Goal: Transaction & Acquisition: Book appointment/travel/reservation

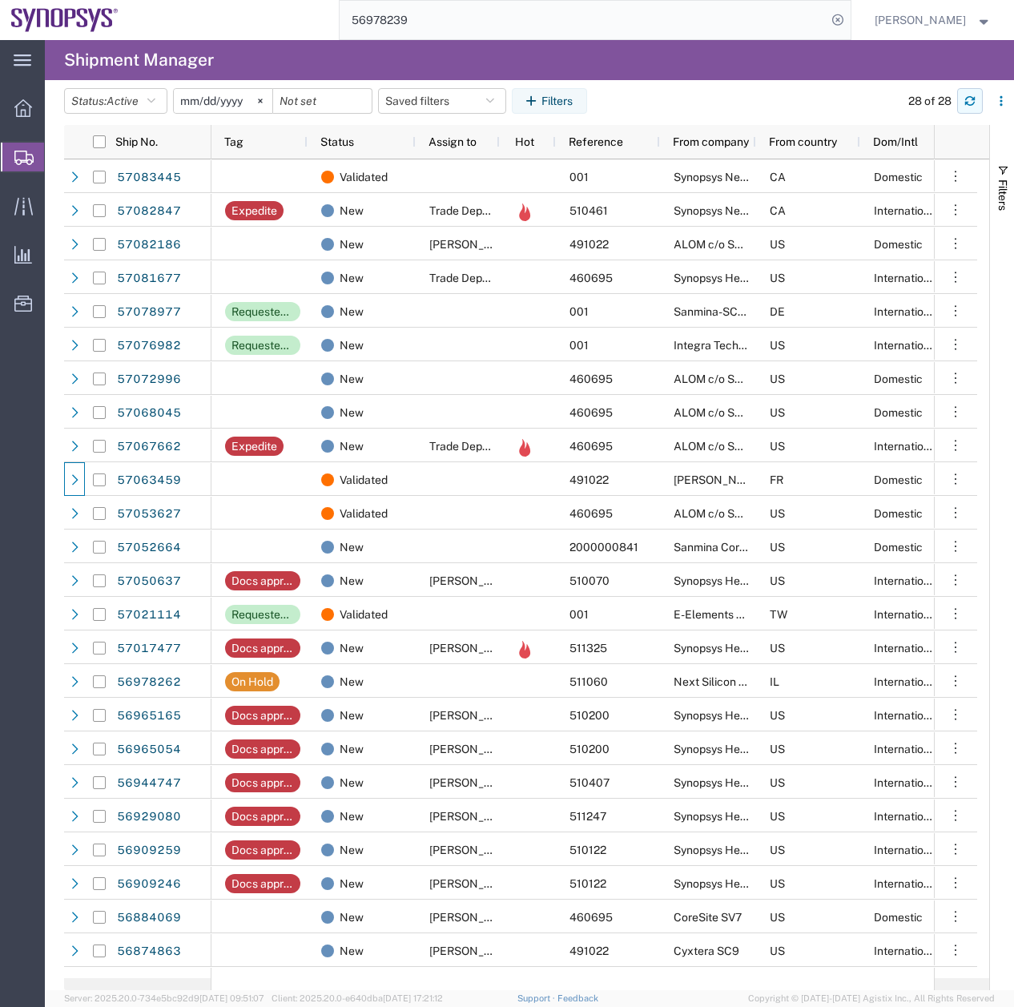
click at [973, 103] on icon "button" at bounding box center [969, 100] width 11 height 11
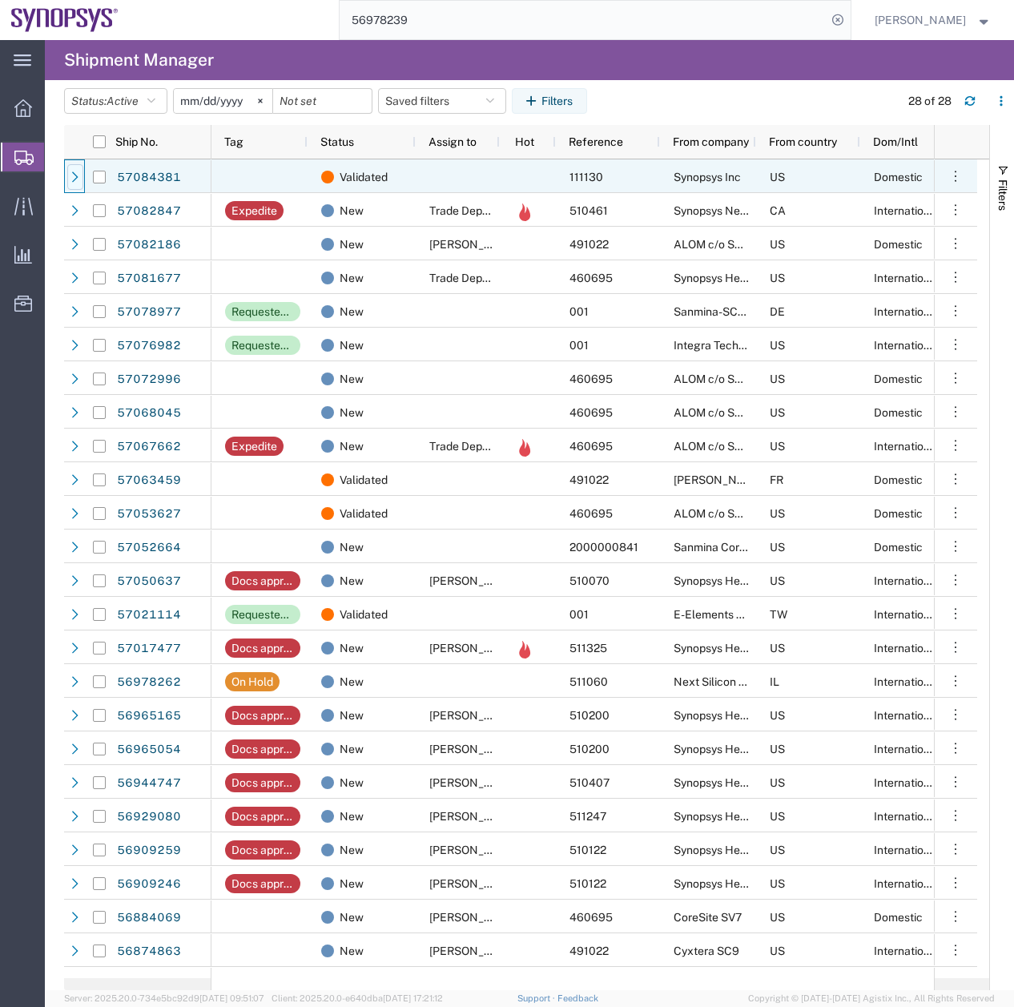
click at [73, 177] on icon at bounding box center [75, 176] width 11 height 11
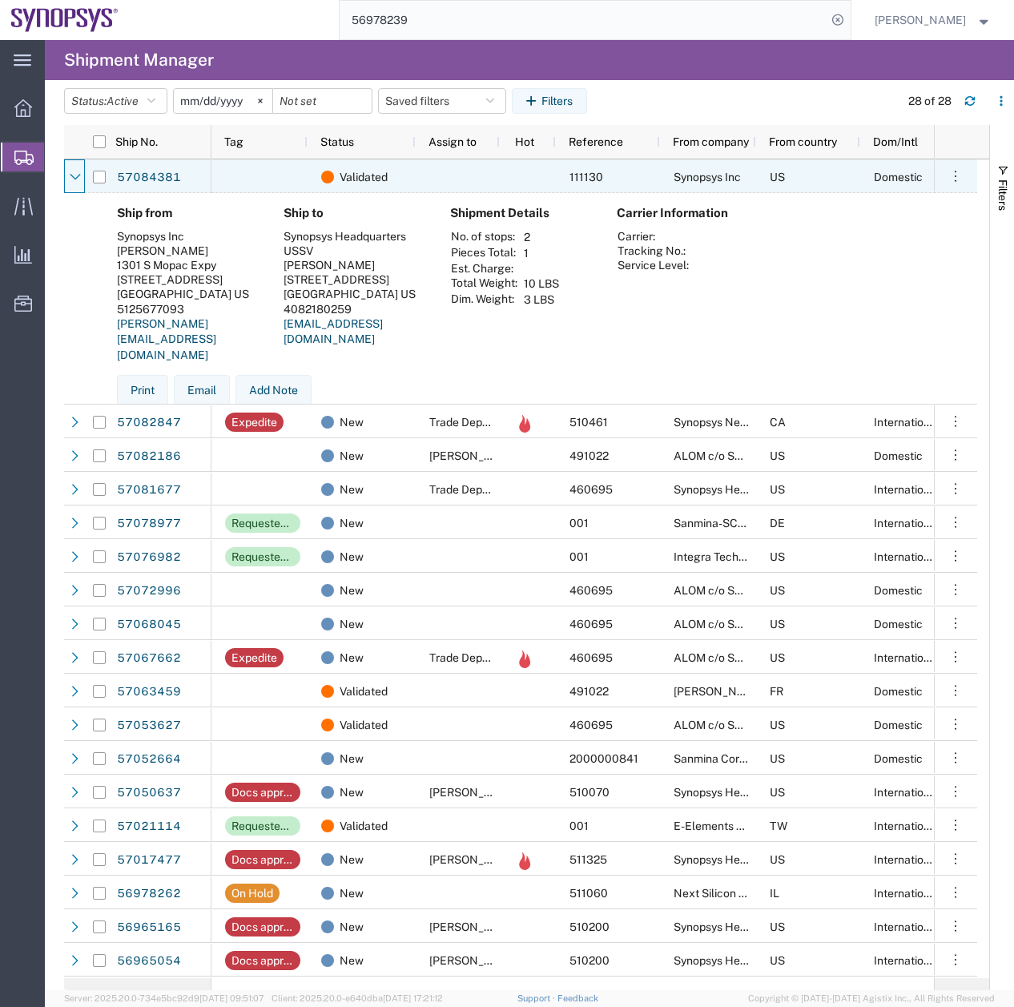
click at [73, 177] on icon at bounding box center [75, 177] width 10 height 6
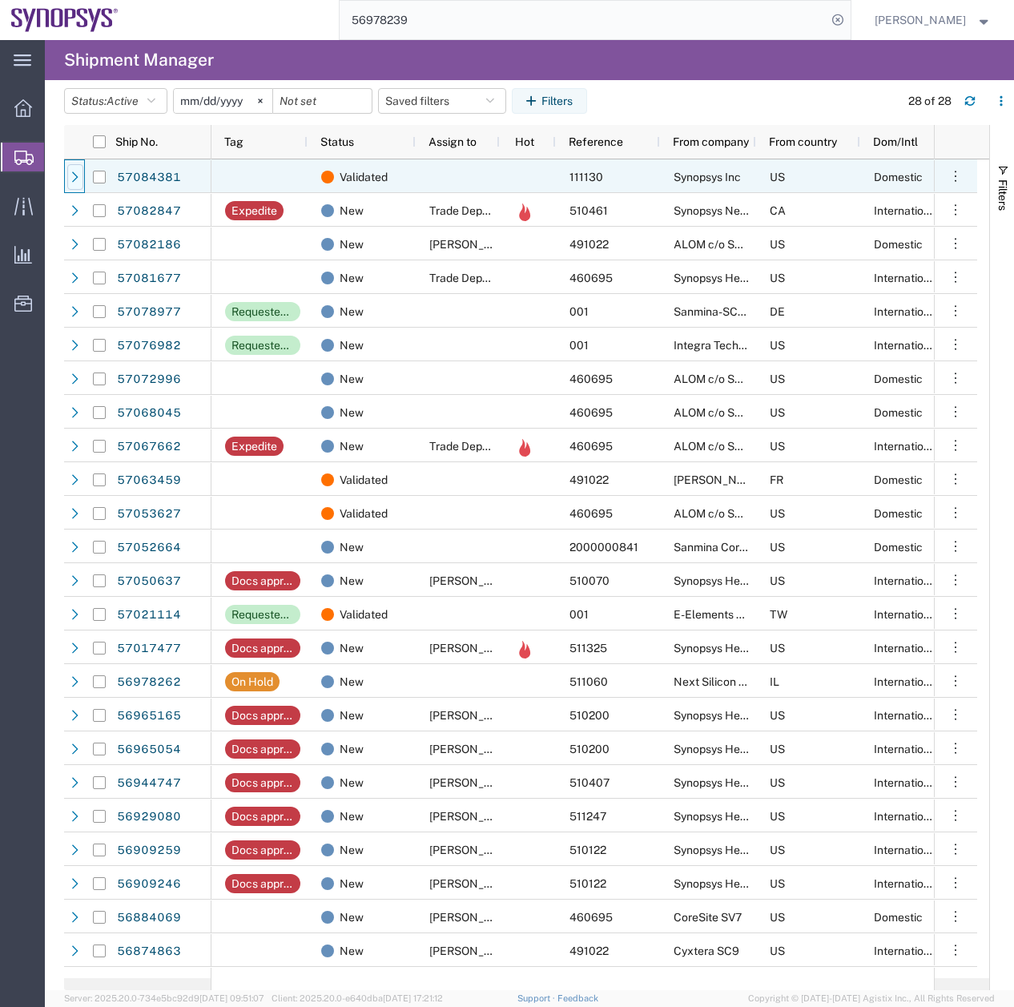
click at [72, 175] on icon at bounding box center [75, 176] width 11 height 11
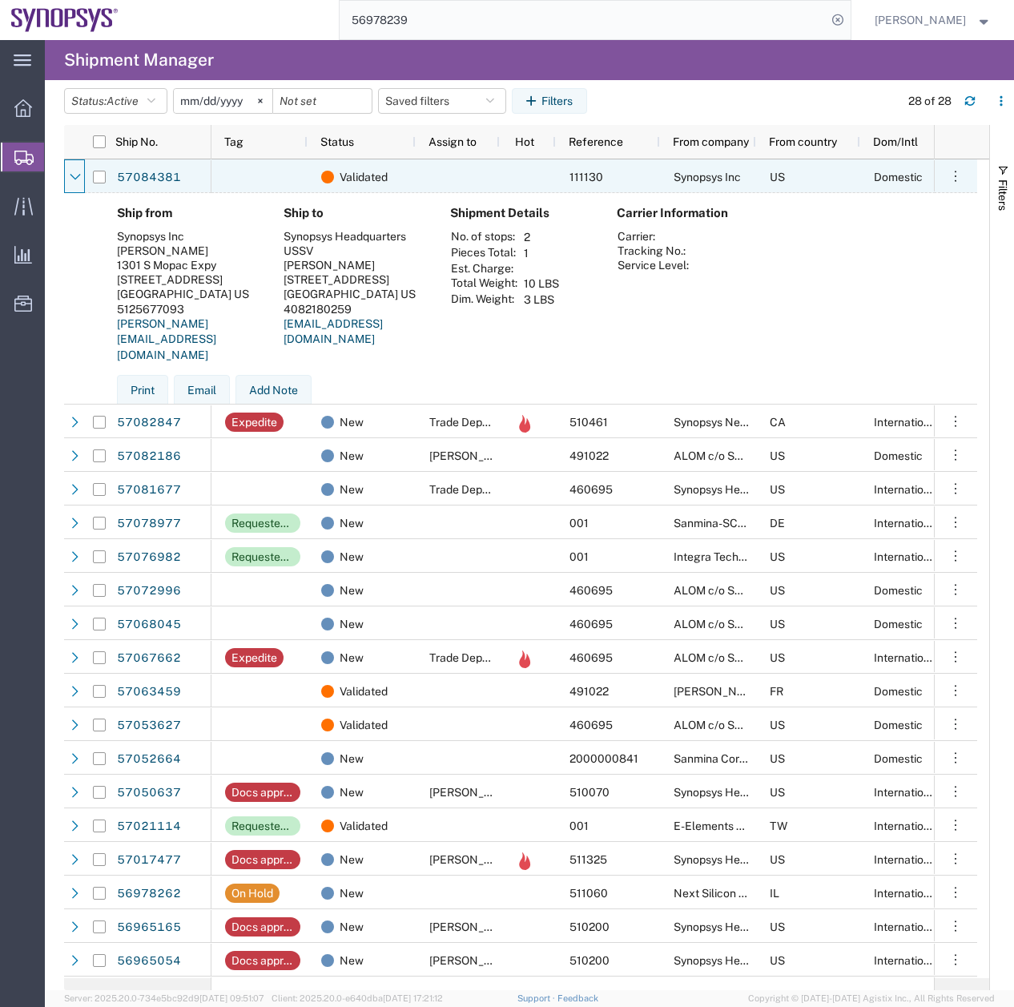
click at [72, 175] on icon at bounding box center [75, 176] width 11 height 11
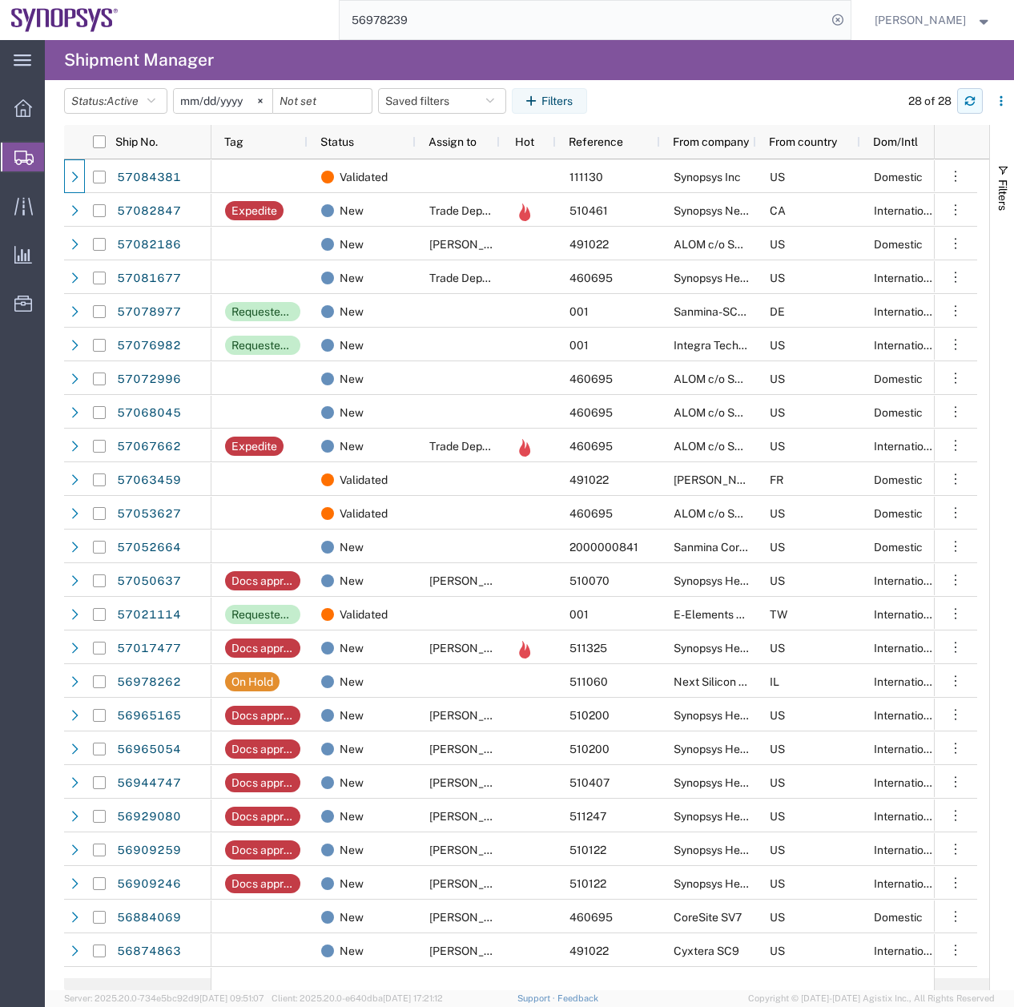
click at [972, 99] on icon "button" at bounding box center [969, 100] width 11 height 11
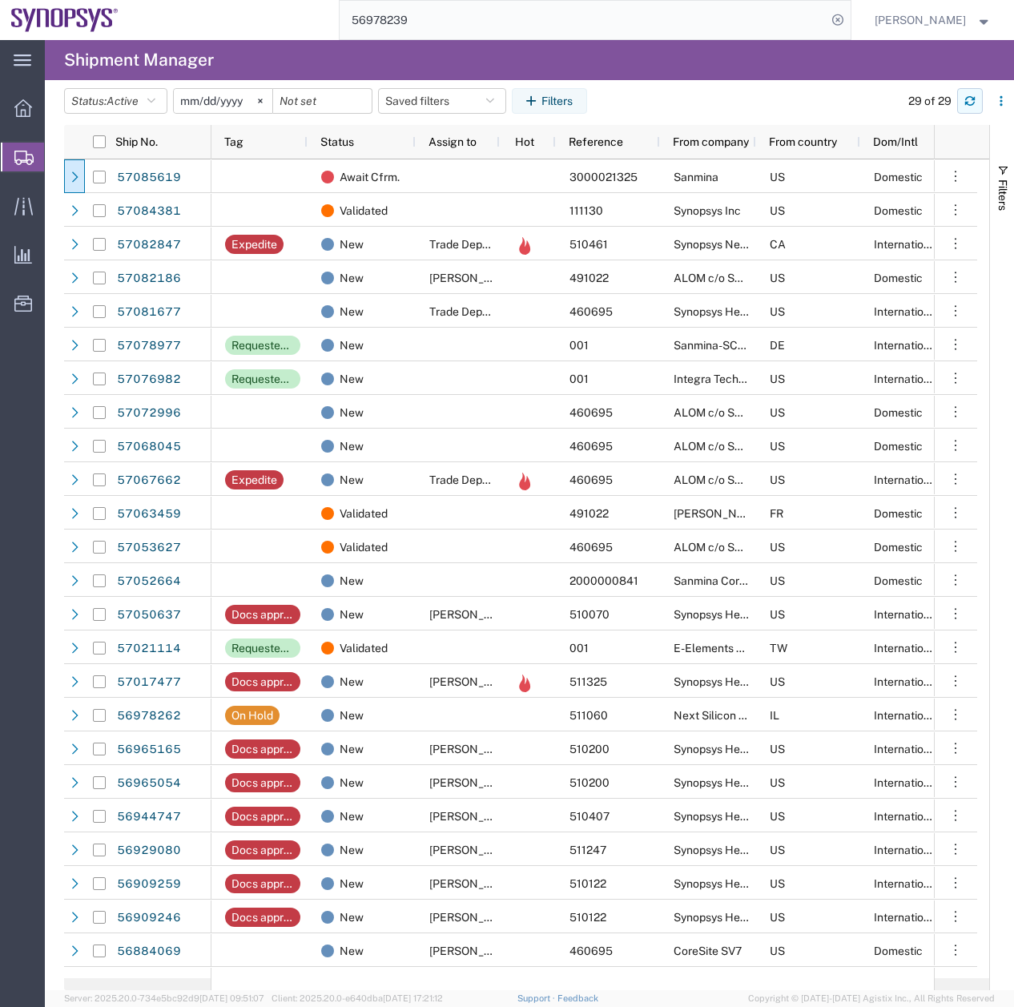
click at [977, 100] on button "button" at bounding box center [970, 101] width 26 height 26
click at [965, 98] on icon "button" at bounding box center [969, 100] width 11 height 11
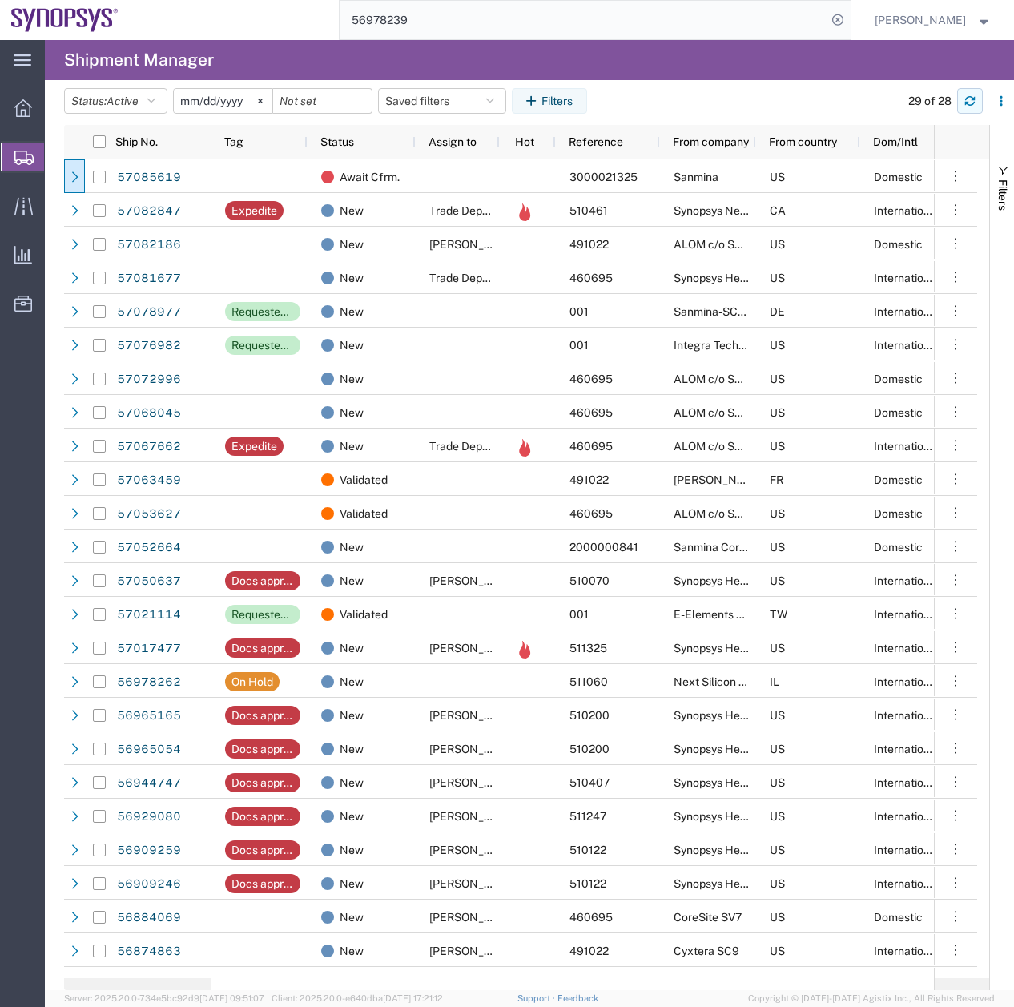
click at [972, 99] on icon "button" at bounding box center [969, 100] width 11 height 11
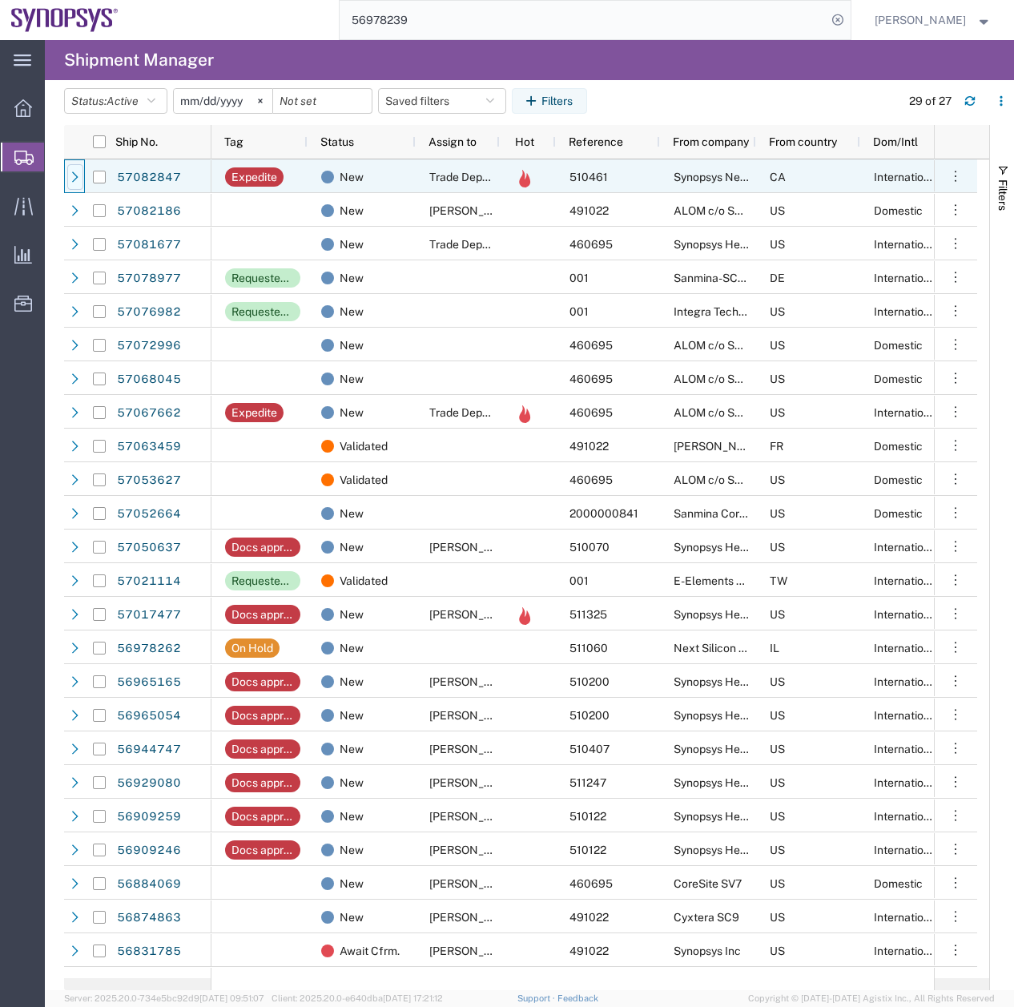
click at [72, 171] on icon at bounding box center [75, 176] width 11 height 11
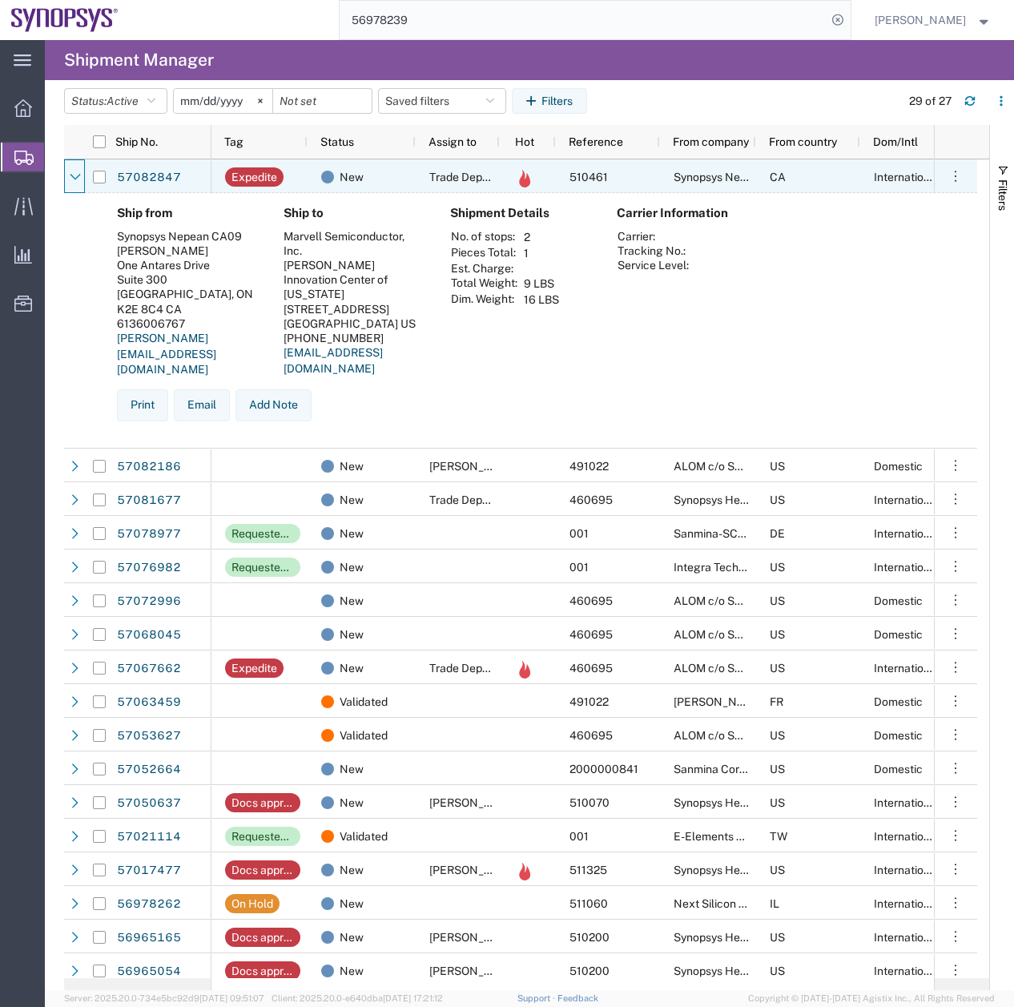
click at [72, 171] on icon at bounding box center [75, 176] width 11 height 11
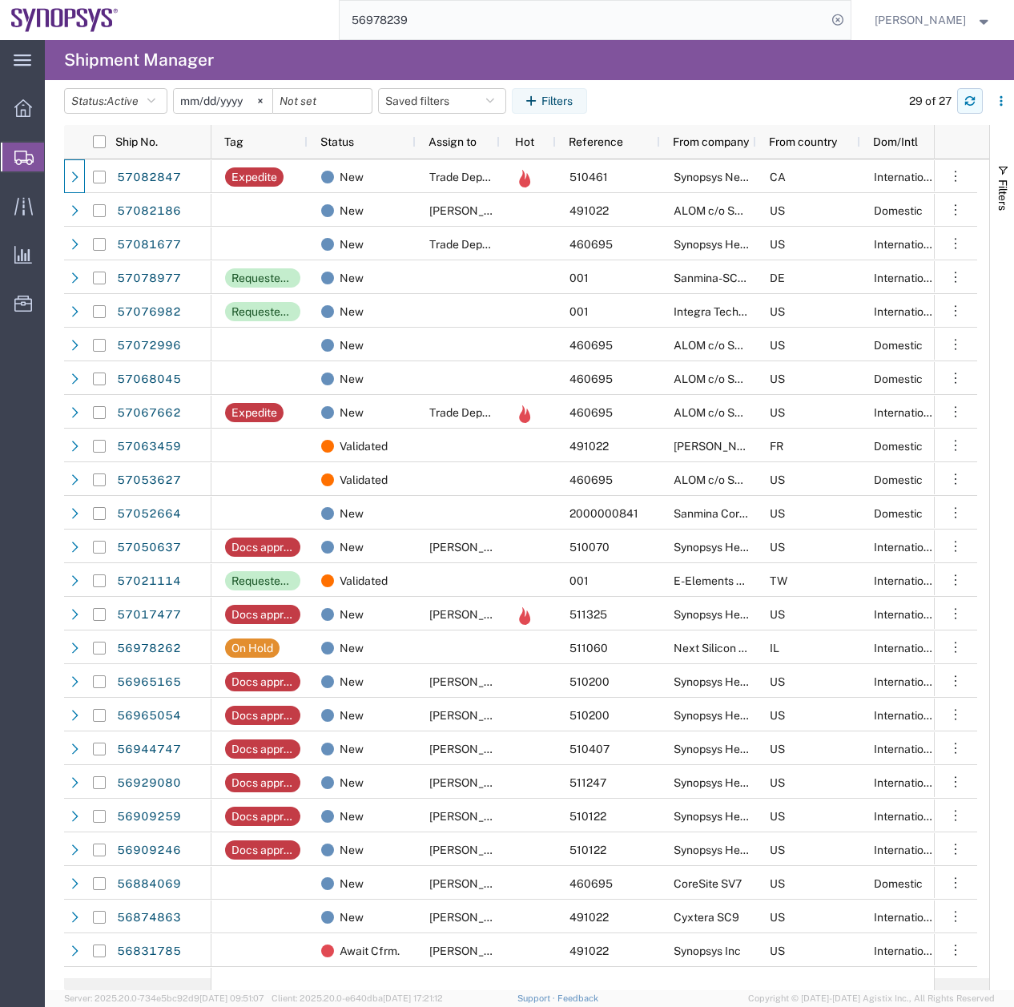
click at [964, 97] on button "button" at bounding box center [970, 101] width 26 height 26
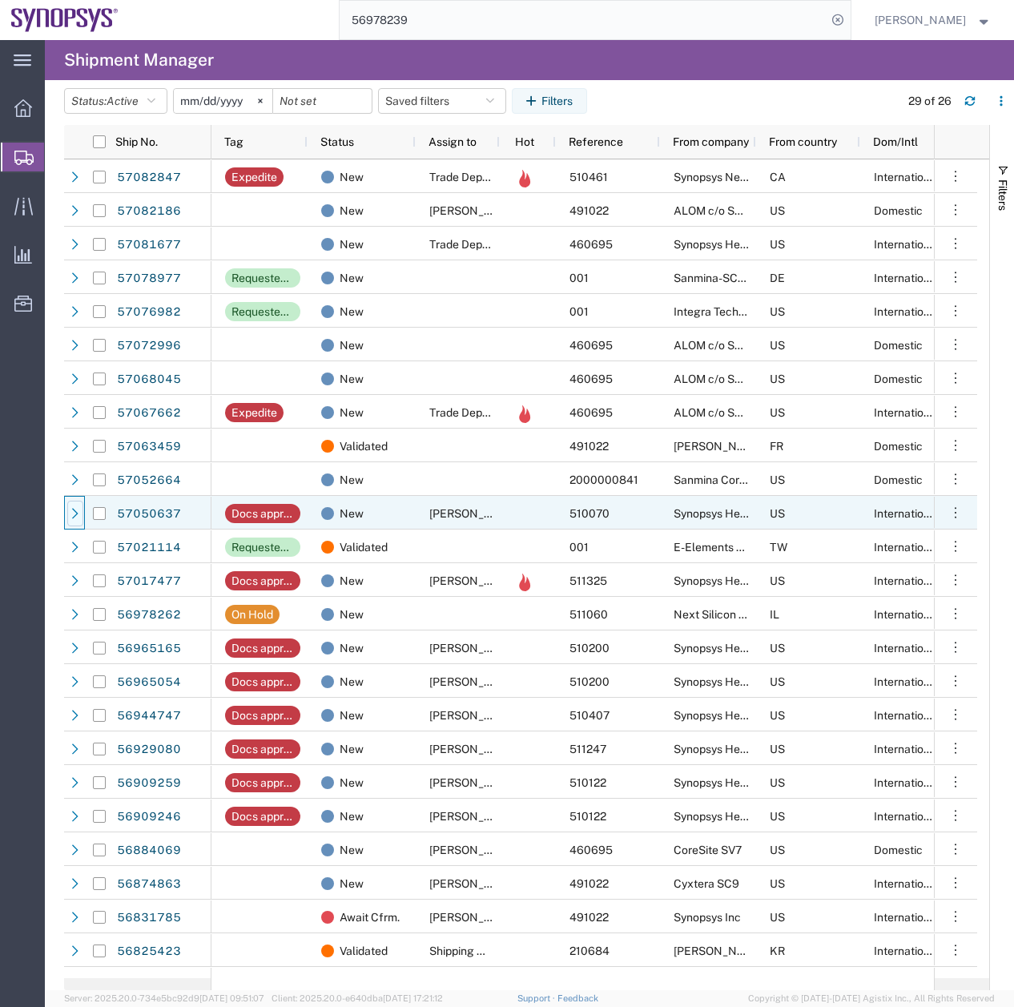
click at [71, 521] on div at bounding box center [75, 514] width 16 height 26
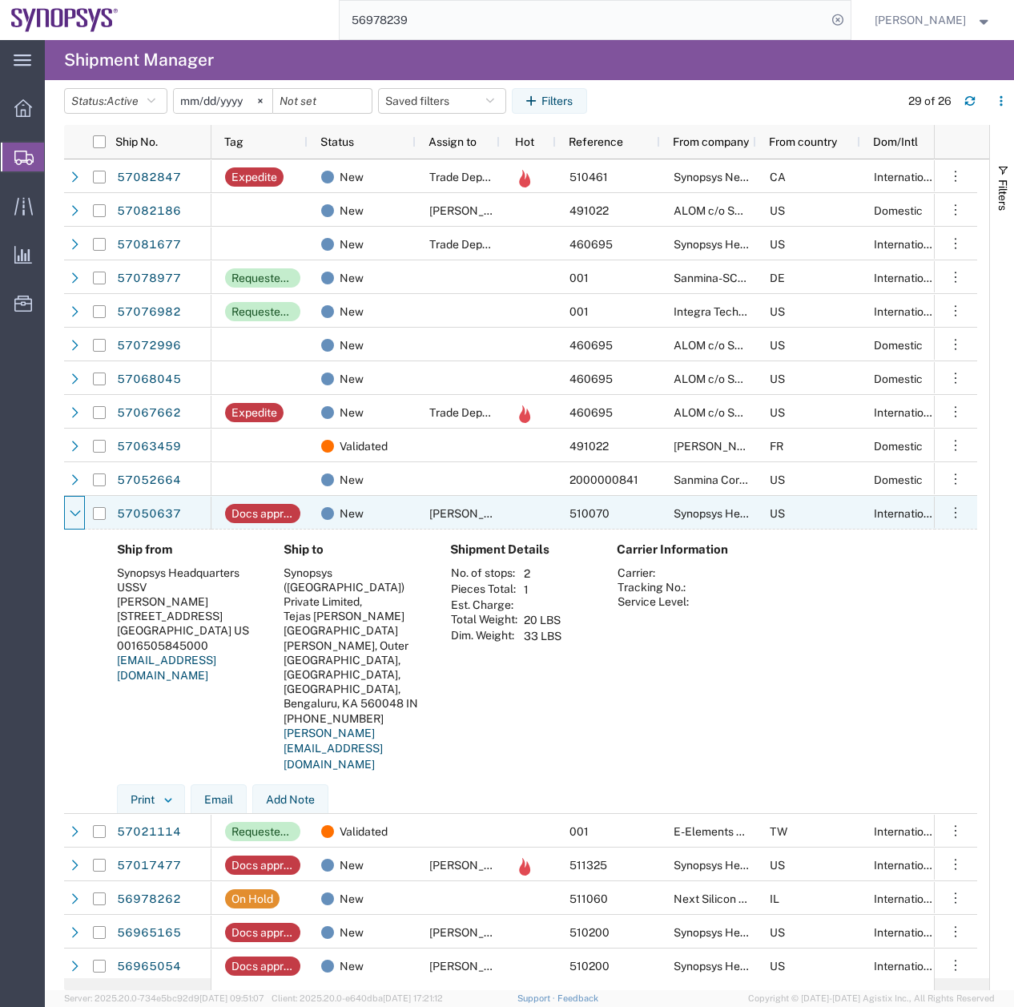
click at [71, 521] on div at bounding box center [75, 514] width 16 height 26
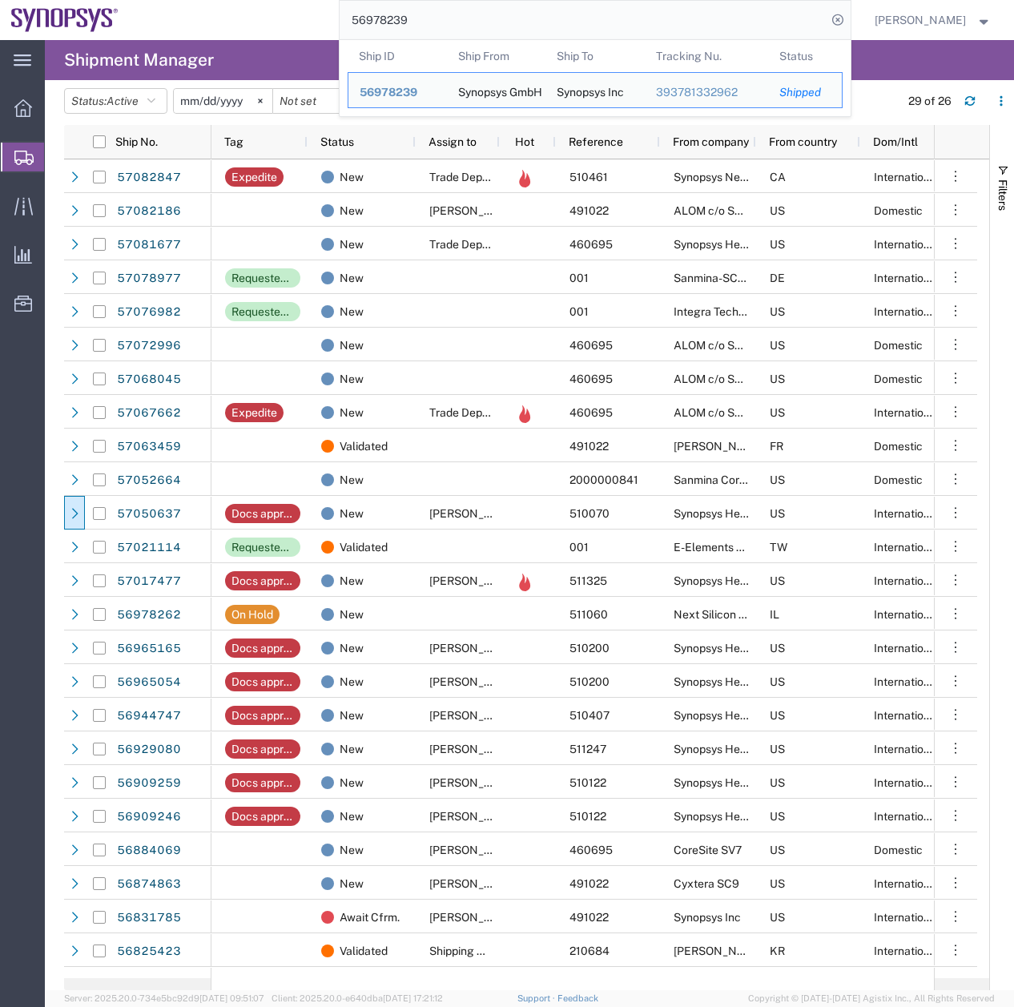
click at [456, 13] on input "56978239" at bounding box center [583, 20] width 487 height 38
drag, startPoint x: 437, startPoint y: 19, endPoint x: 290, endPoint y: 40, distance: 148.0
click at [313, 29] on div "56978239 Ship ID Ship From Ship To Tracking Nu. Status Ship ID 56978239 Ship Fr…" at bounding box center [491, 20] width 722 height 40
click at [460, 15] on input "56978239" at bounding box center [583, 20] width 487 height 38
drag, startPoint x: 390, startPoint y: 28, endPoint x: 244, endPoint y: 64, distance: 150.2
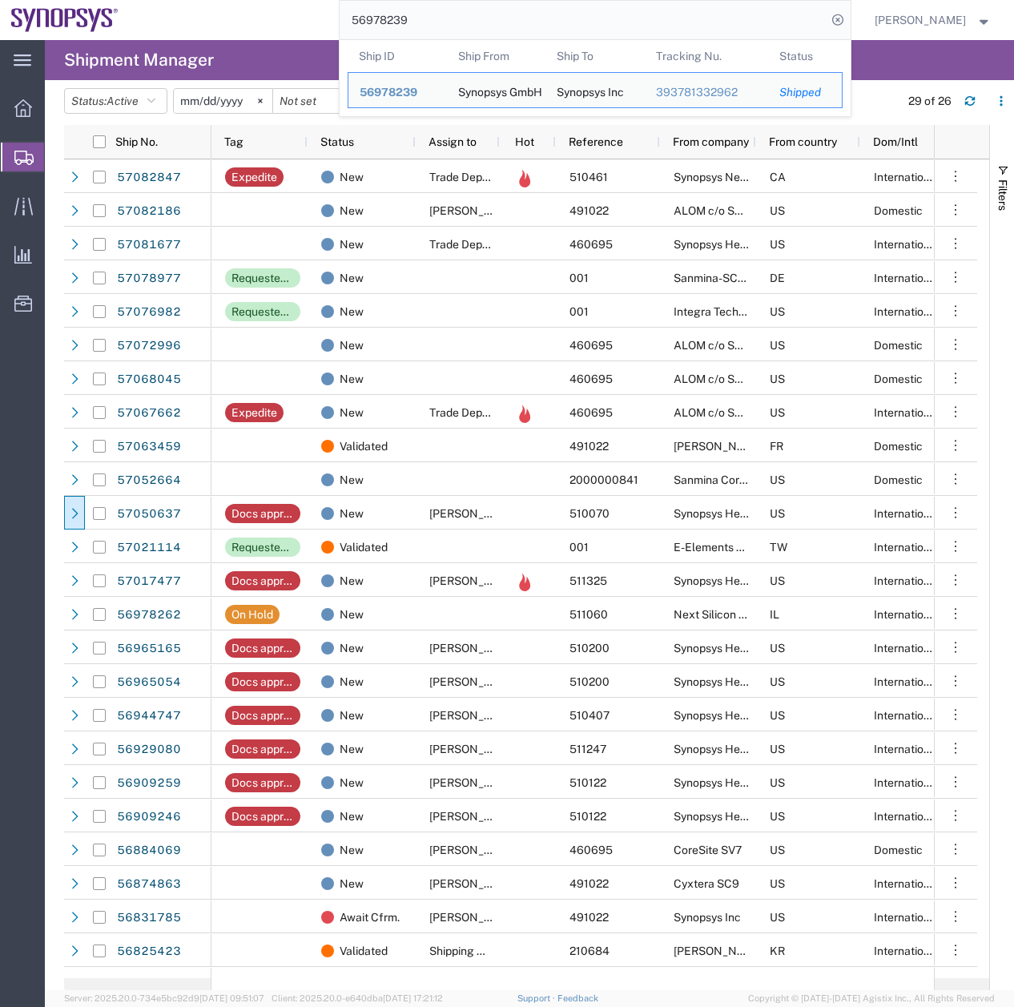
click at [265, 56] on div "main_menu Created with Sketch. Collapse Menu Overview Shipments Shipment Manage…" at bounding box center [507, 523] width 1014 height 967
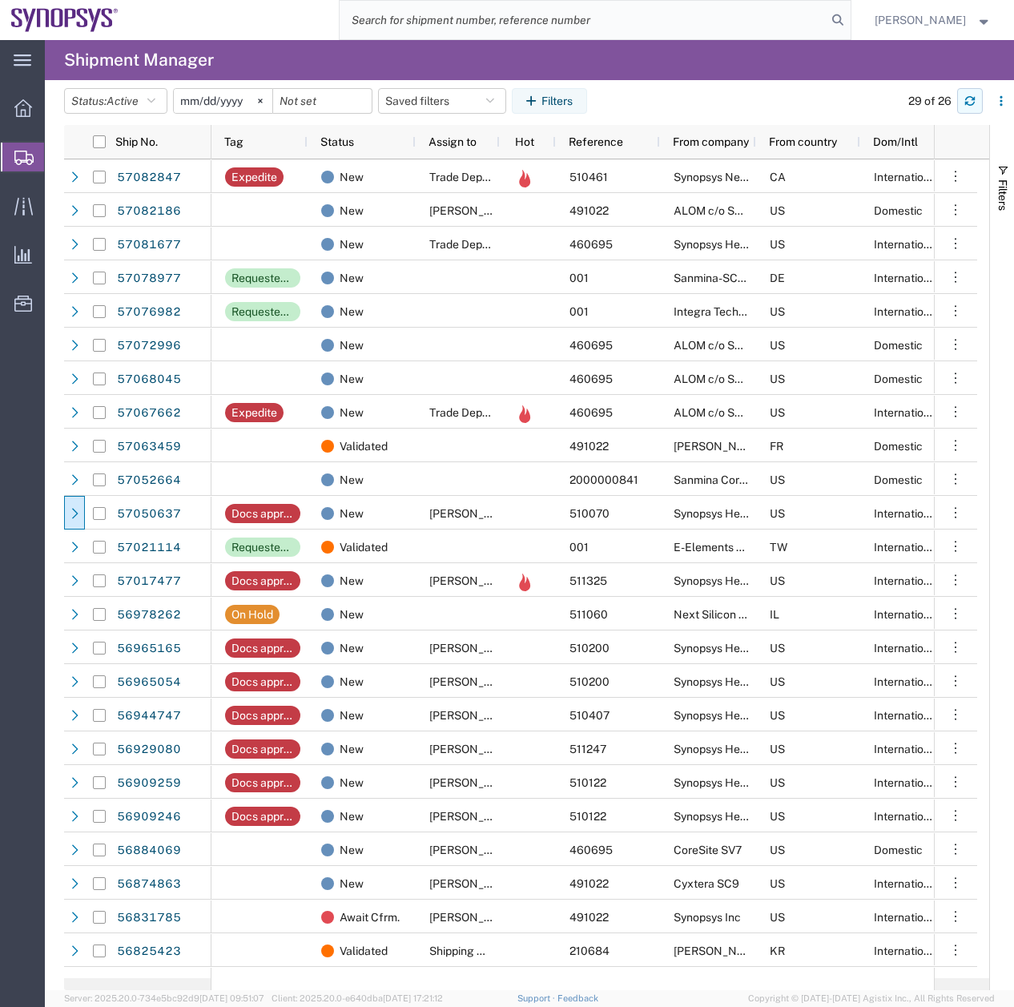
click at [976, 101] on button "button" at bounding box center [970, 101] width 26 height 26
click at [974, 101] on icon "button" at bounding box center [969, 100] width 11 height 11
click at [975, 103] on icon "button" at bounding box center [969, 100] width 11 height 11
click at [964, 106] on icon "button" at bounding box center [969, 100] width 11 height 11
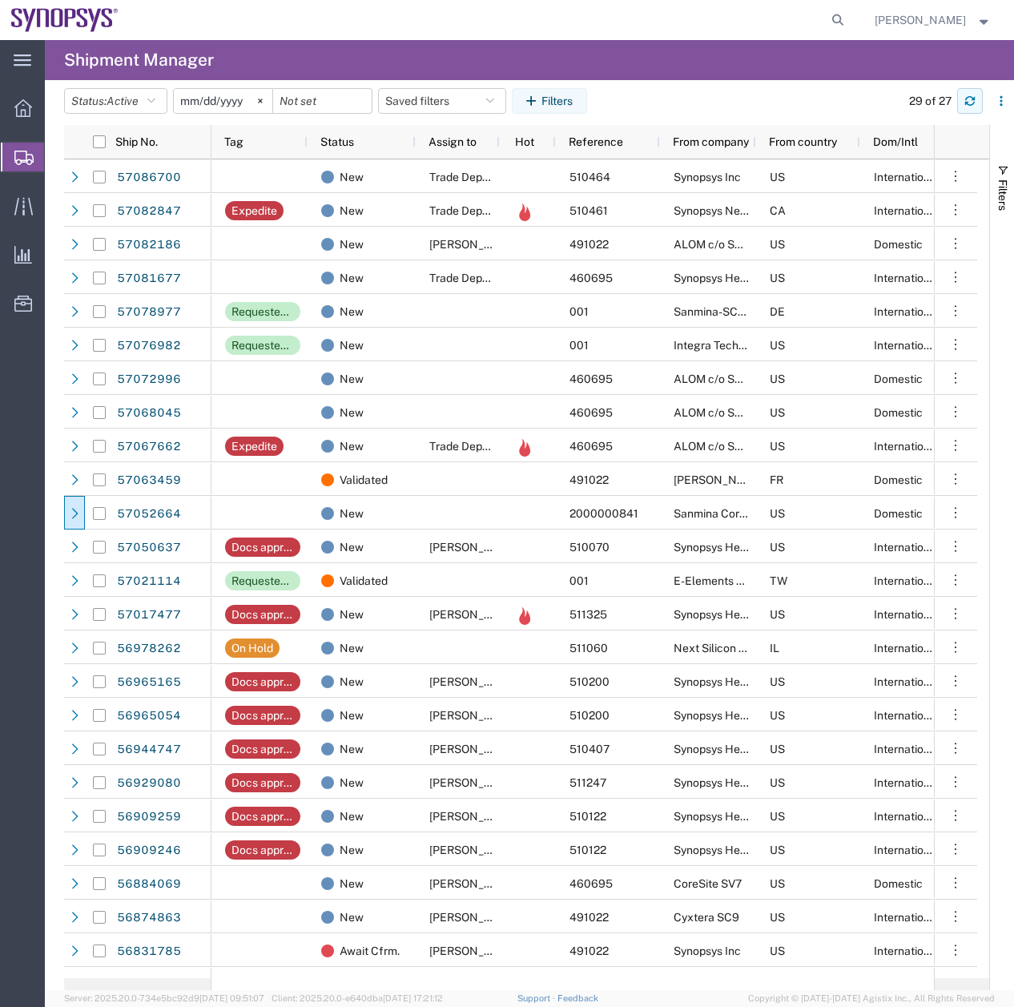
click at [968, 96] on icon "button" at bounding box center [969, 100] width 11 height 11
click at [804, 77] on agx-page-header "Shipment Manager" at bounding box center [529, 60] width 969 height 40
click at [969, 95] on button "button" at bounding box center [970, 101] width 26 height 26
click at [973, 103] on icon "button" at bounding box center [970, 104] width 10 height 4
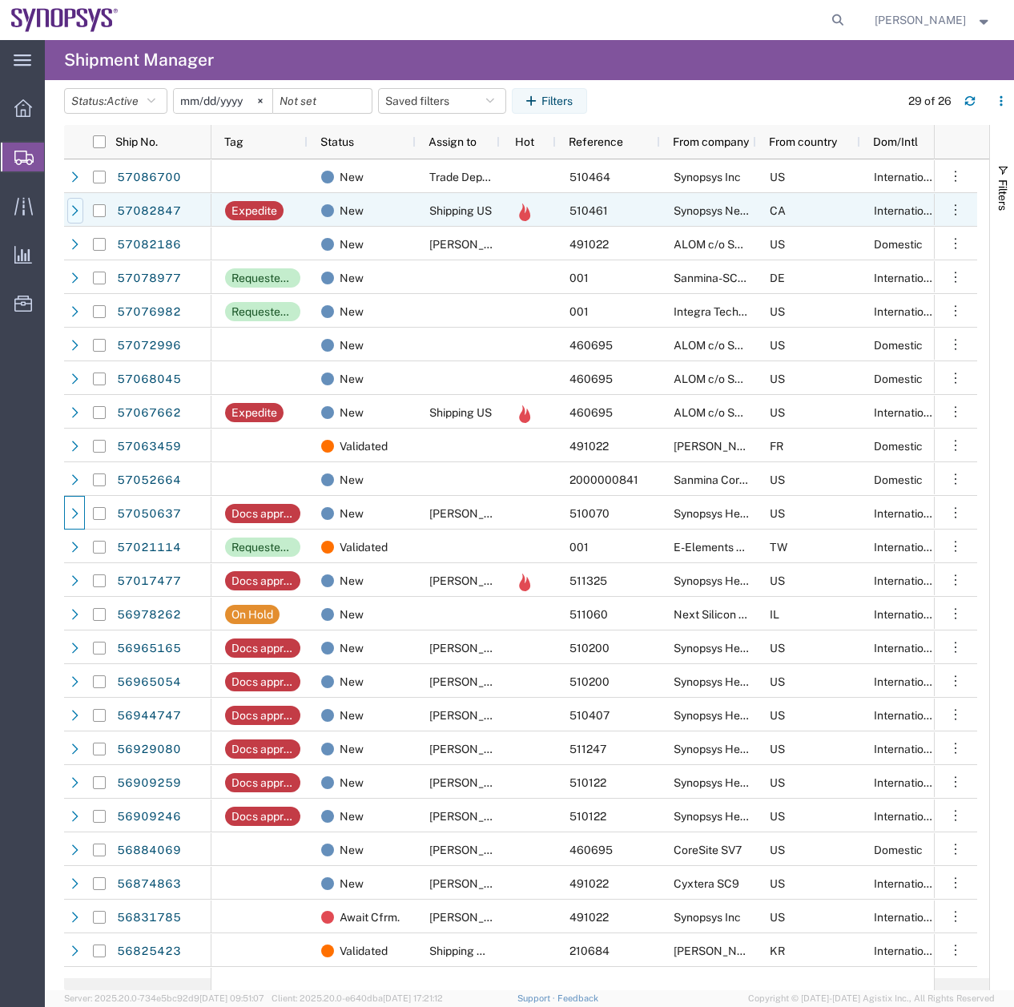
click at [75, 217] on div at bounding box center [75, 211] width 16 height 26
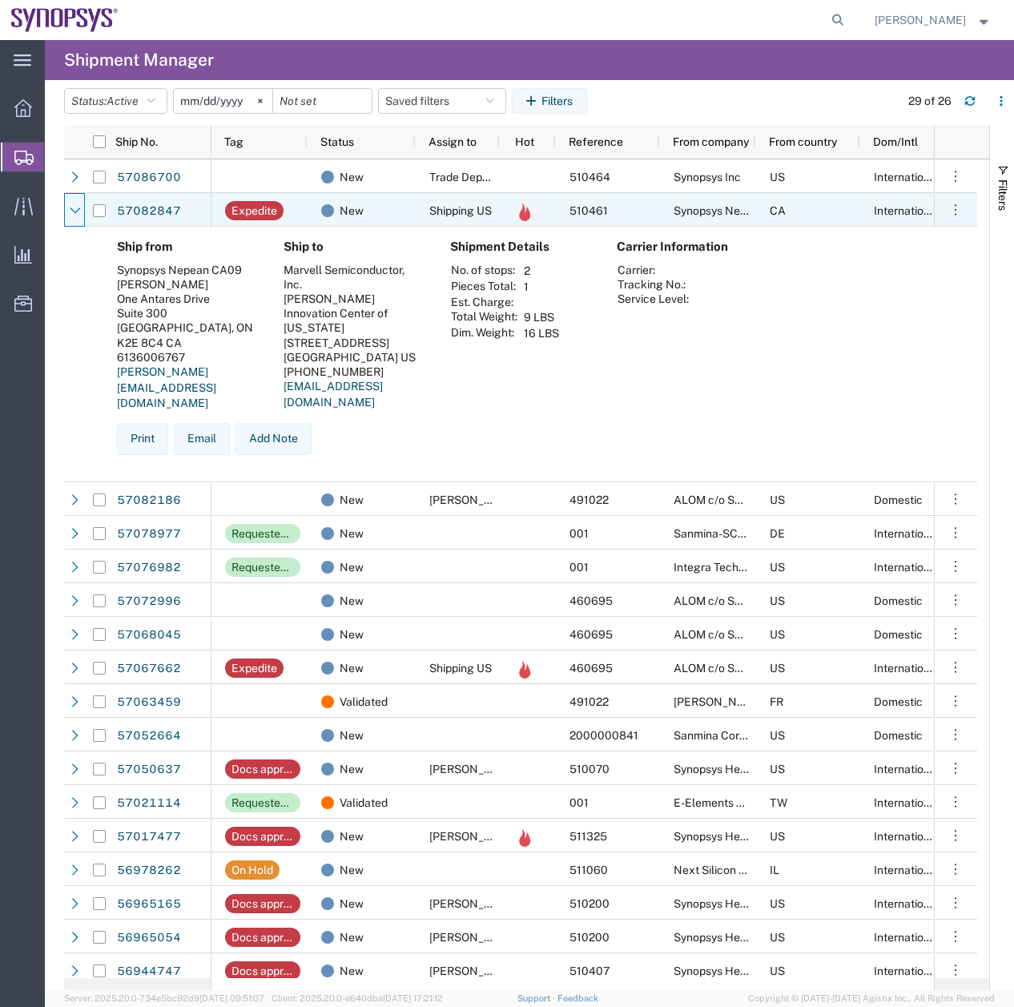
click at [75, 217] on div at bounding box center [75, 211] width 16 height 26
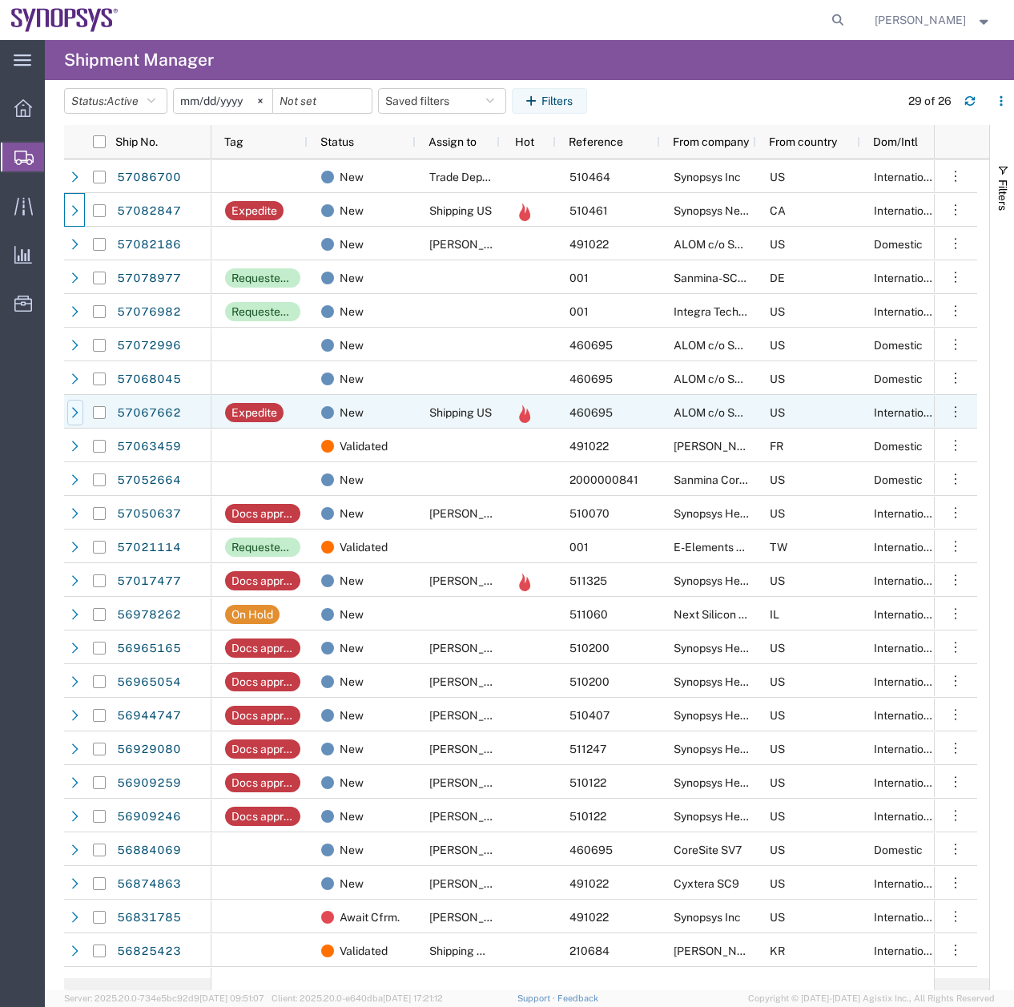
click at [73, 410] on icon at bounding box center [75, 412] width 11 height 11
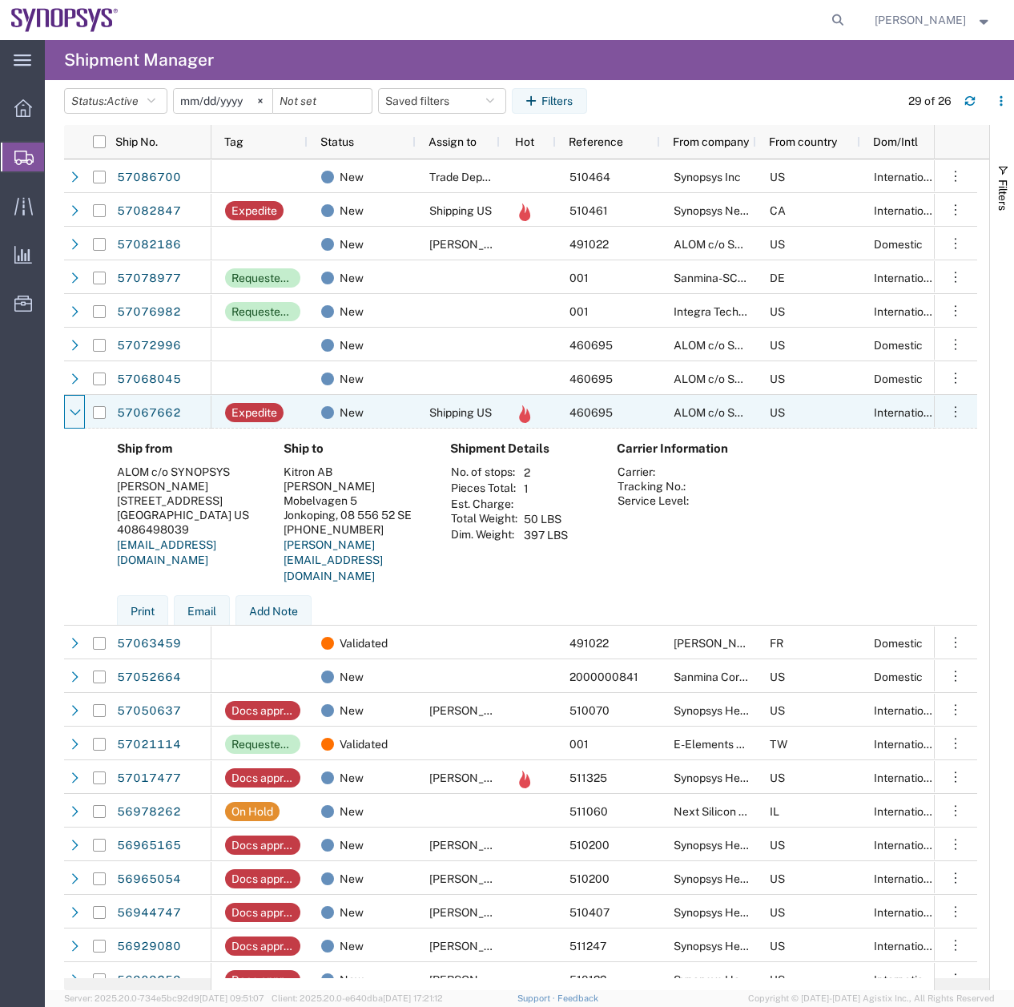
click at [73, 410] on icon at bounding box center [75, 412] width 11 height 11
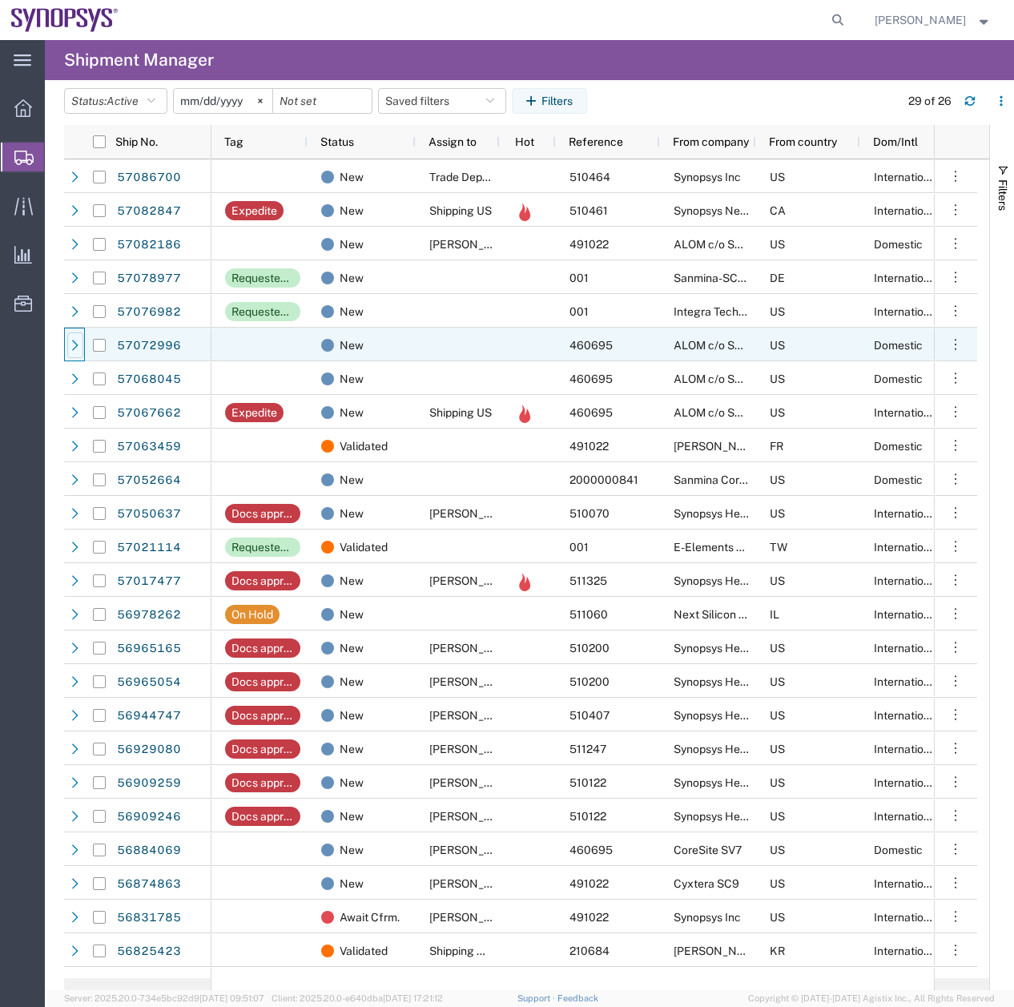
click at [80, 341] on icon at bounding box center [75, 345] width 11 height 11
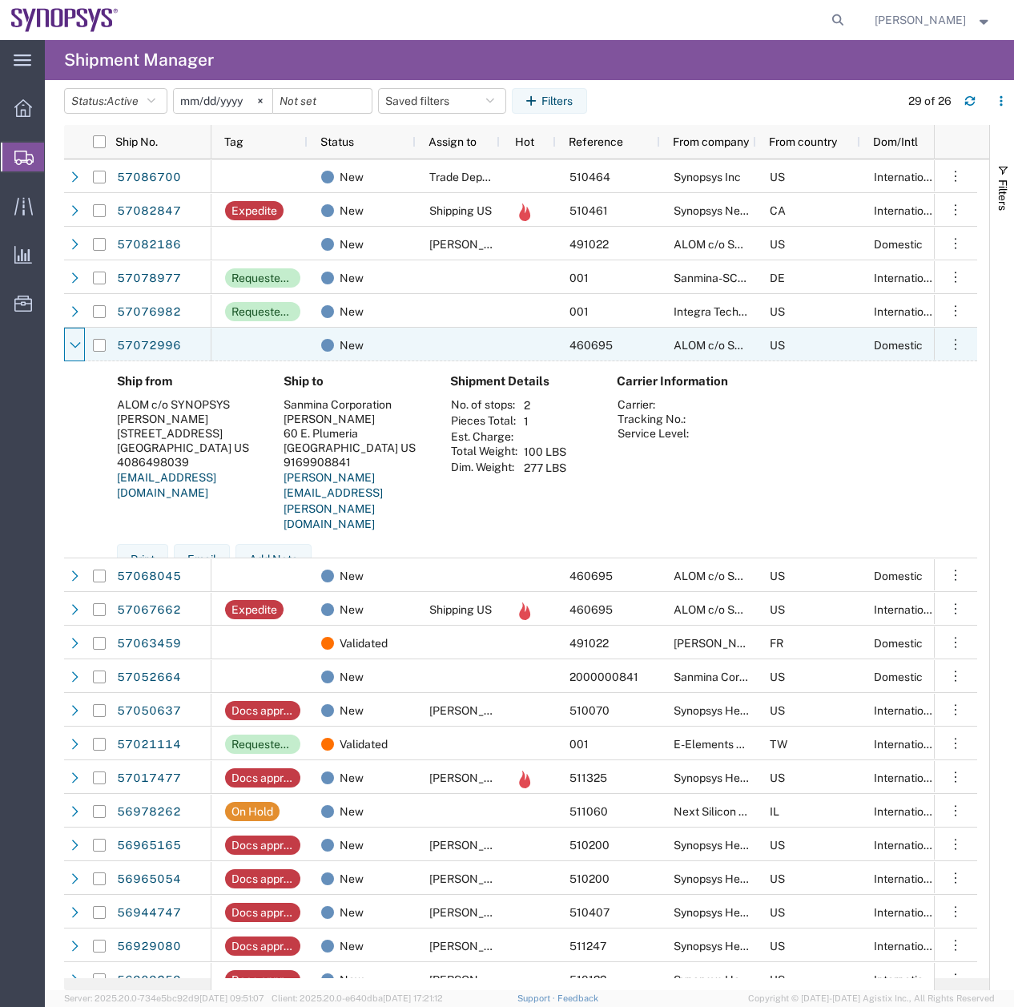
click at [80, 341] on icon at bounding box center [75, 345] width 11 height 11
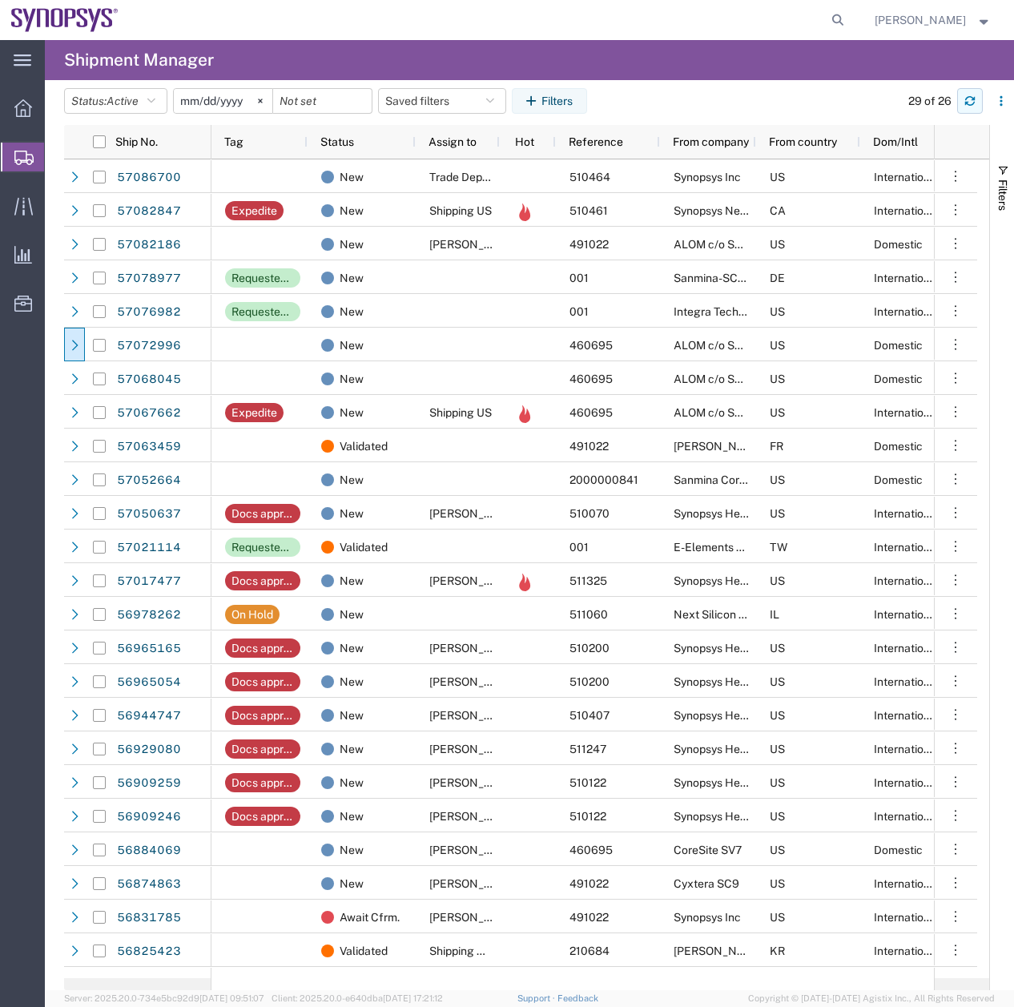
click at [966, 94] on button "button" at bounding box center [970, 101] width 26 height 26
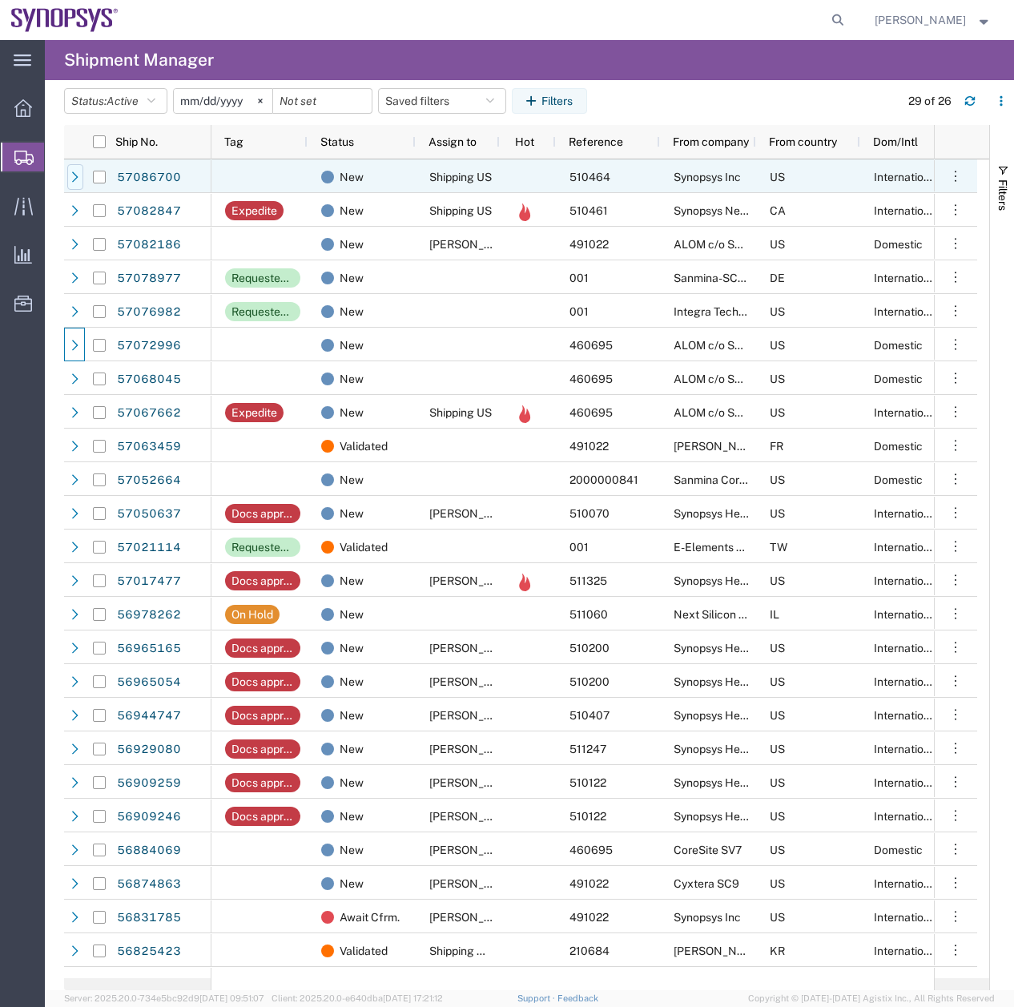
click at [76, 177] on icon at bounding box center [75, 176] width 11 height 11
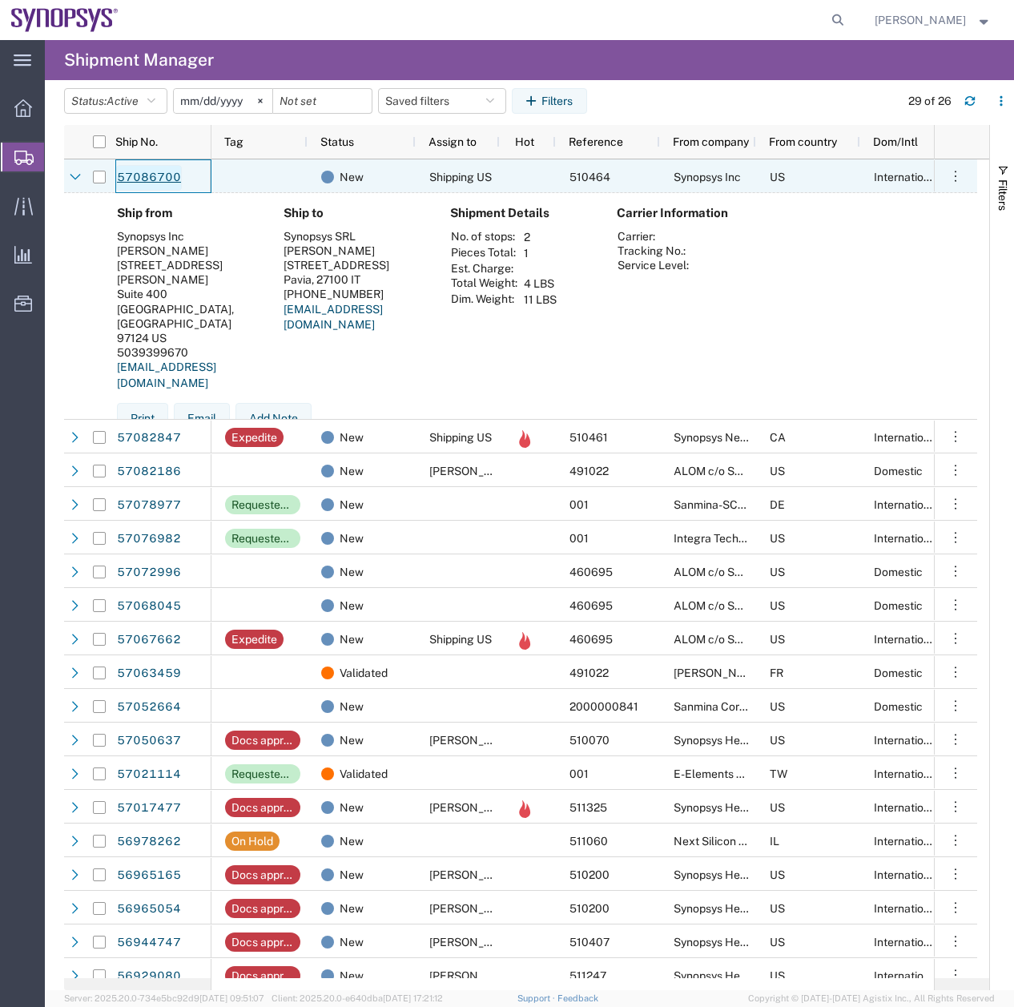
click at [137, 179] on link "57086700" at bounding box center [149, 178] width 66 height 26
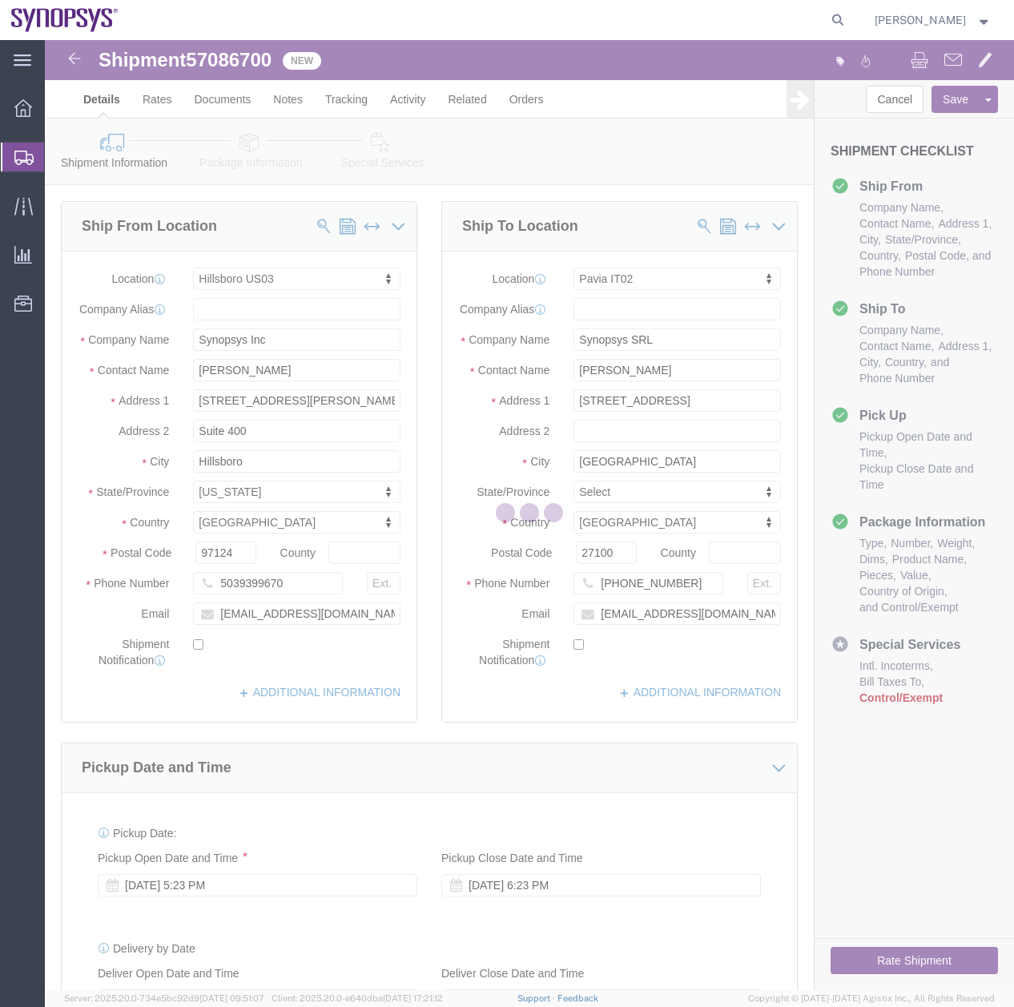
select select "63190"
select select "63138"
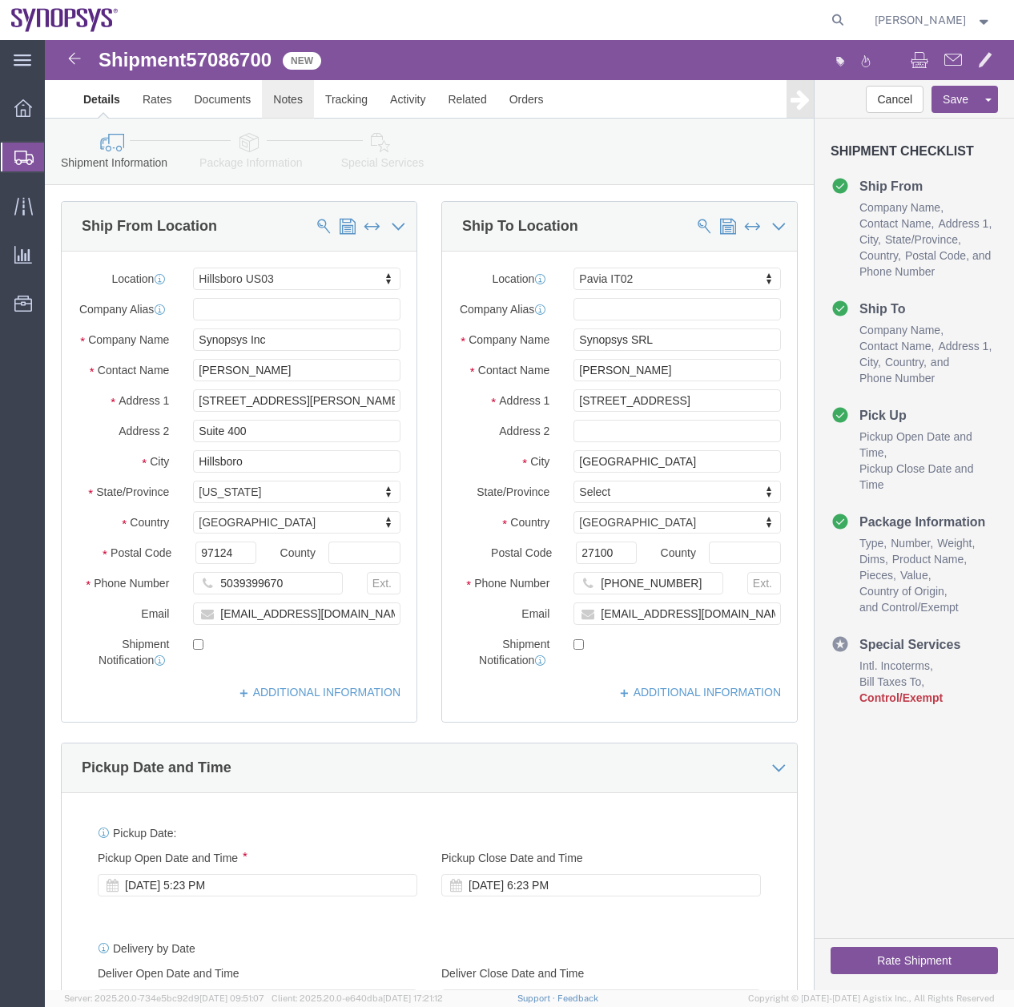
click link "Notes"
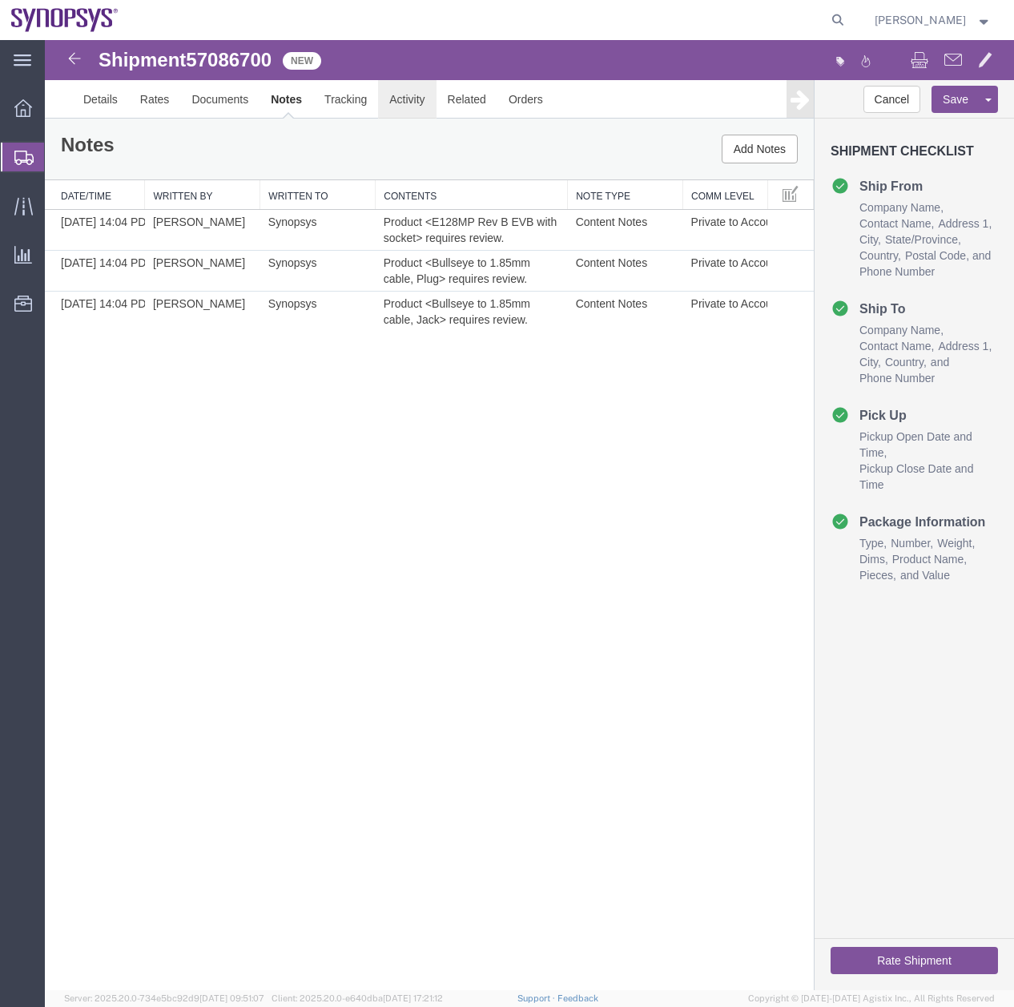
click at [409, 96] on link "Activity" at bounding box center [407, 99] width 58 height 38
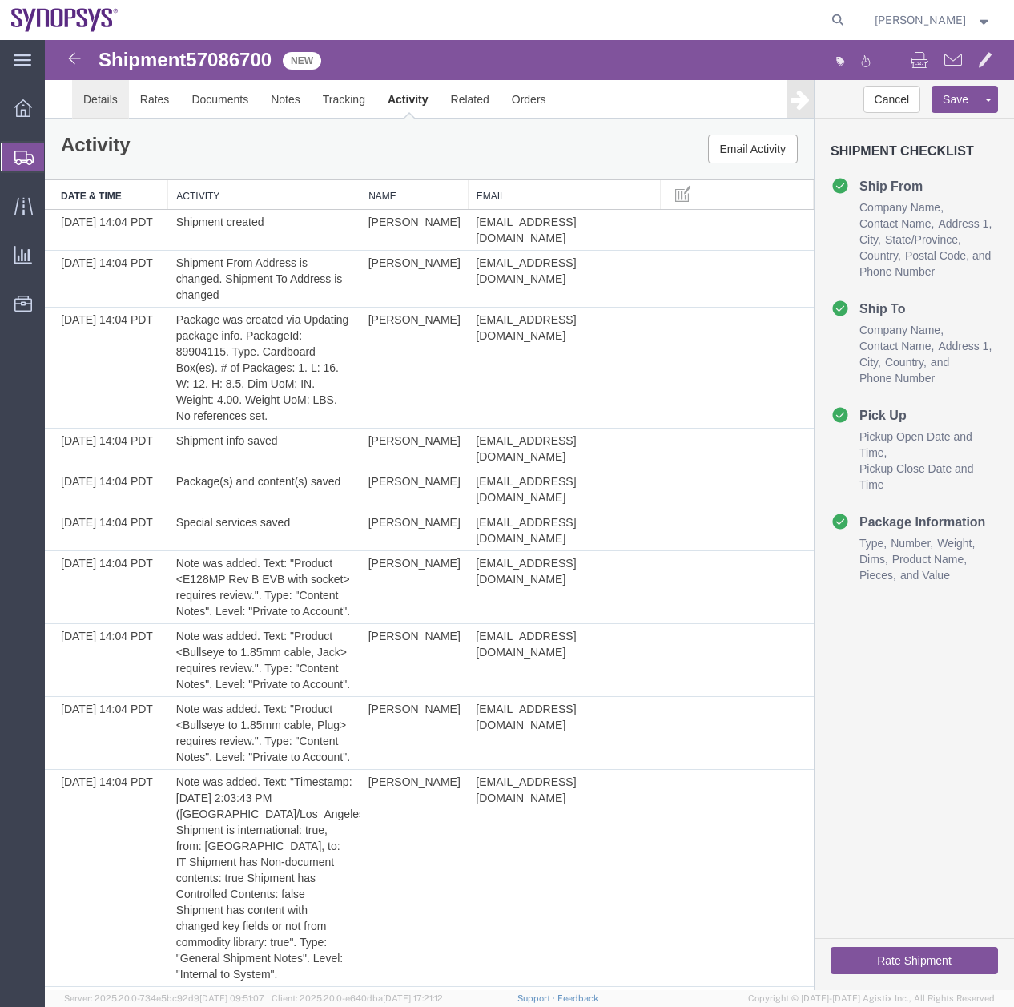
click at [100, 101] on link "Details" at bounding box center [100, 99] width 57 height 38
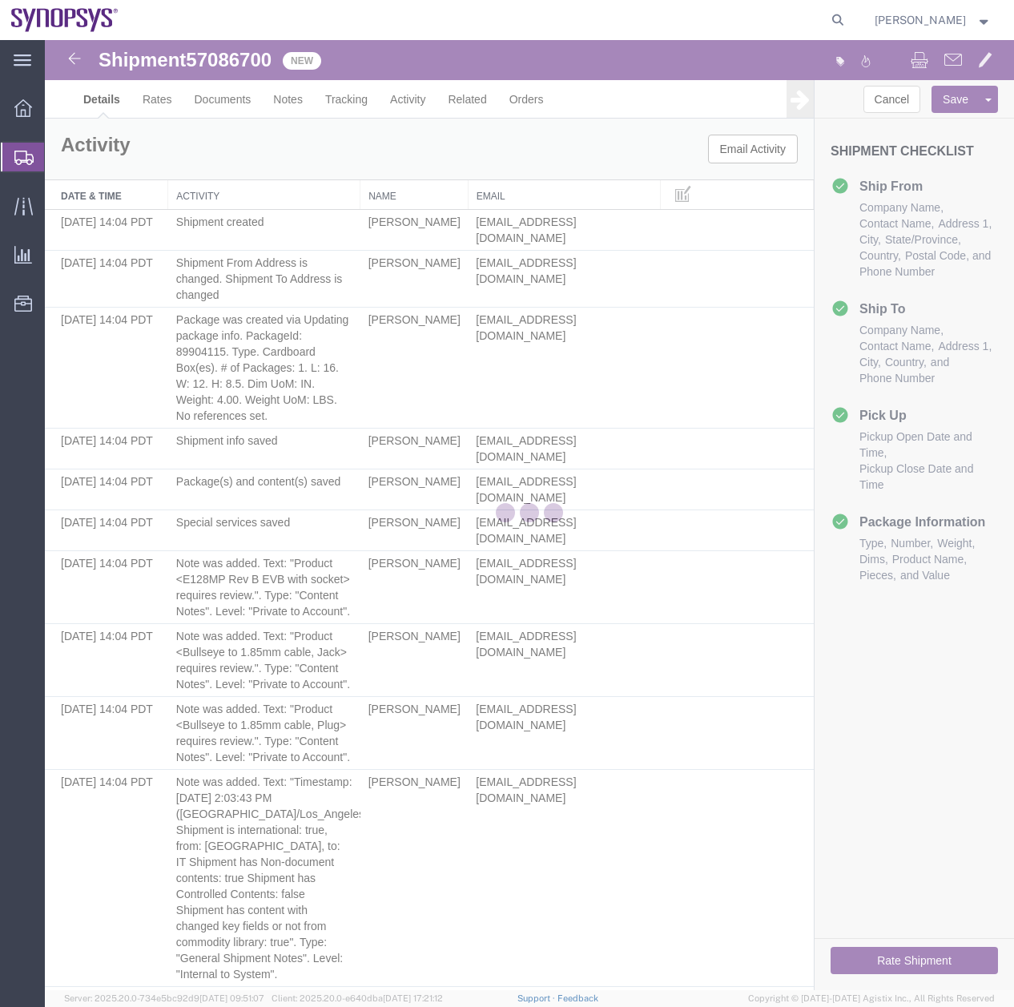
select select "63190"
select select "63138"
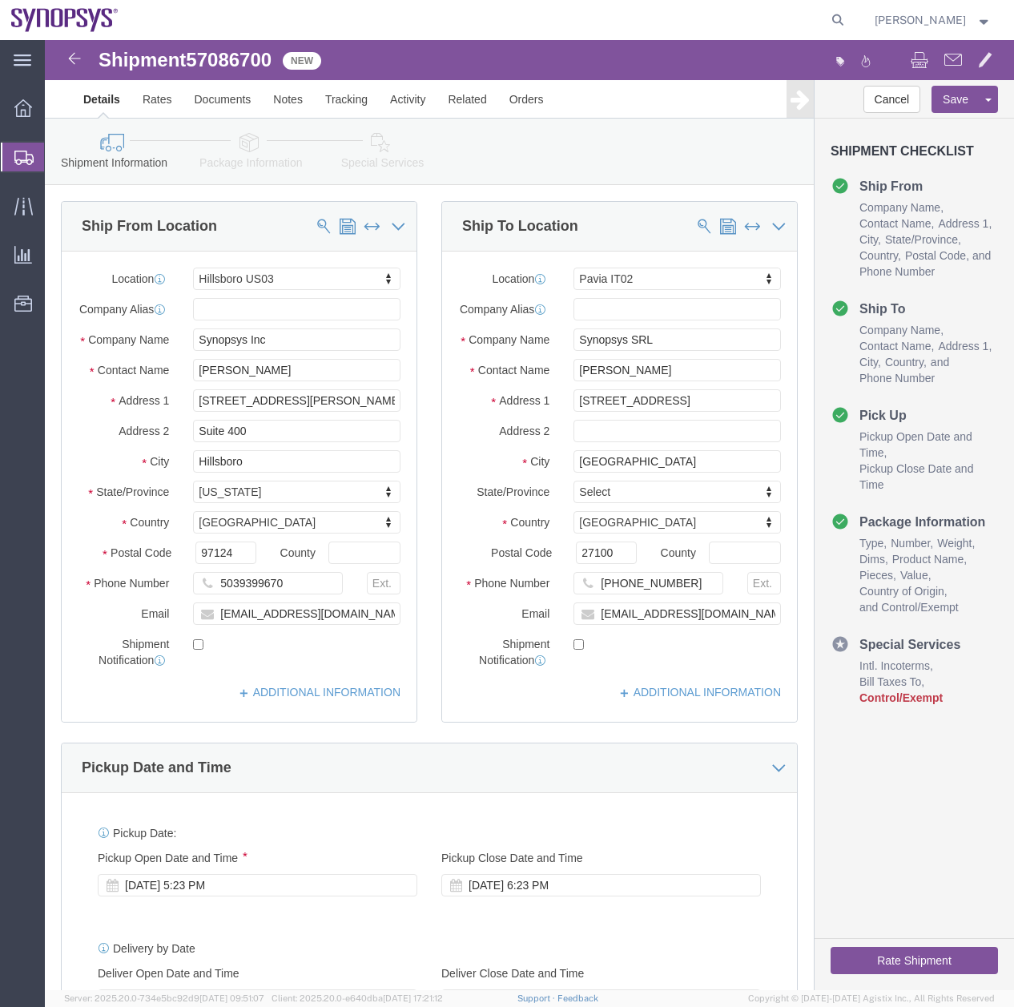
click icon
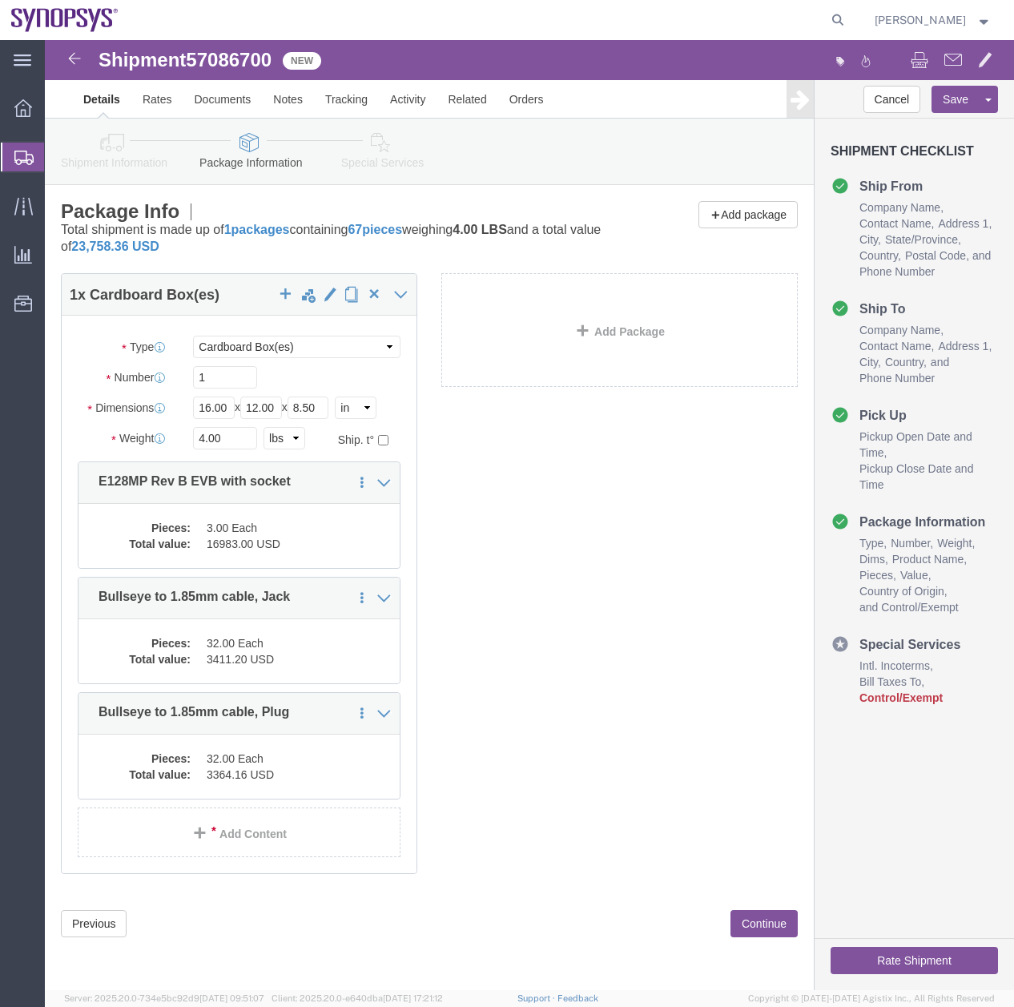
click icon
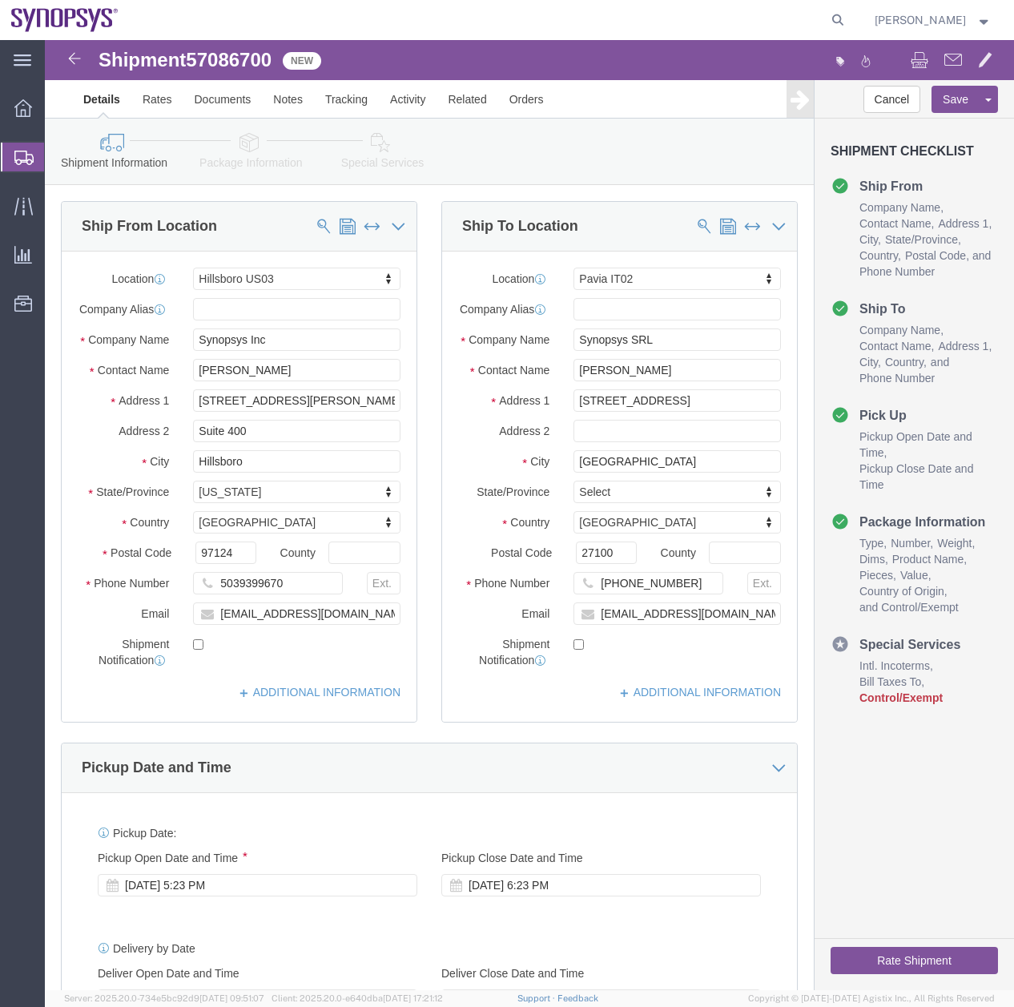
click icon
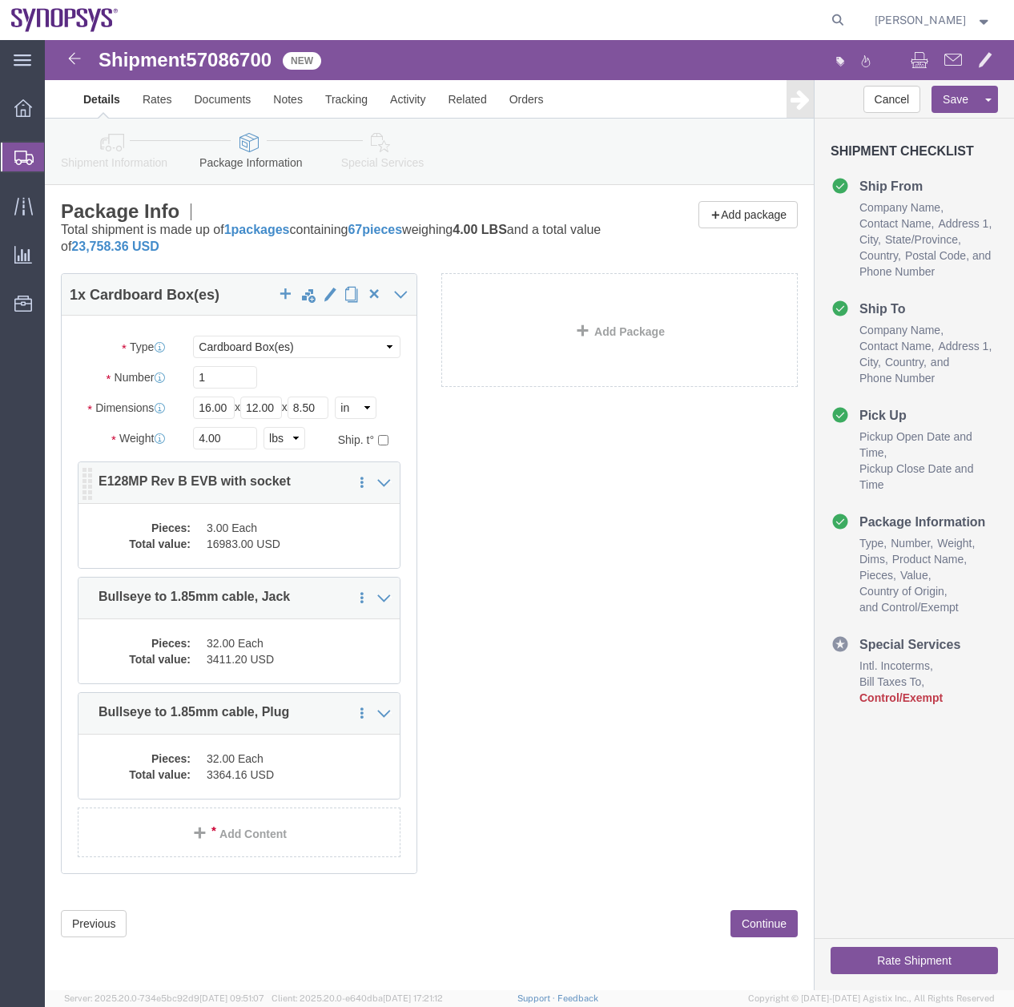
click dd "16983.00 USD"
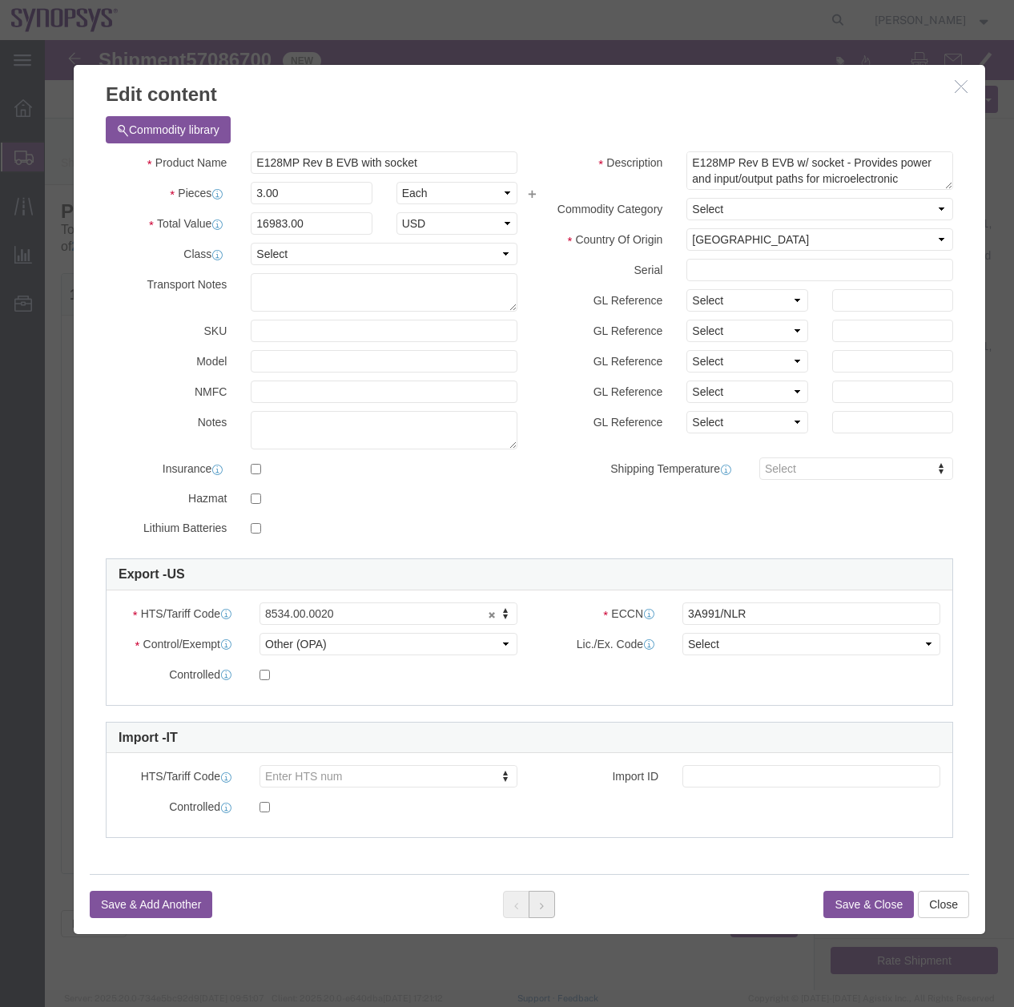
click button
click div
click button "Close"
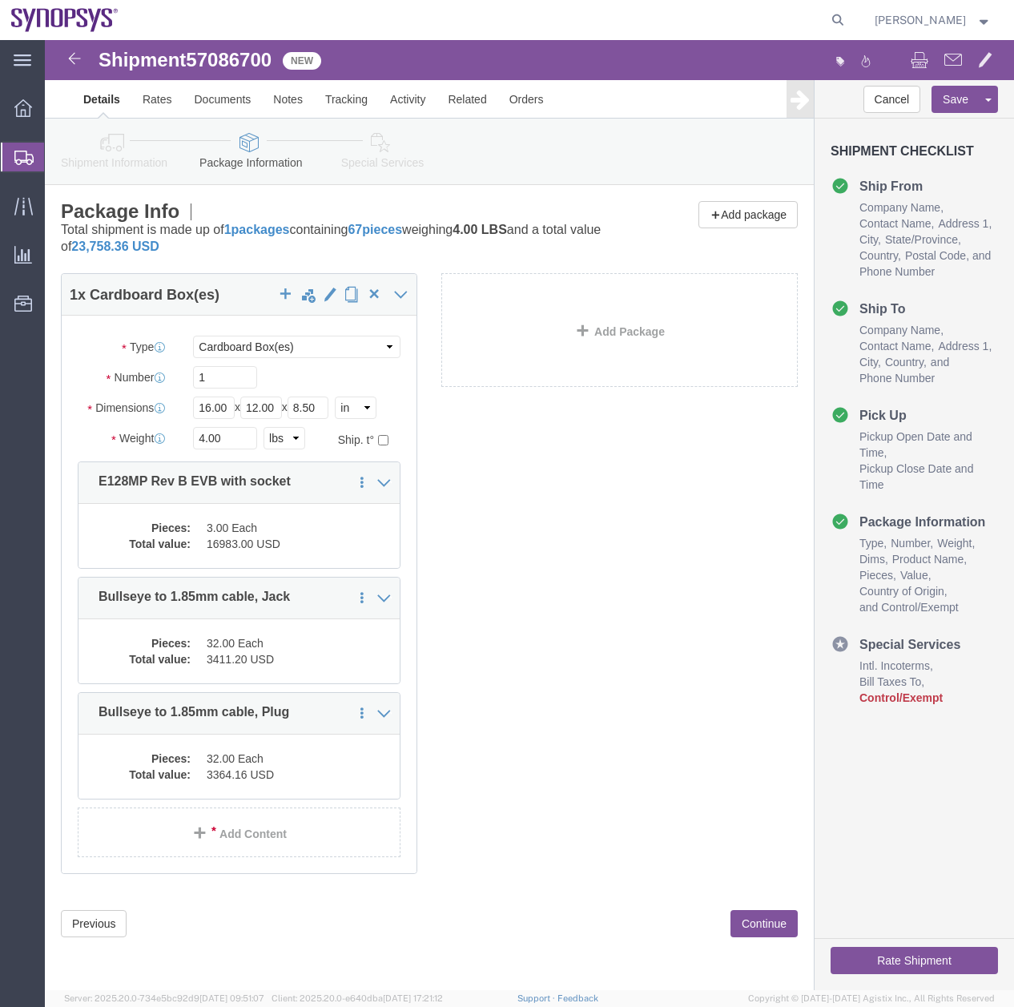
click link "Special Services"
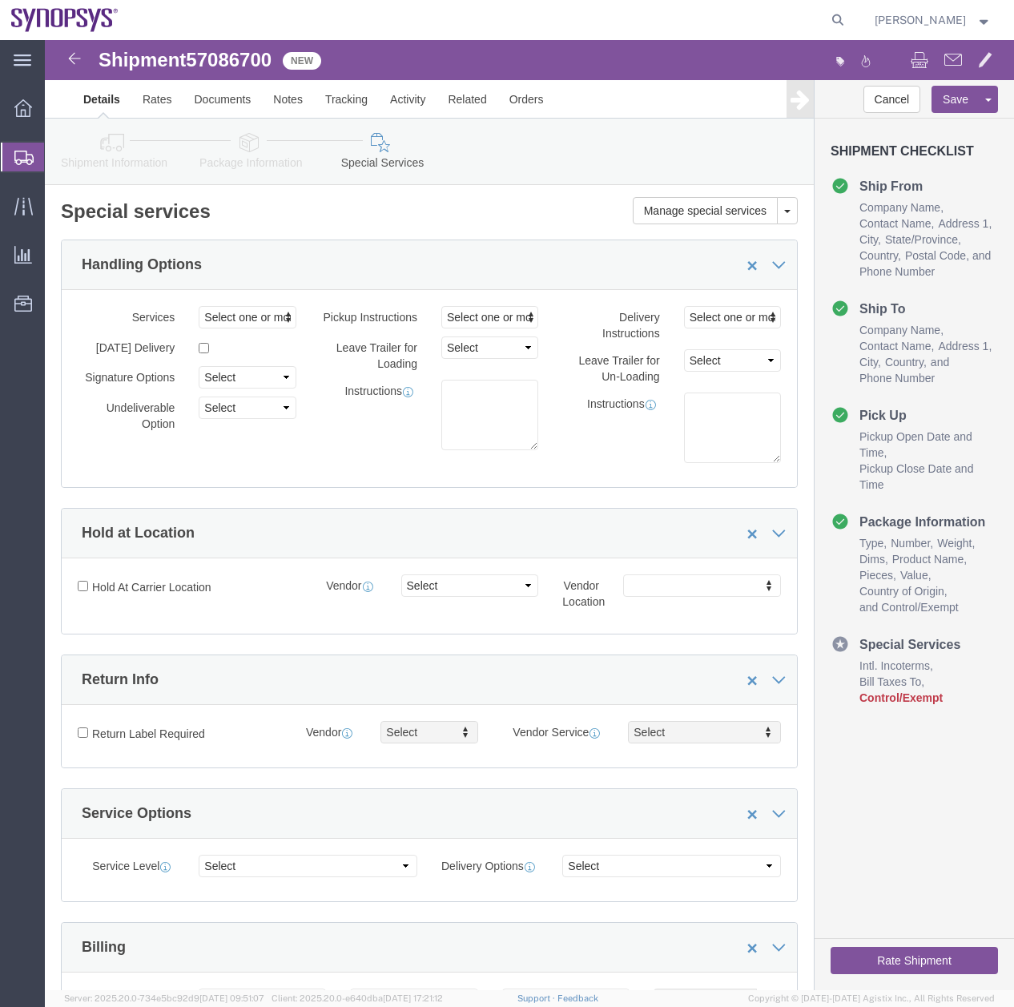
click link "Package Information"
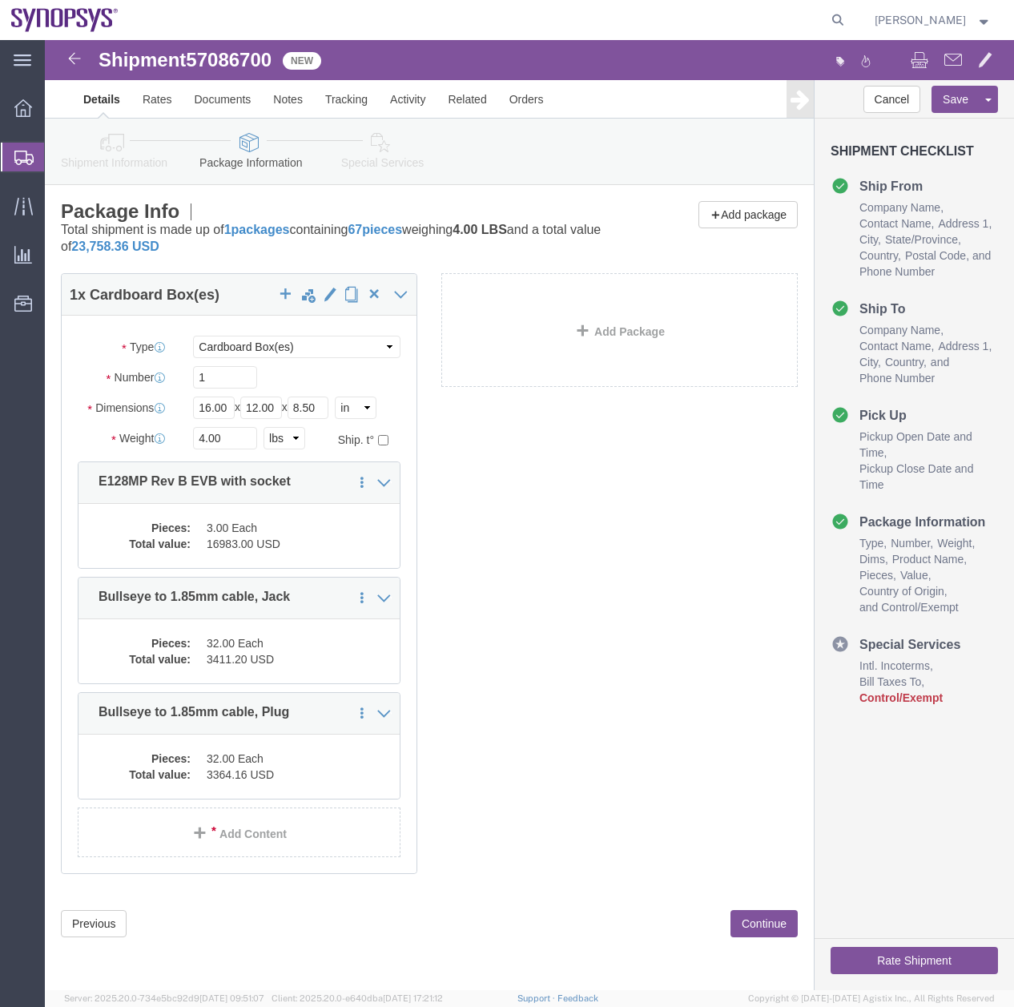
click link "Special Services"
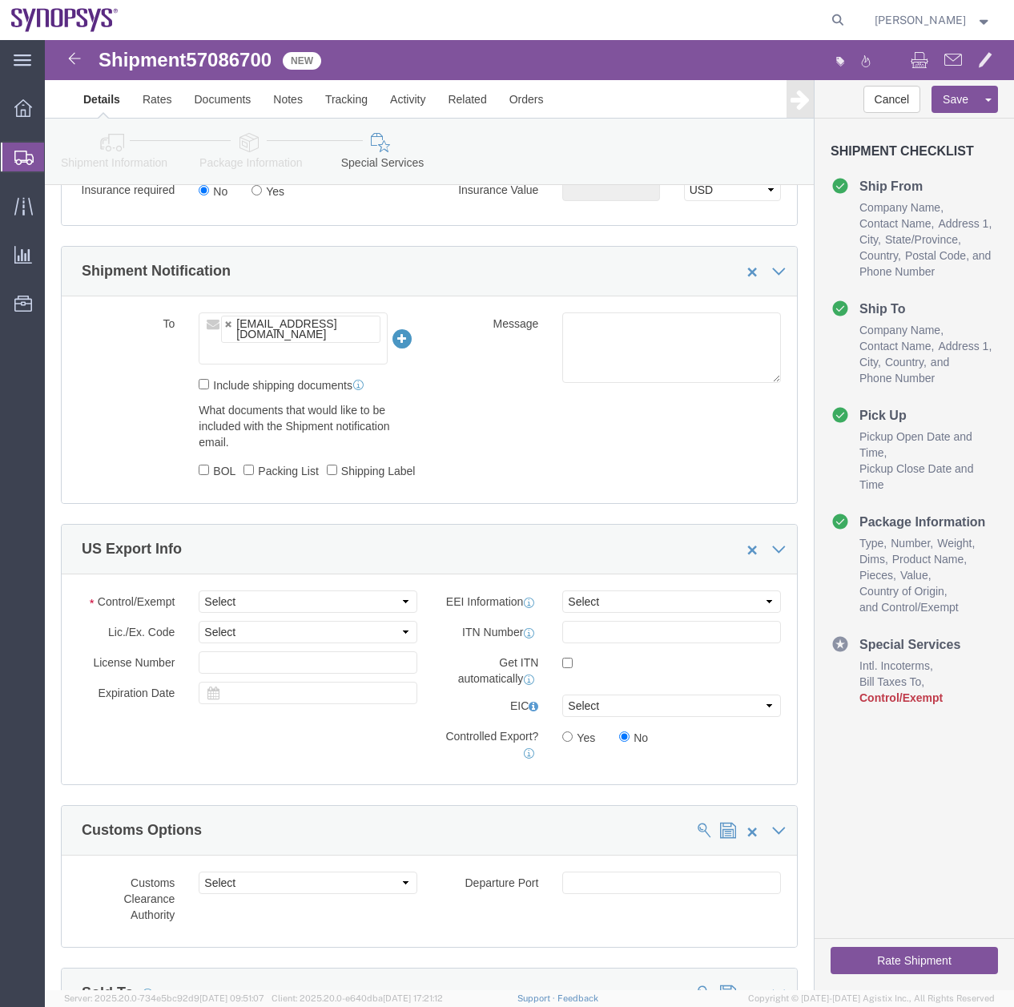
scroll to position [1262, 0]
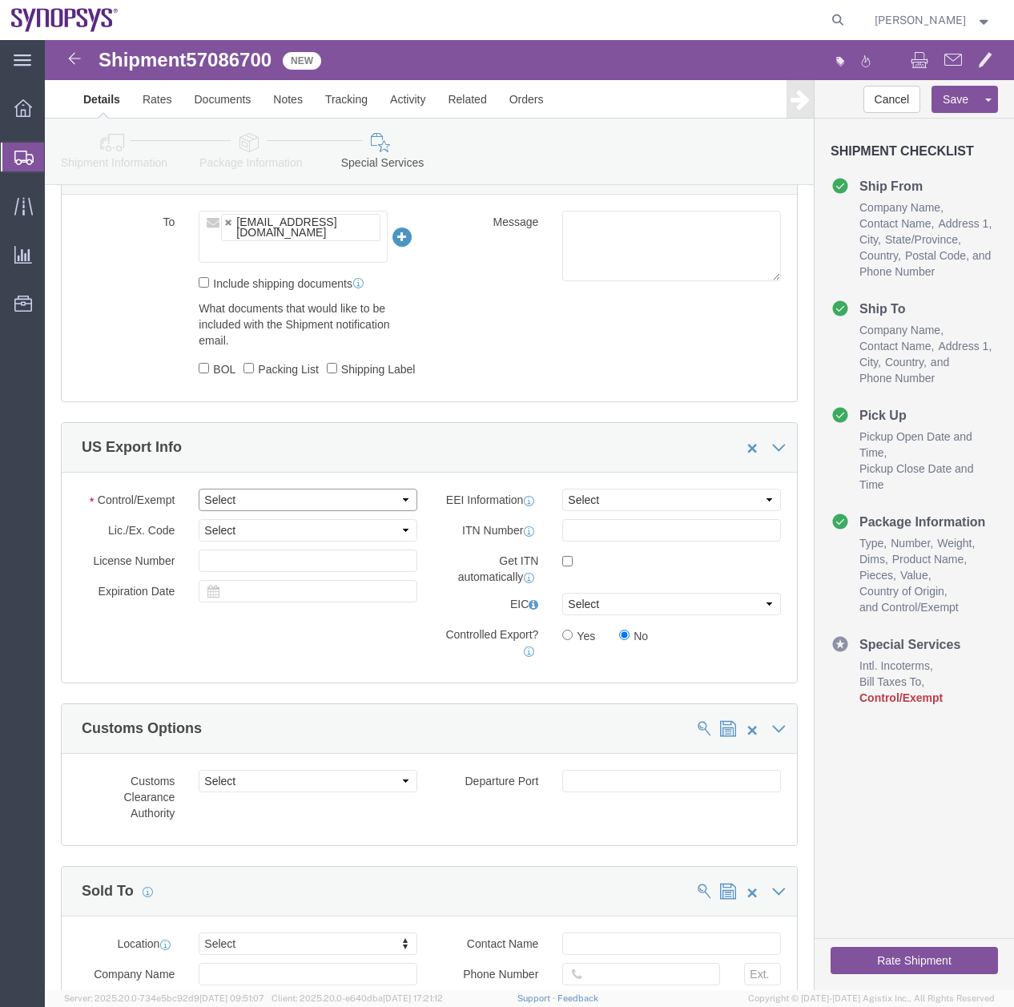
click select "Select ATF BIS DEA EPA FDA FTR ITAR OFAC Other (OPA)"
click div "To [EMAIL_ADDRESS][DOMAIN_NAME] [EMAIL_ADDRESS][DOMAIN_NAME] Include shipping d…"
click select "Select AES-Direct EEI Carrier File EEI EEI Exempt"
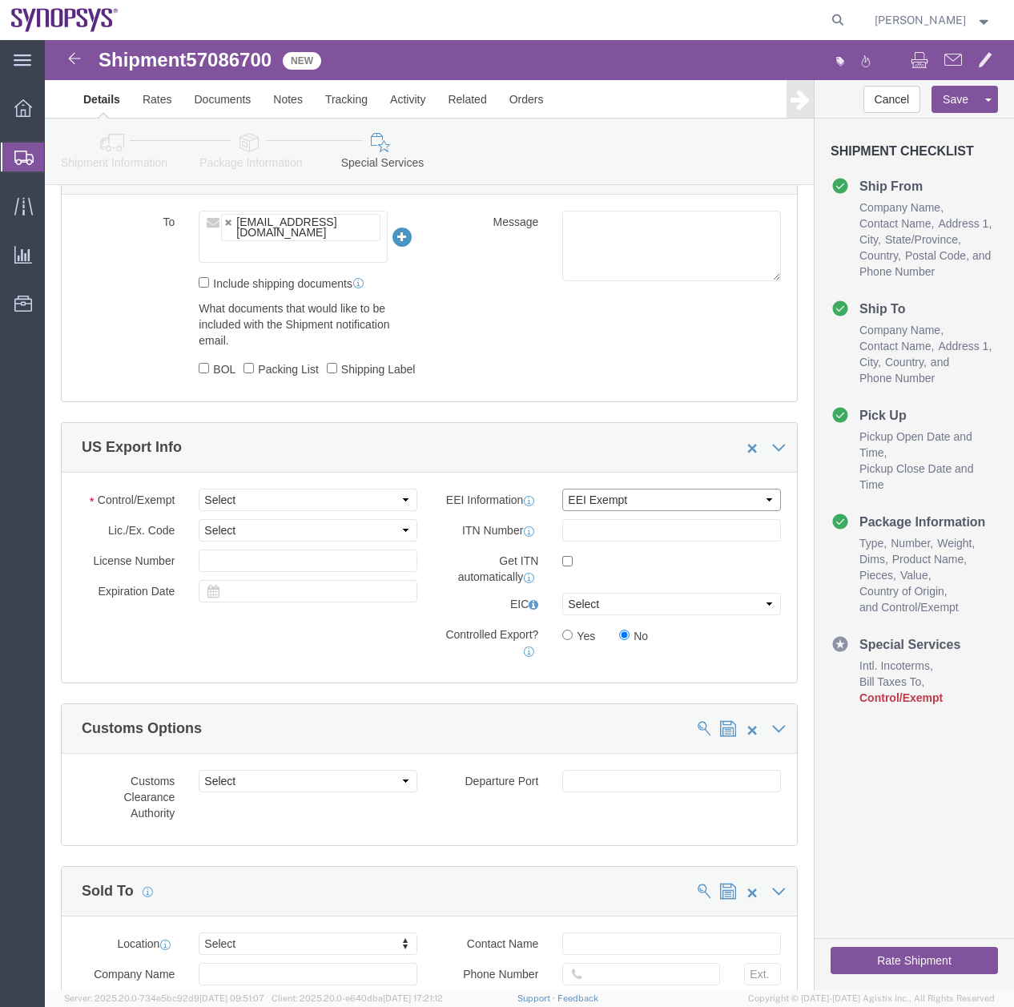
select select "AESD"
click select "Select AES-Direct EEI Carrier File EEI EEI Exempt"
click select "Select ATF BIS DEA EPA FDA FTR ITAR OFAC Other (OPA)"
click icon
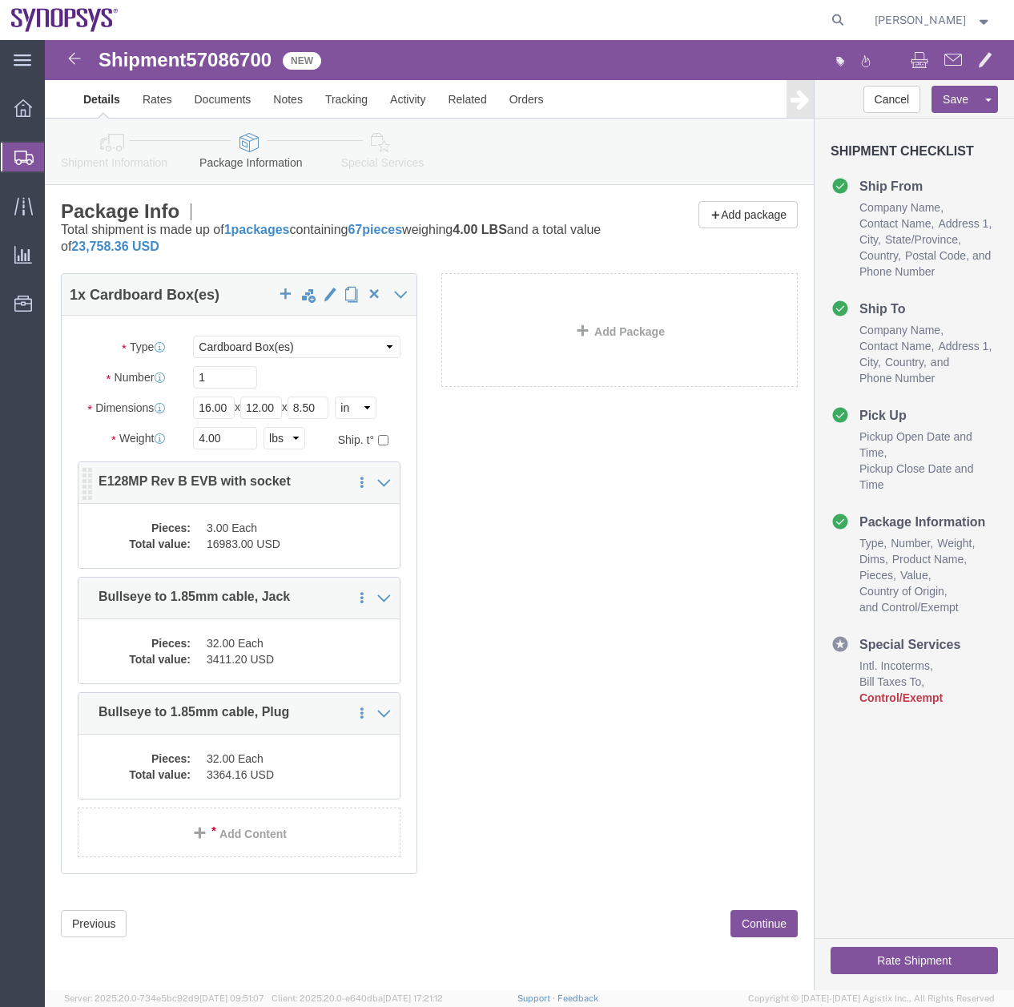
click dd "16983.00 USD"
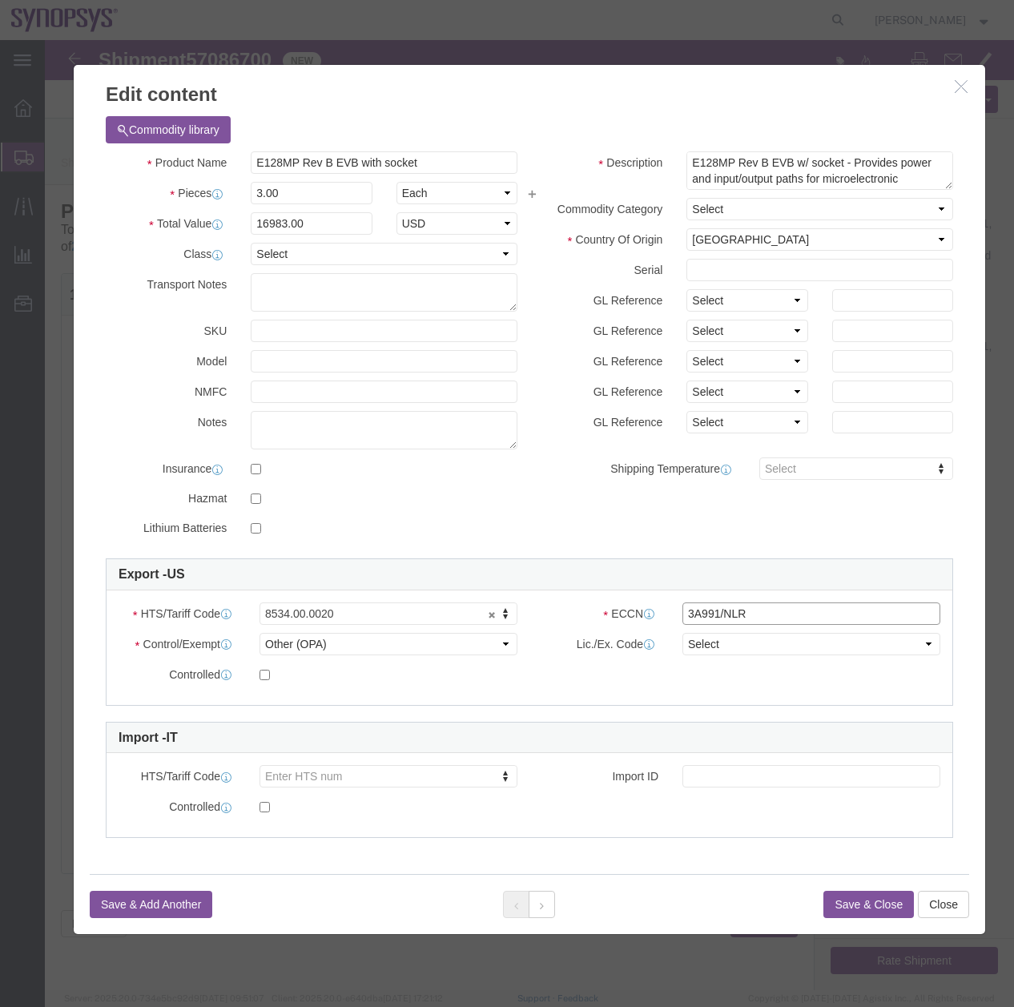
click input "3A991/NLR"
type input "3A991"
click select "Select ATF BIS DEA EPA FDA FTR ITAR OFAC Other (OPA)"
select select "BIS"
click select "Select ATF BIS DEA EPA FDA FTR ITAR OFAC Other (OPA)"
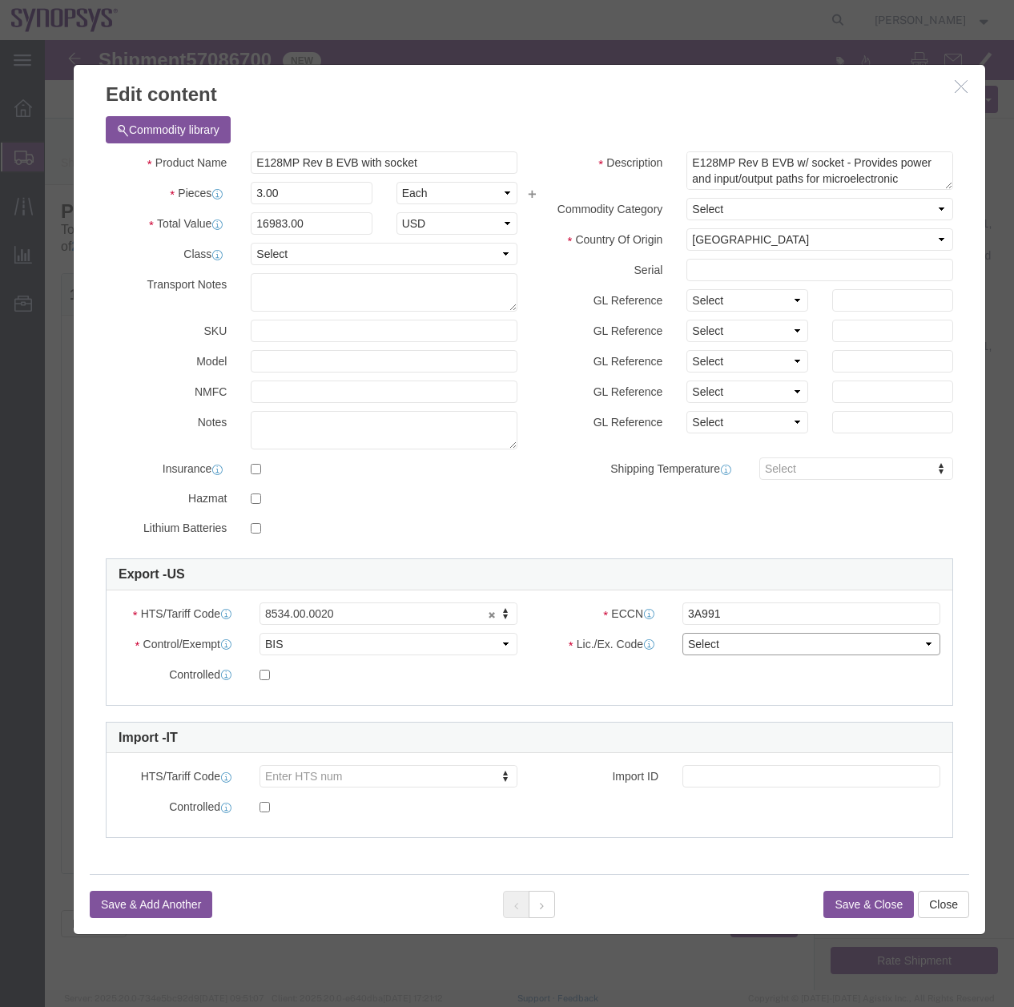
click select "Select AGR-Agricultural APP-Computers APR-Additional Permissive Exports AVS-Air…"
select select "NLR"
click select "Select AGR-Agricultural APP-Computers APR-Additional Permissive Exports AVS-Air…"
click button
click div "Control/Exempt Select ATF BIS DEA EPA FDA FTR ITAR OFAC Other (OPA) License Num…"
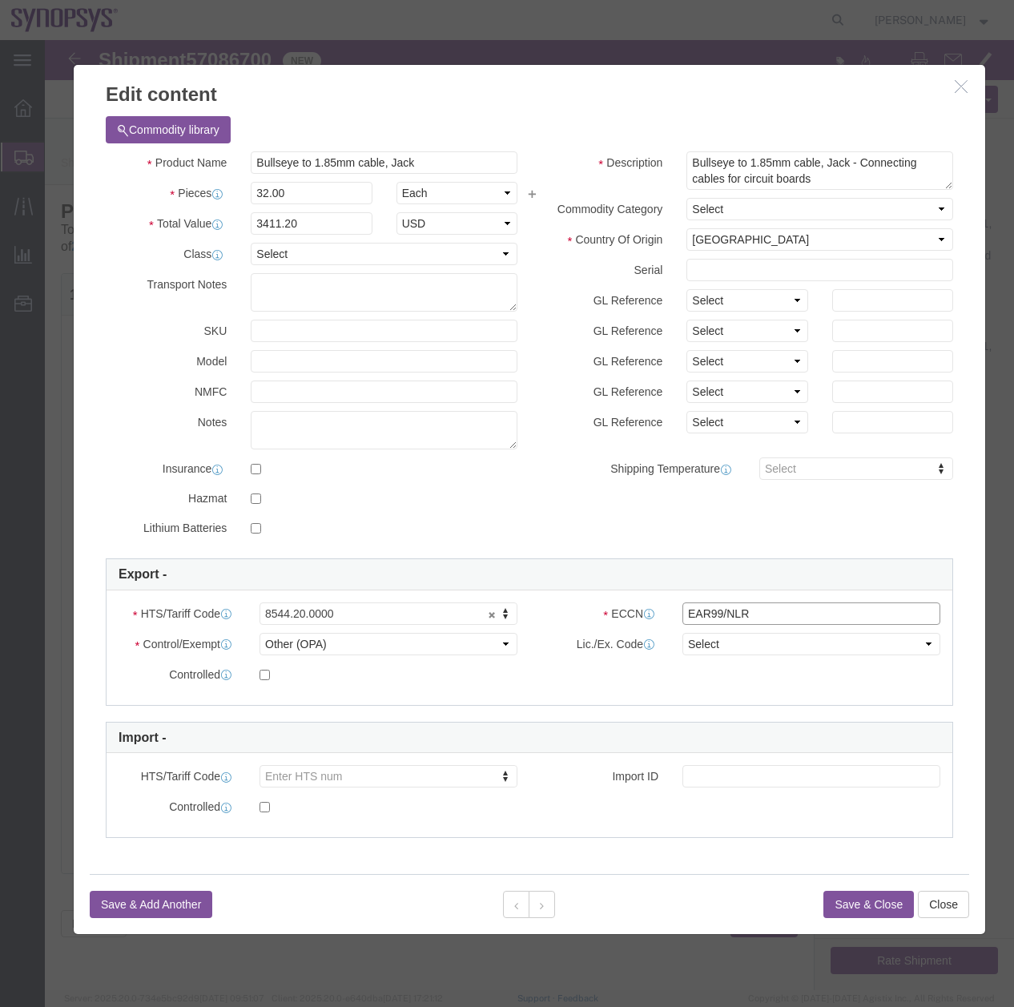
click input "EAR99/NLR"
type input "EAR99"
click select "Select ATF BIS DEA EPA FDA FTR ITAR OFAC Other (OPA)"
select select "BIS"
click select "Select ATF BIS DEA EPA FDA FTR ITAR OFAC Other (OPA)"
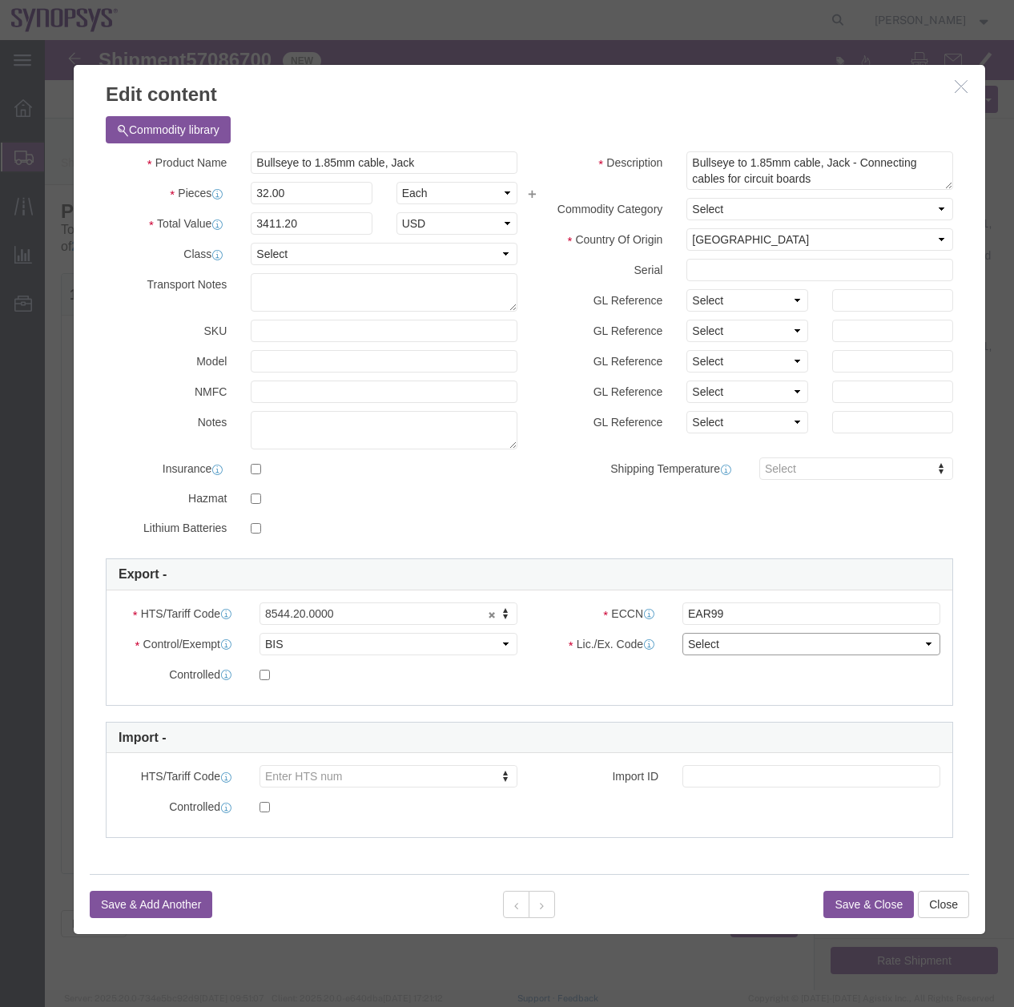
click select "Select AGR-Agricultural APP-Computers APR-Additional Permissive Exports AVS-Air…"
select select "NLR"
click select "Select AGR-Agricultural APP-Computers APR-Additional Permissive Exports AVS-Air…"
click button
click input "EAR99/NLR"
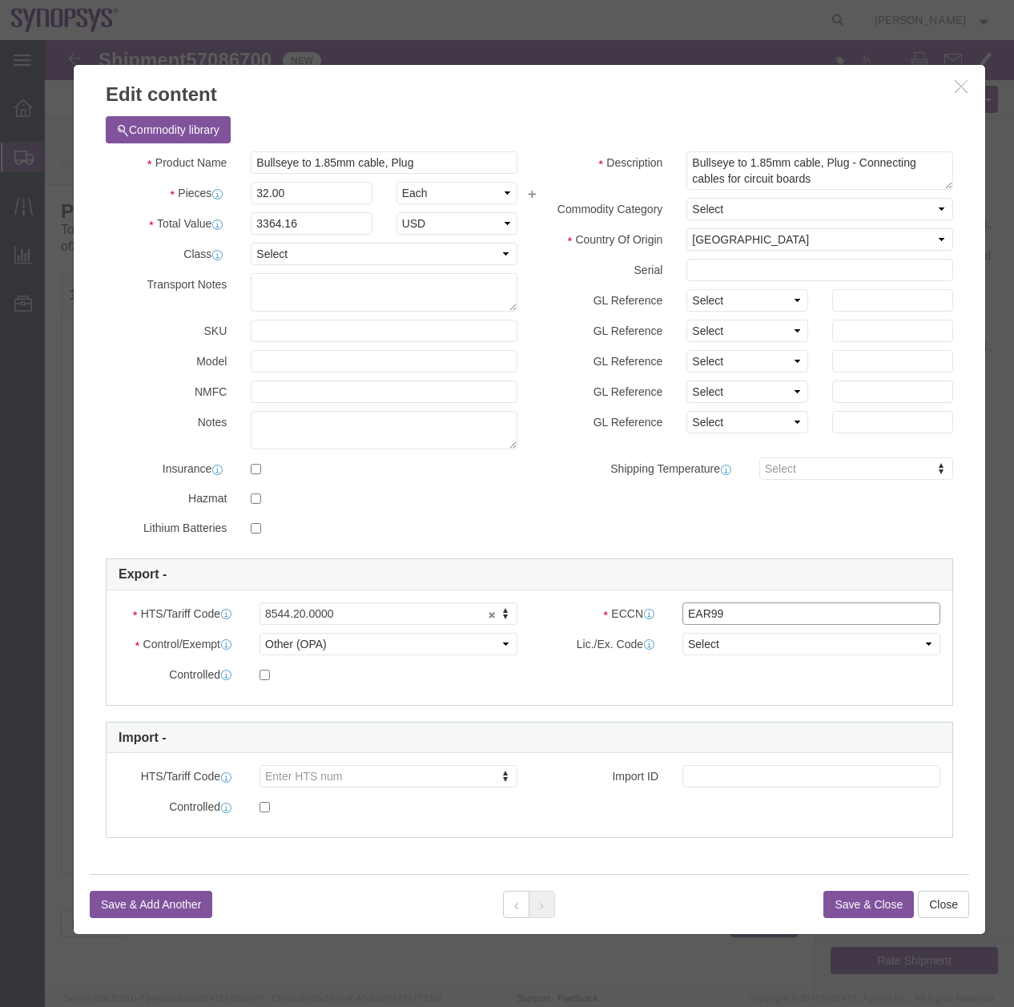
type input "EAR99"
click select "Select ATF BIS DEA EPA FDA FTR ITAR OFAC Other (OPA)"
select select "BIS"
click select "Select ATF BIS DEA EPA FDA FTR ITAR OFAC Other (OPA)"
click select "Select AGR-Agricultural APP-Computers APR-Additional Permissive Exports AVS-Air…"
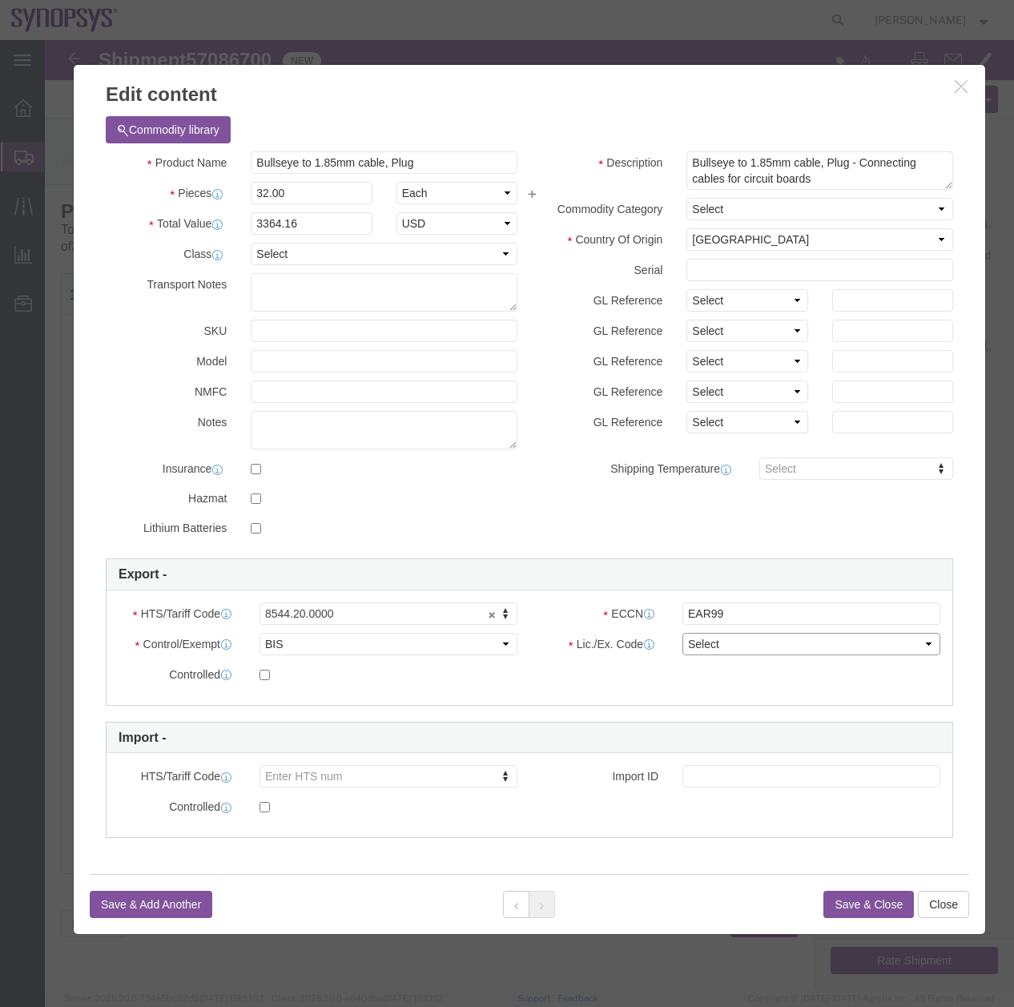
select select "NLR"
click select "Select AGR-Agricultural APP-Computers APR-Additional Permissive Exports AVS-Air…"
click button "Save & Close"
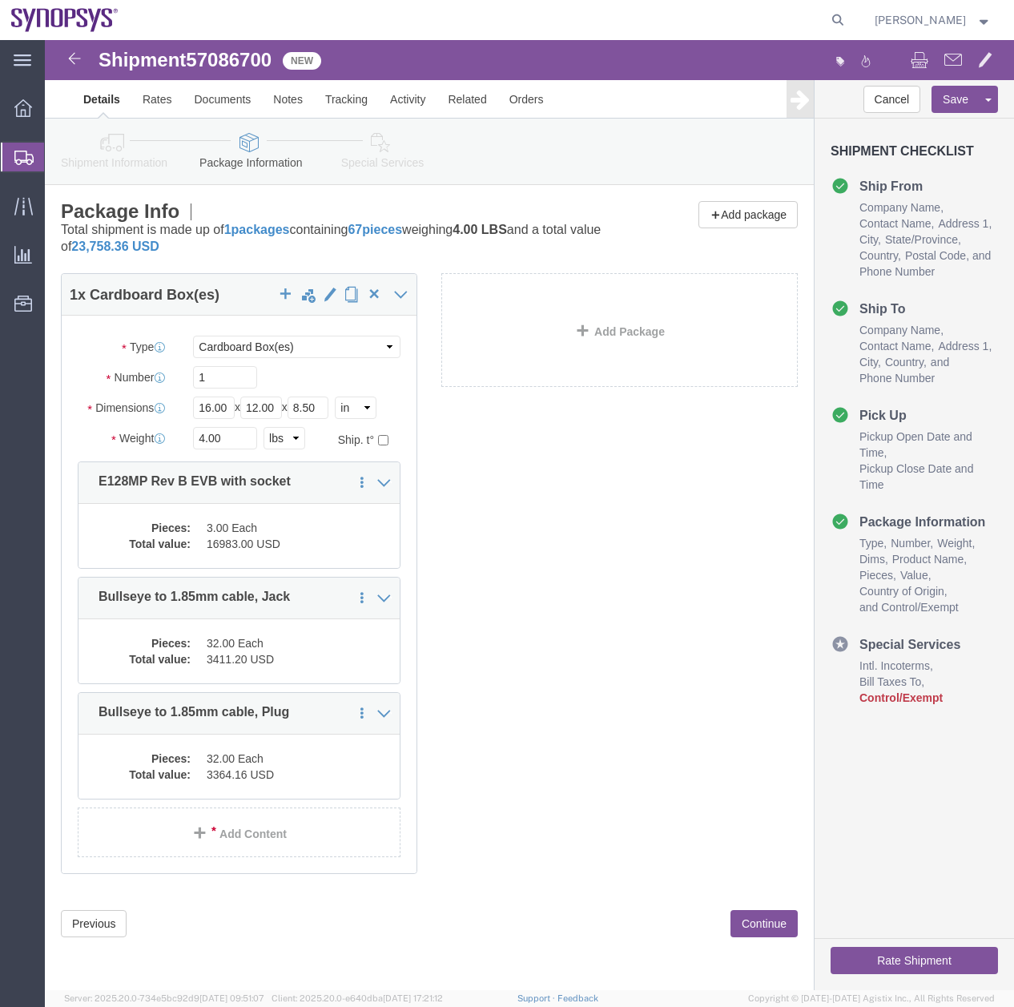
click icon
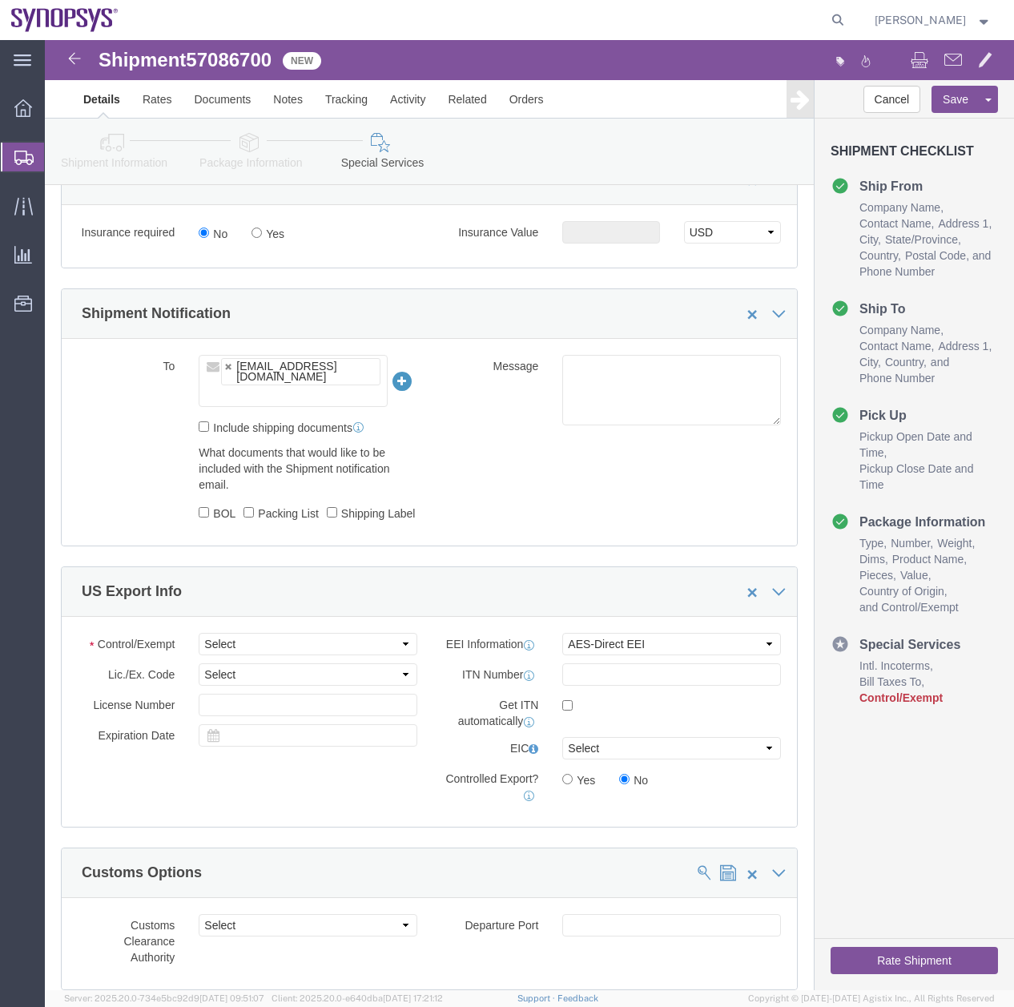
scroll to position [1121, 0]
click select "Select ATF BIS DEA EPA FDA FTR ITAR OFAC Other (OPA)"
select select "BIS"
click select "Select ATF BIS DEA EPA FDA FTR ITAR OFAC Other (OPA)"
click select "Select AGR-Agricultural APP-Computers APR-Additional Permissive Exports AVS-Air…"
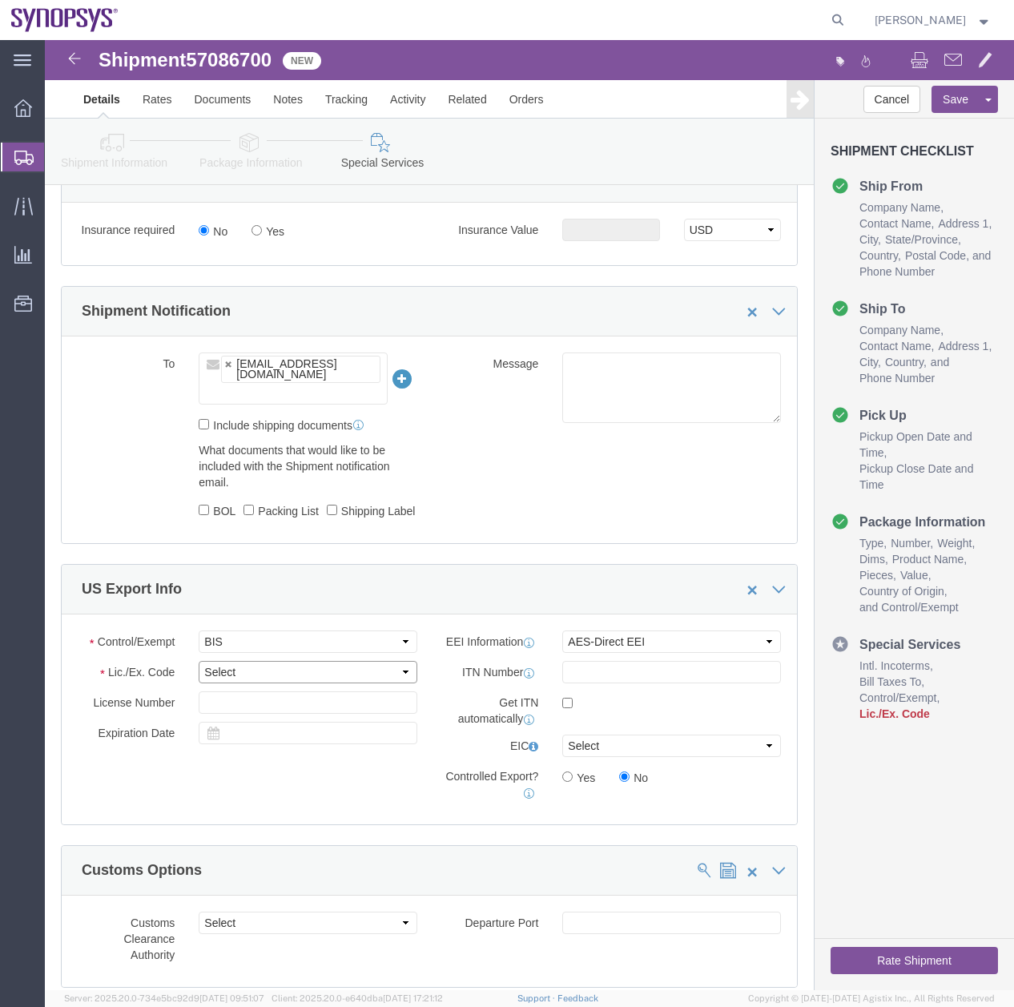
select select "NLR"
click select "Select AGR-Agricultural APP-Computers APR-Additional Permissive Exports AVS-Air…"
click input "checkbox"
checkbox input "true"
click icon
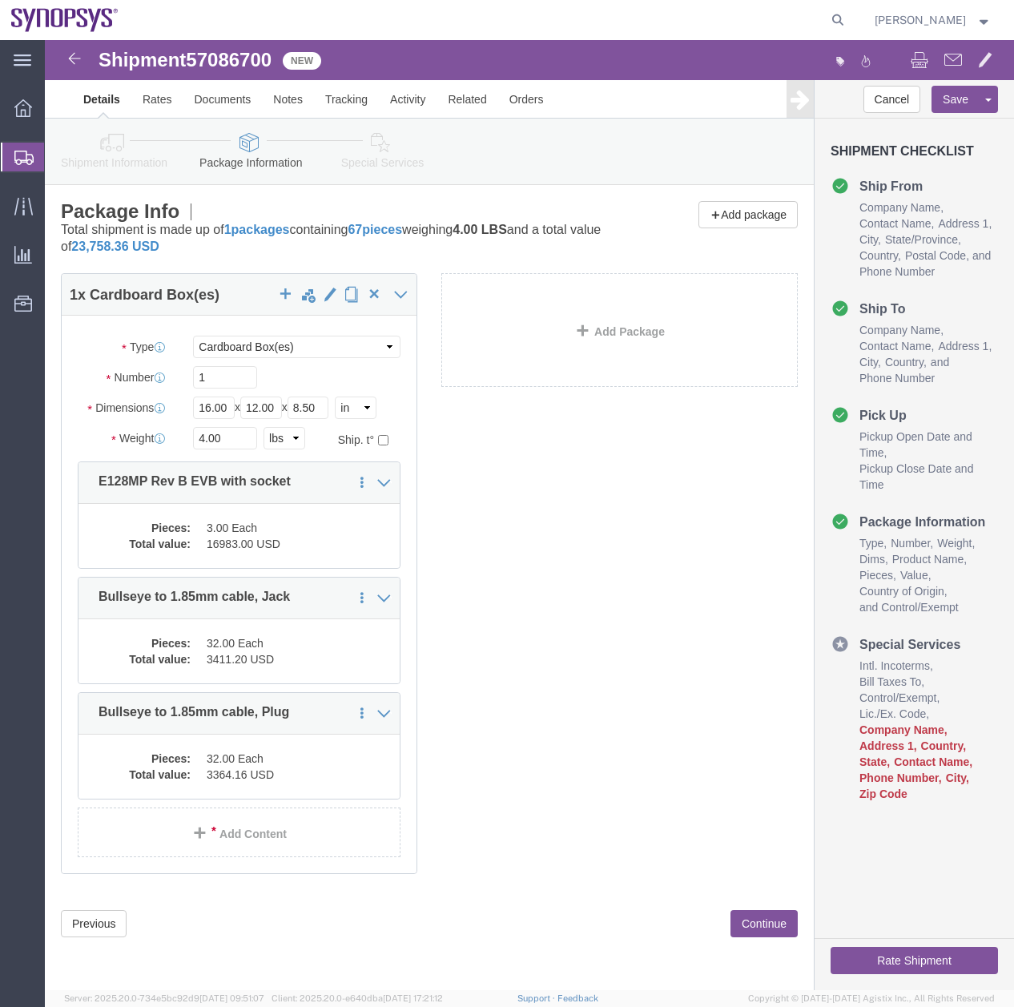
click link "Special Services"
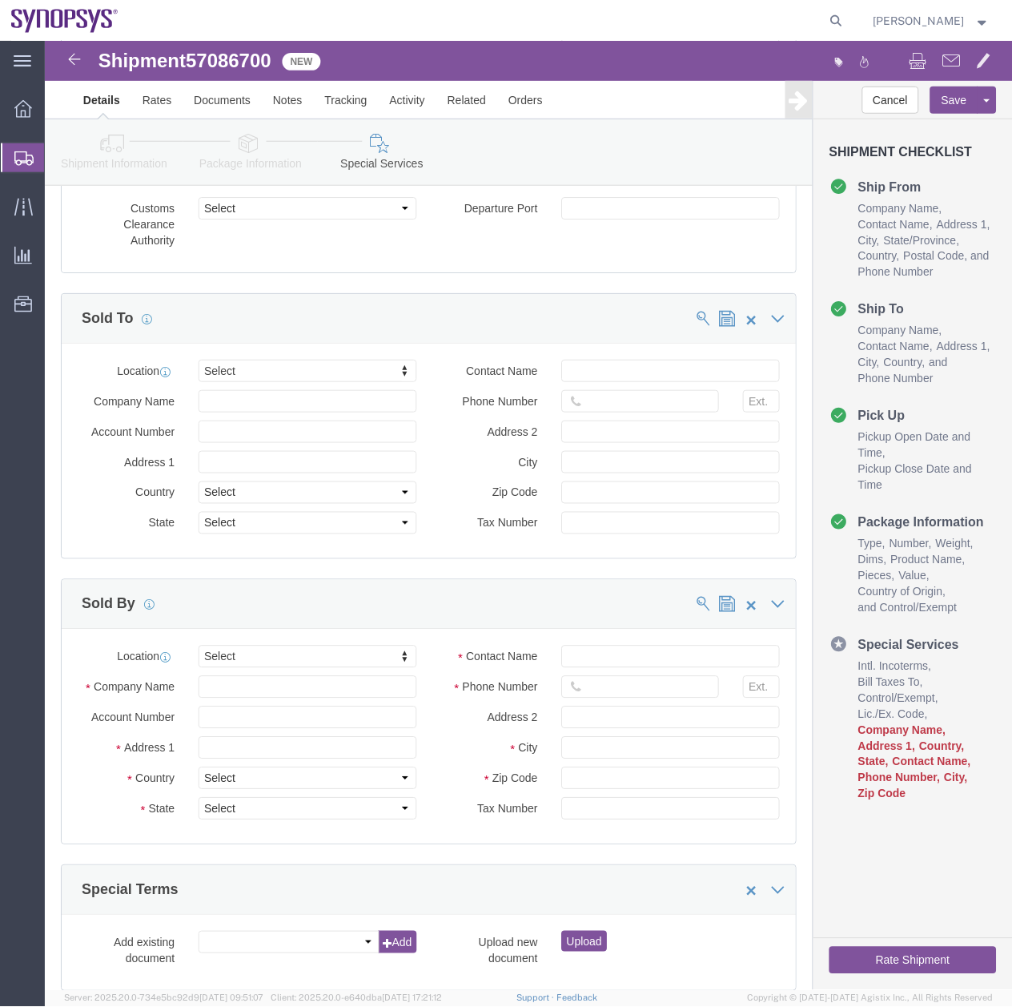
scroll to position [1841, 0]
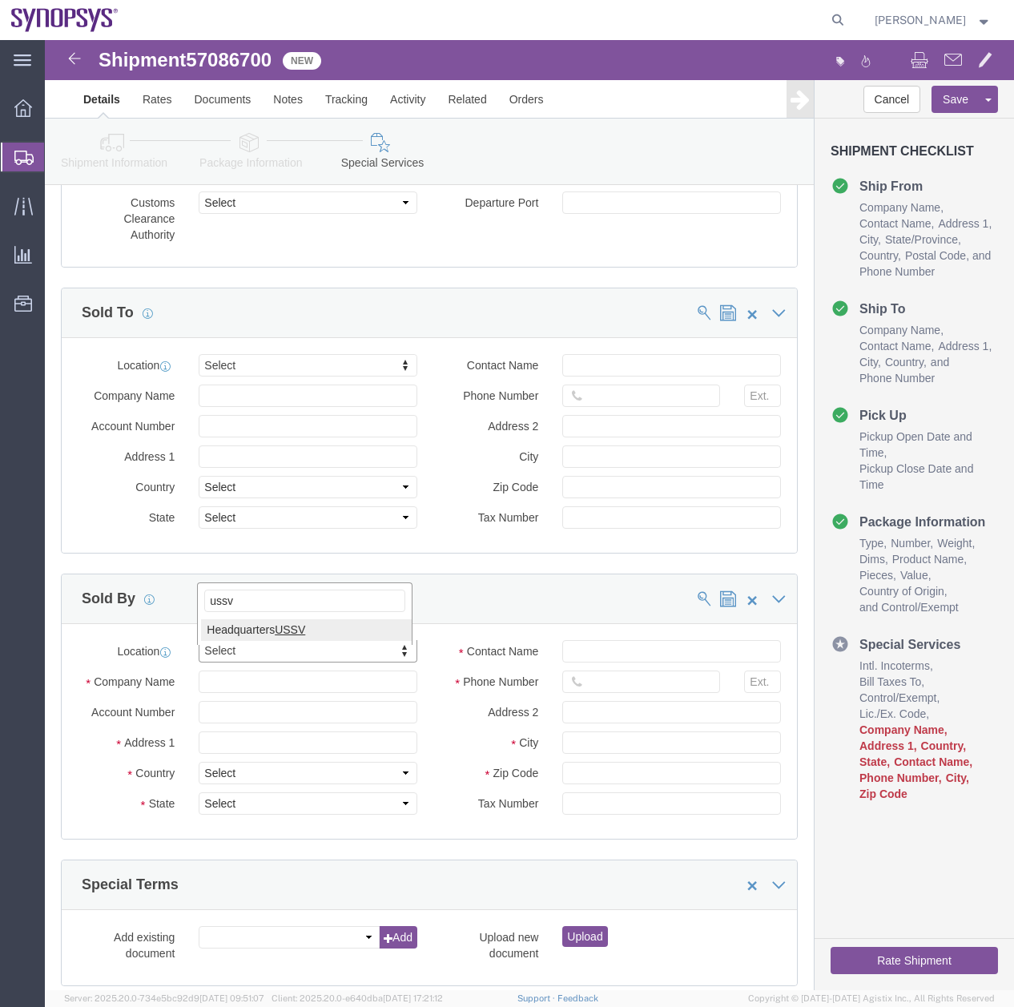
type input "ussv"
select select "63204"
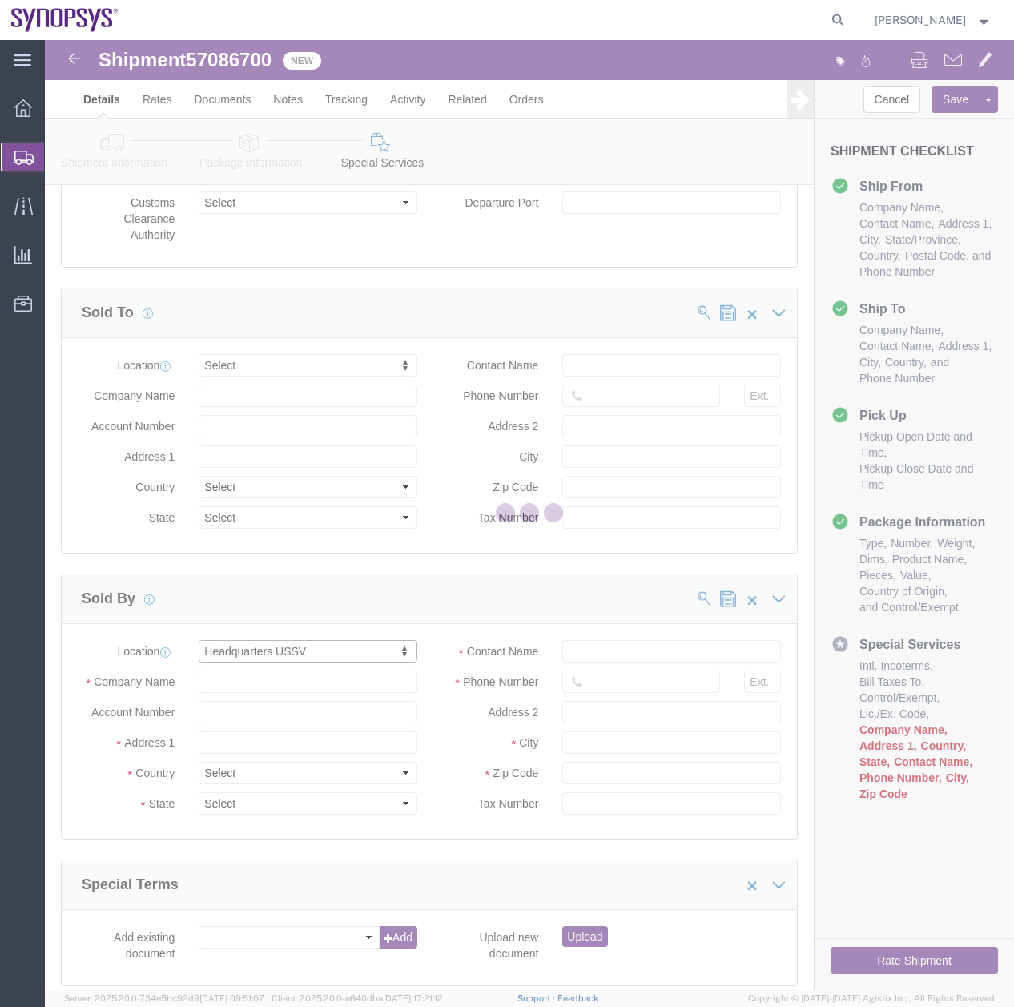
type input "[STREET_ADDRESS]"
select select "US"
type input "6505845000"
type input "Sunnyvale"
type input "94085"
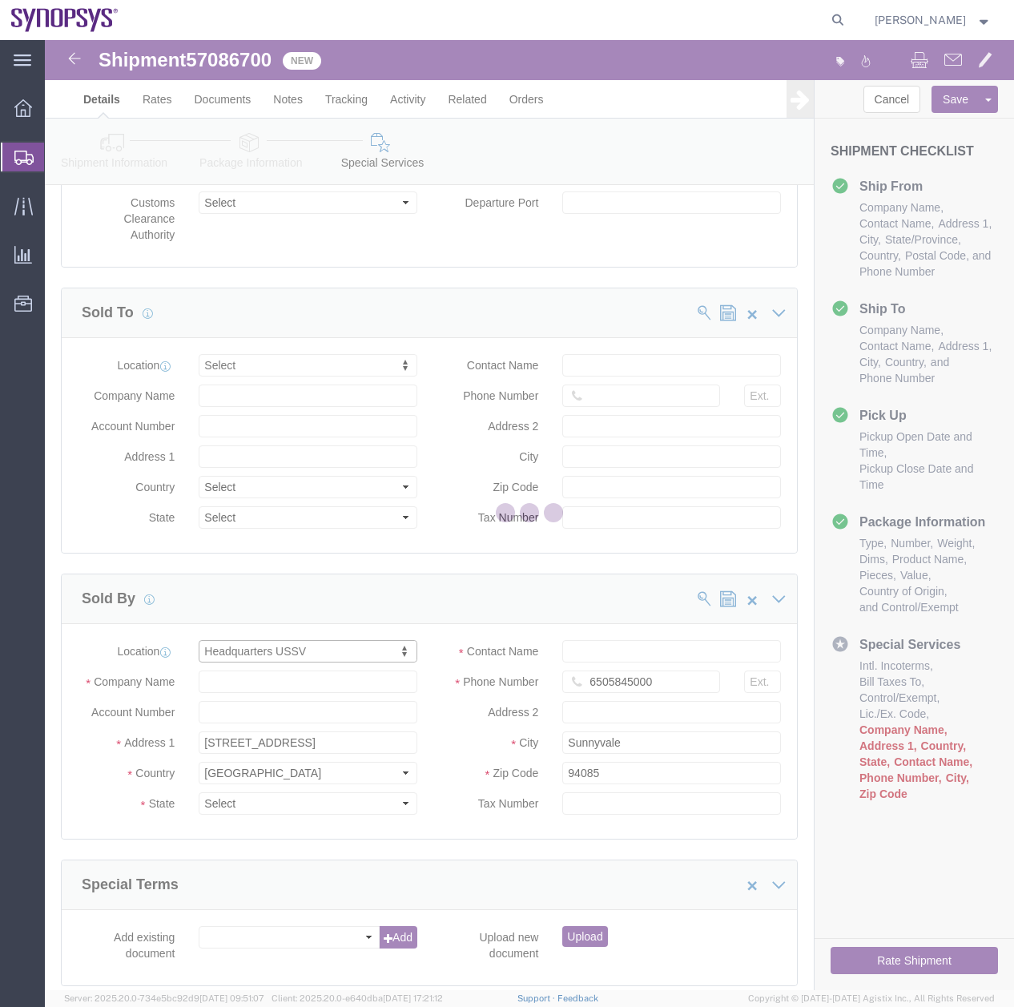
select select "CA"
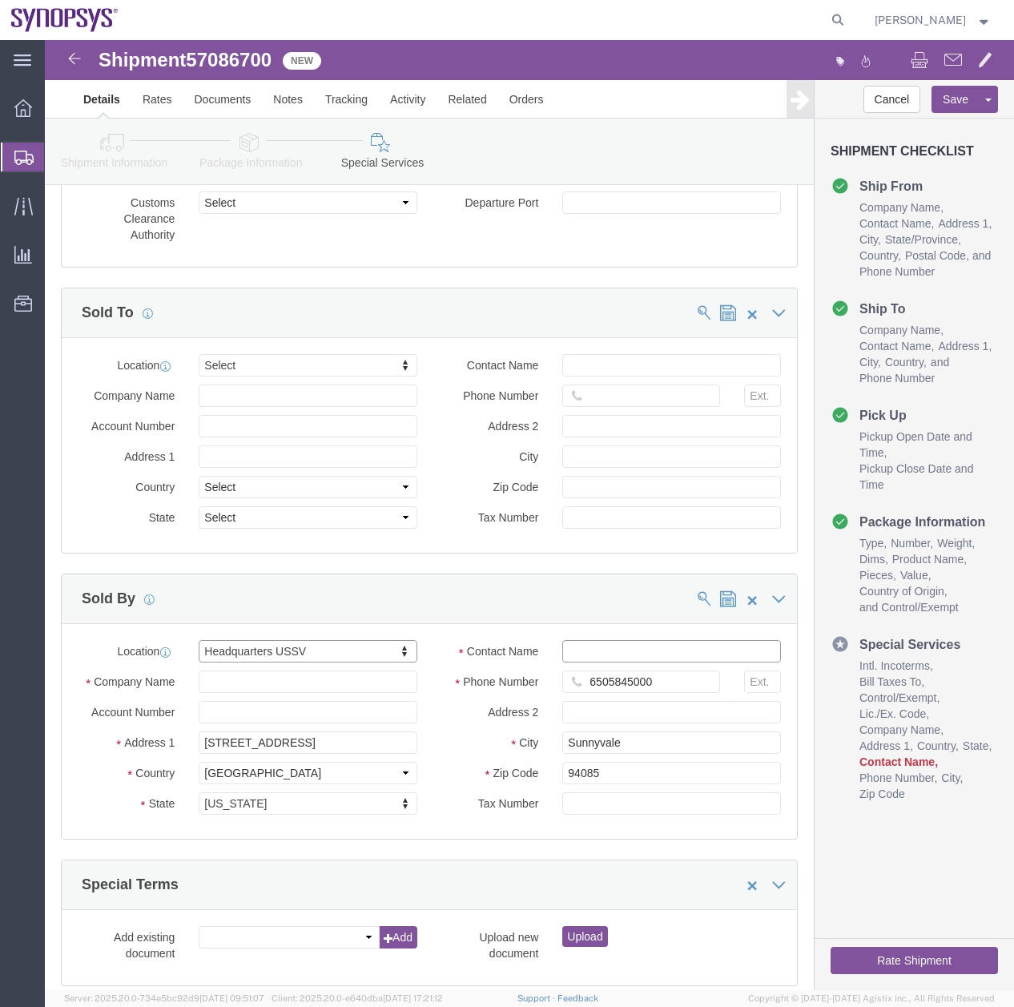
click input "Contact Name"
type input "r"
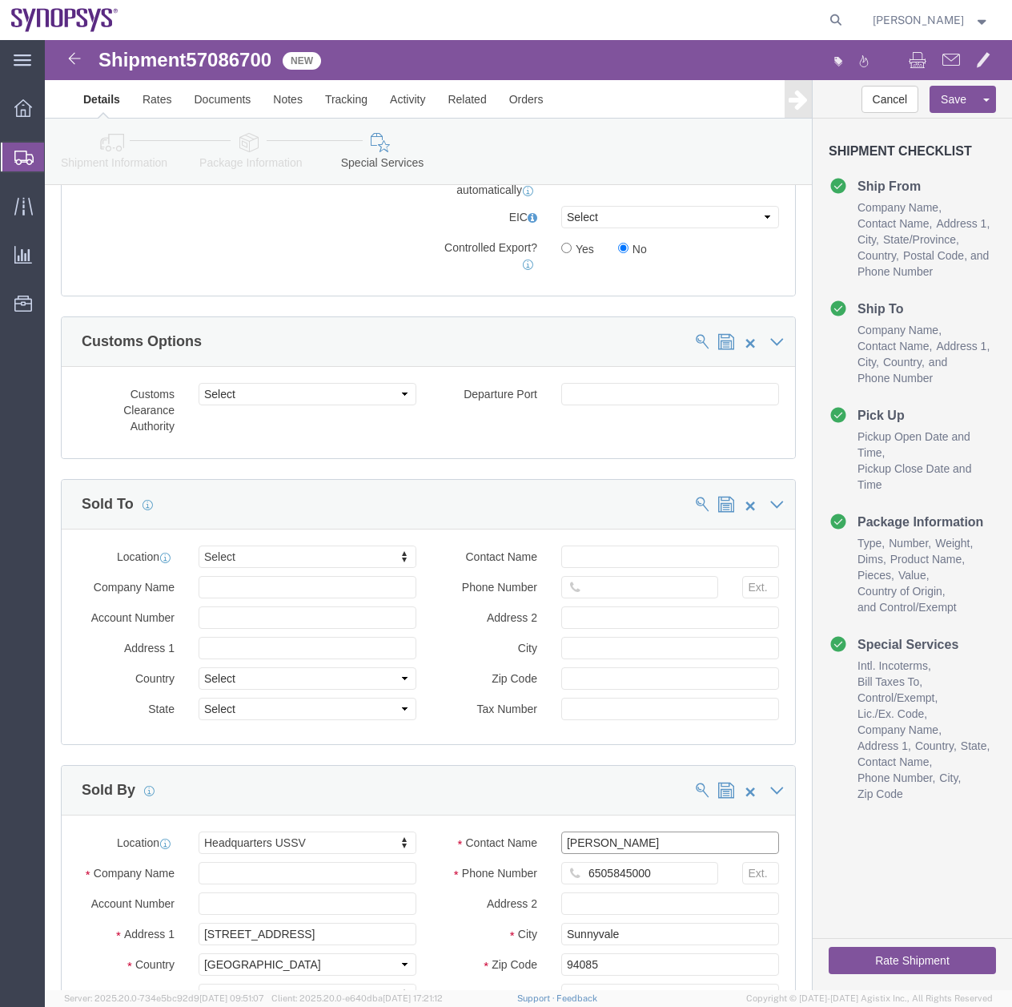
scroll to position [1564, 0]
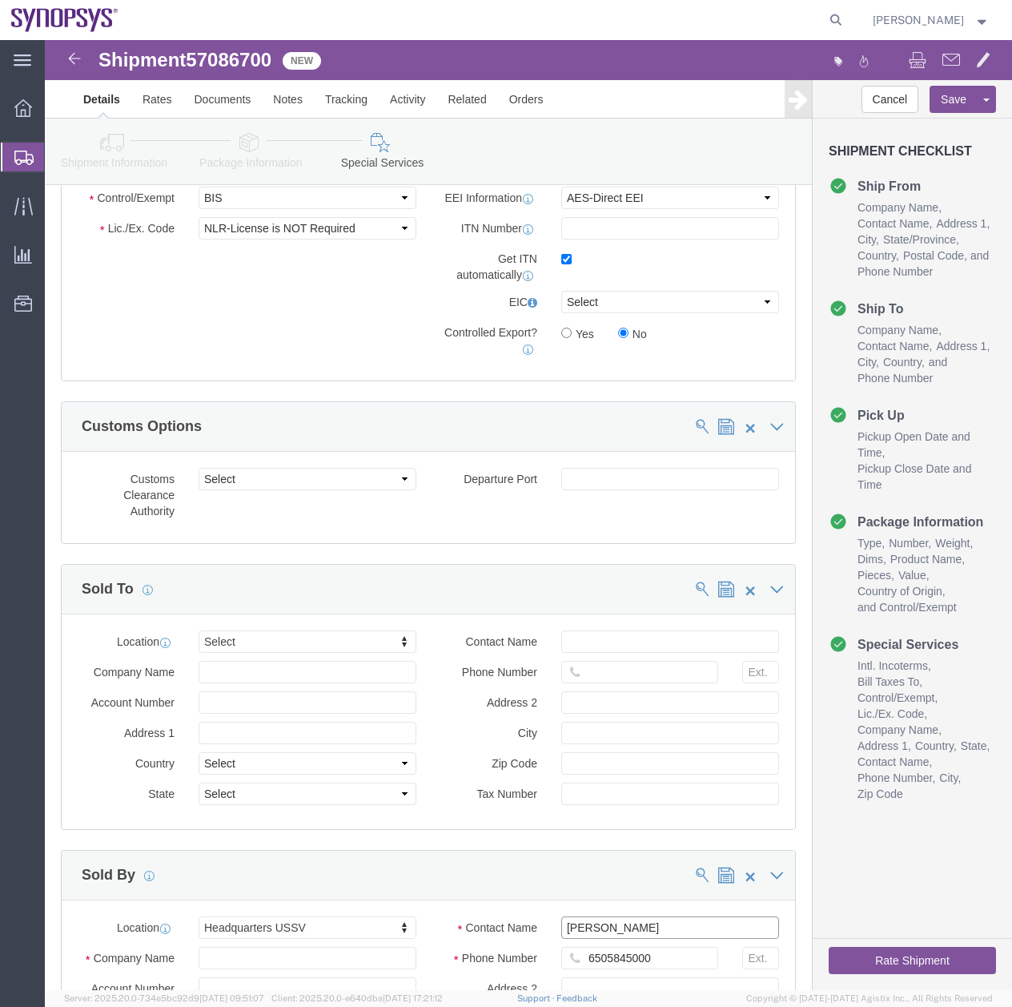
type input "[PERSON_NAME]"
click icon
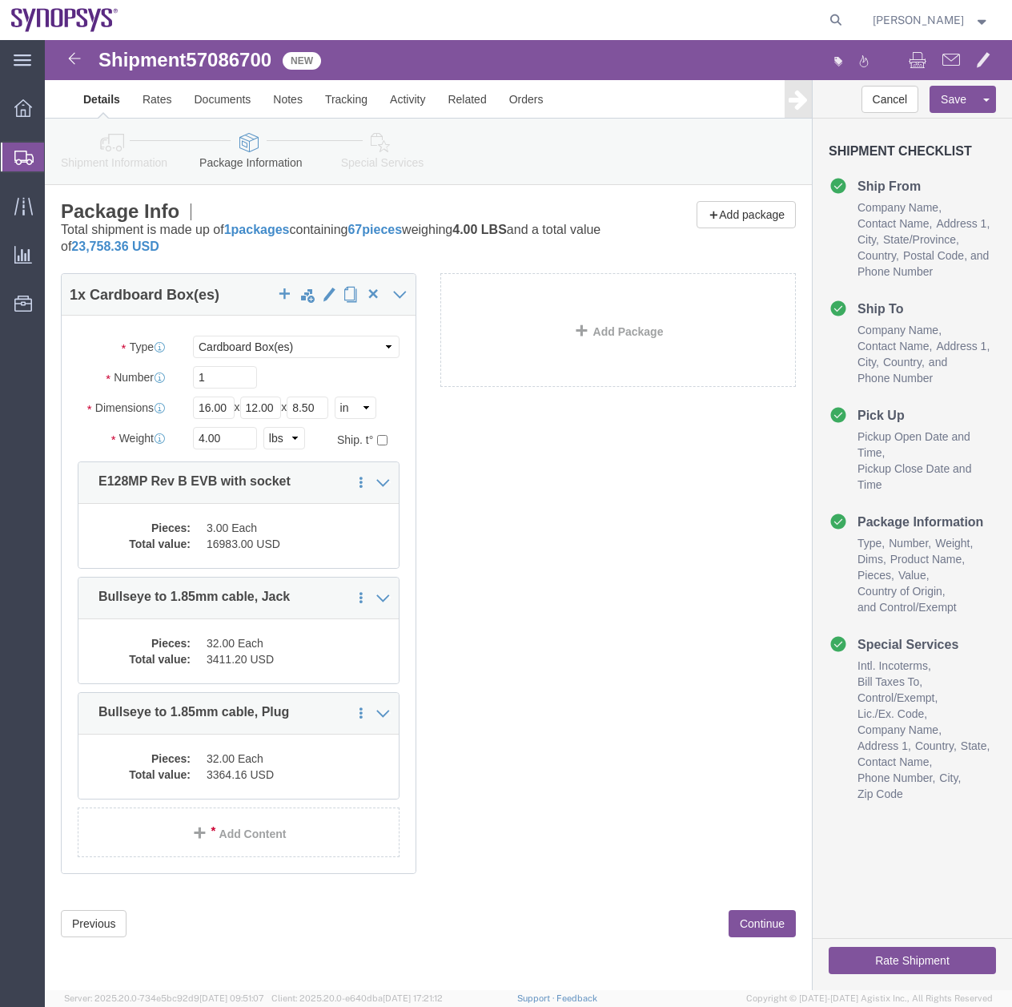
click link "Shipment Information"
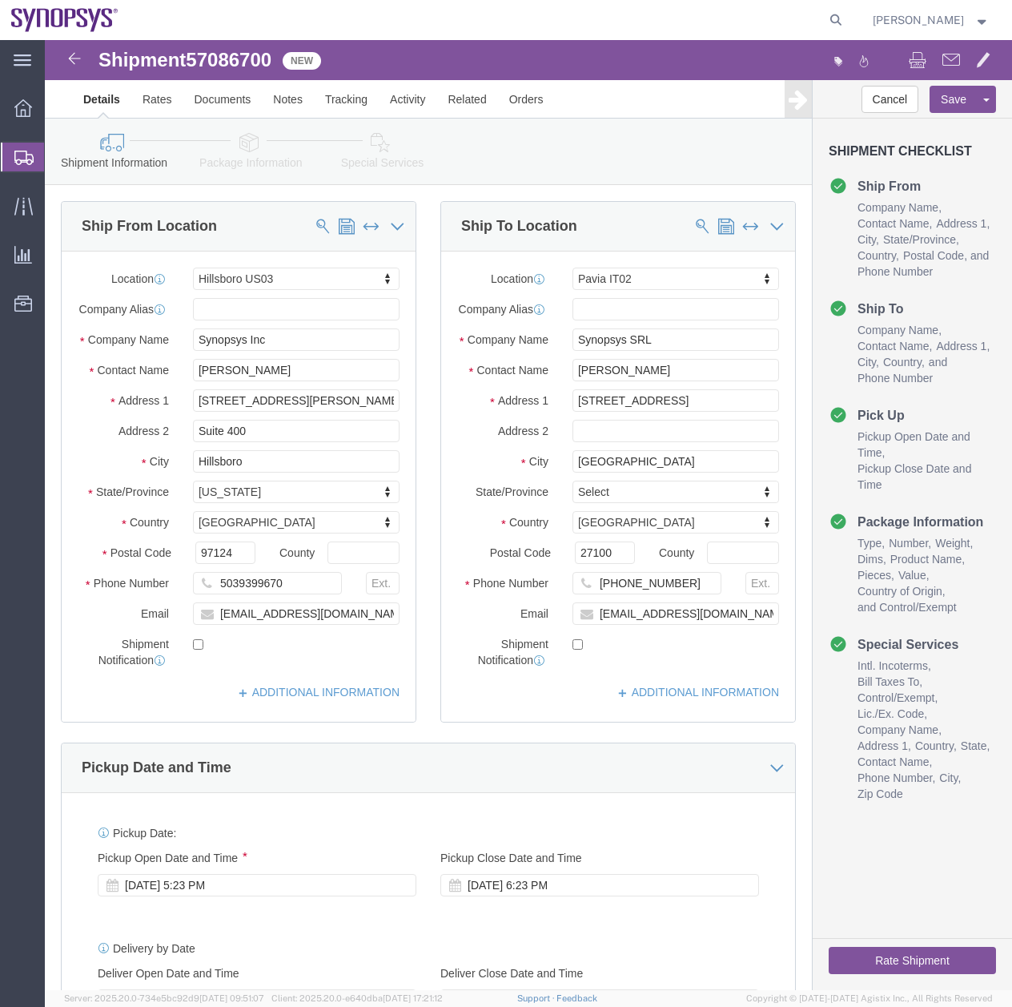
click link "Special Services"
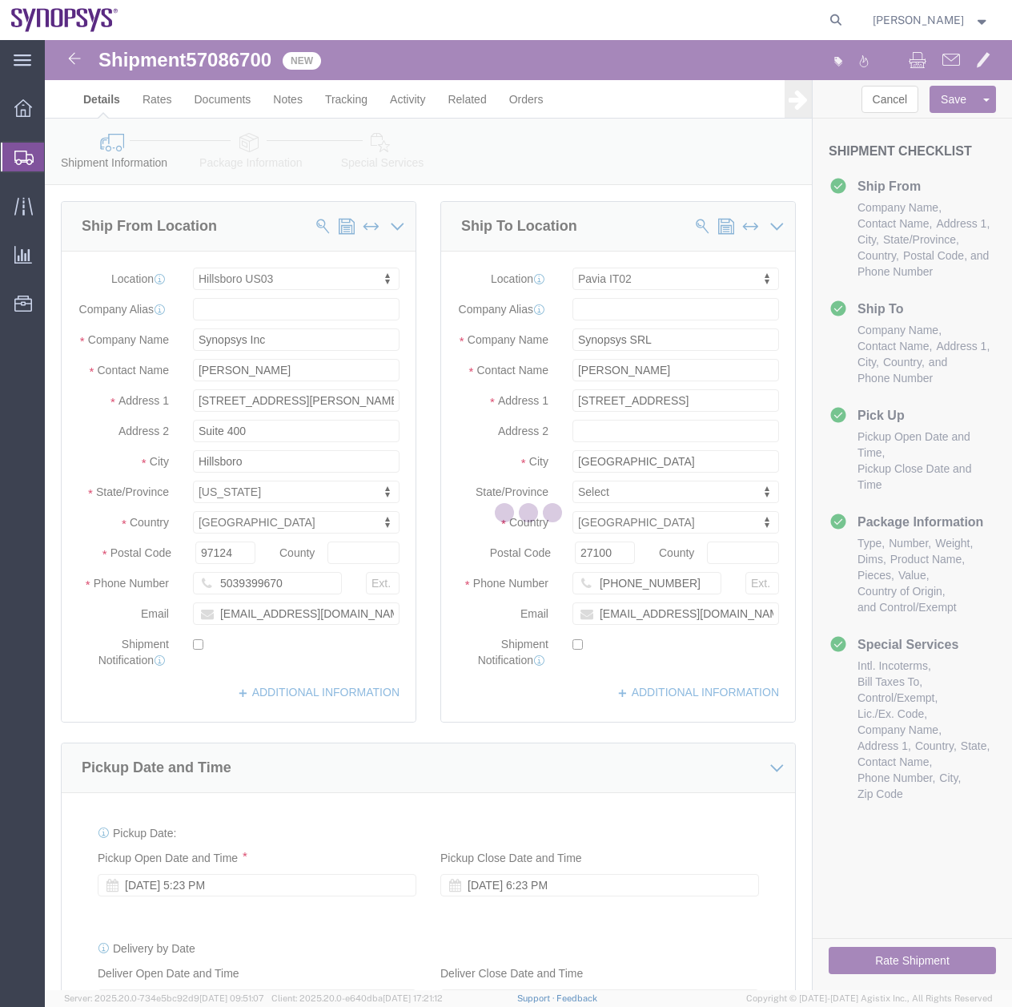
select select
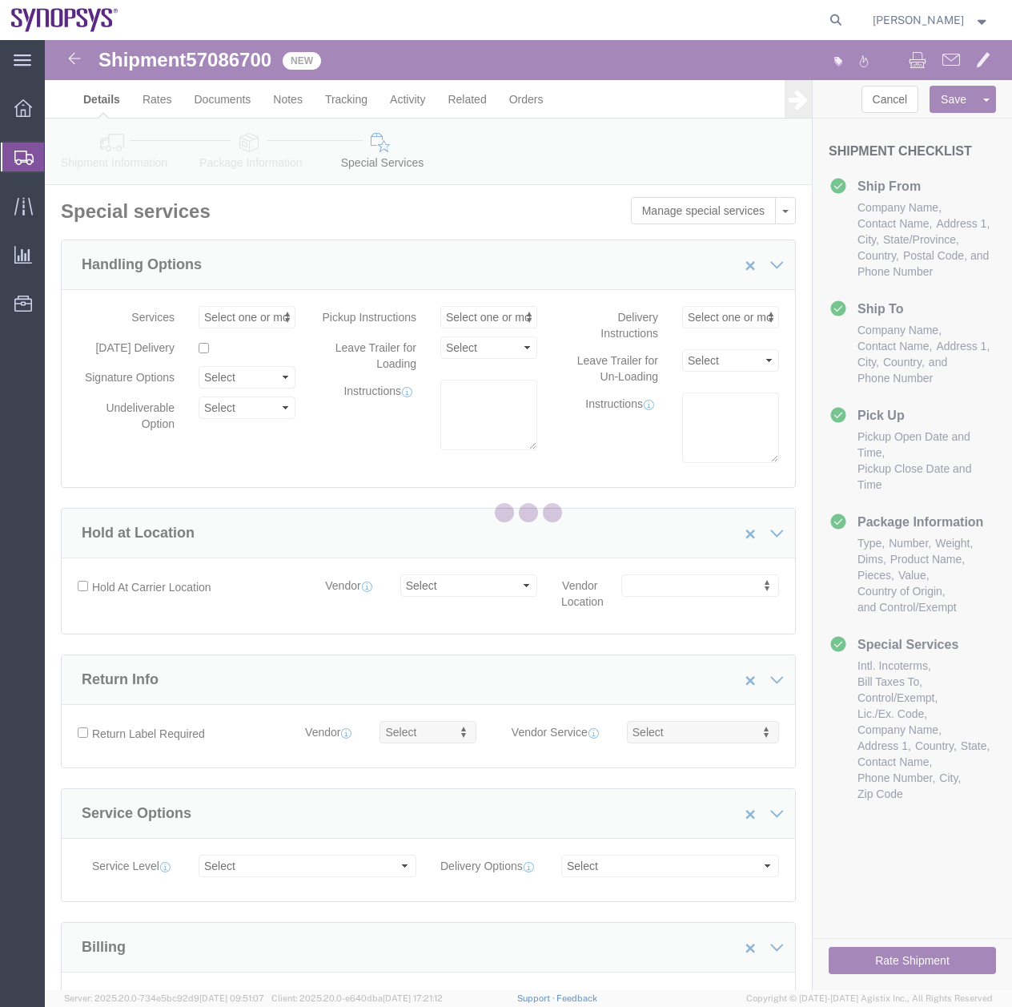
select select "COSTCENTER"
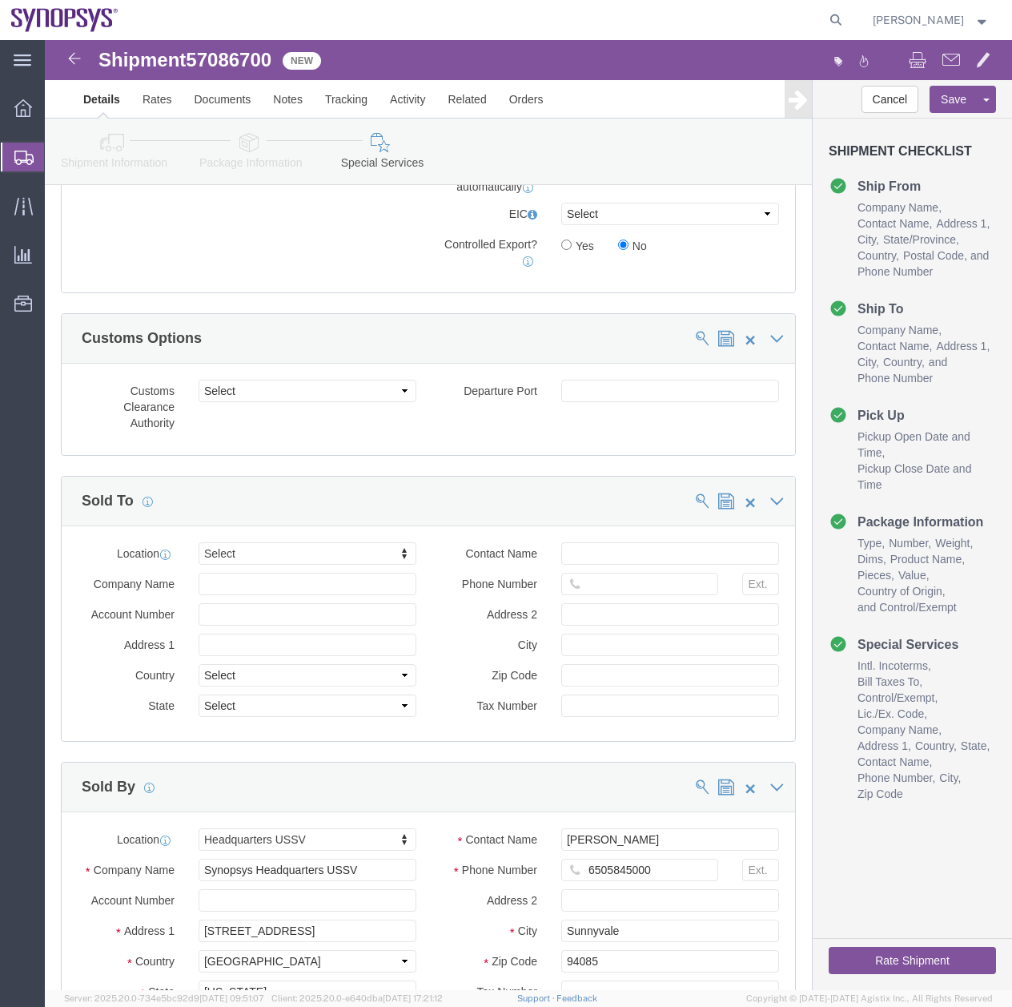
scroll to position [1663, 0]
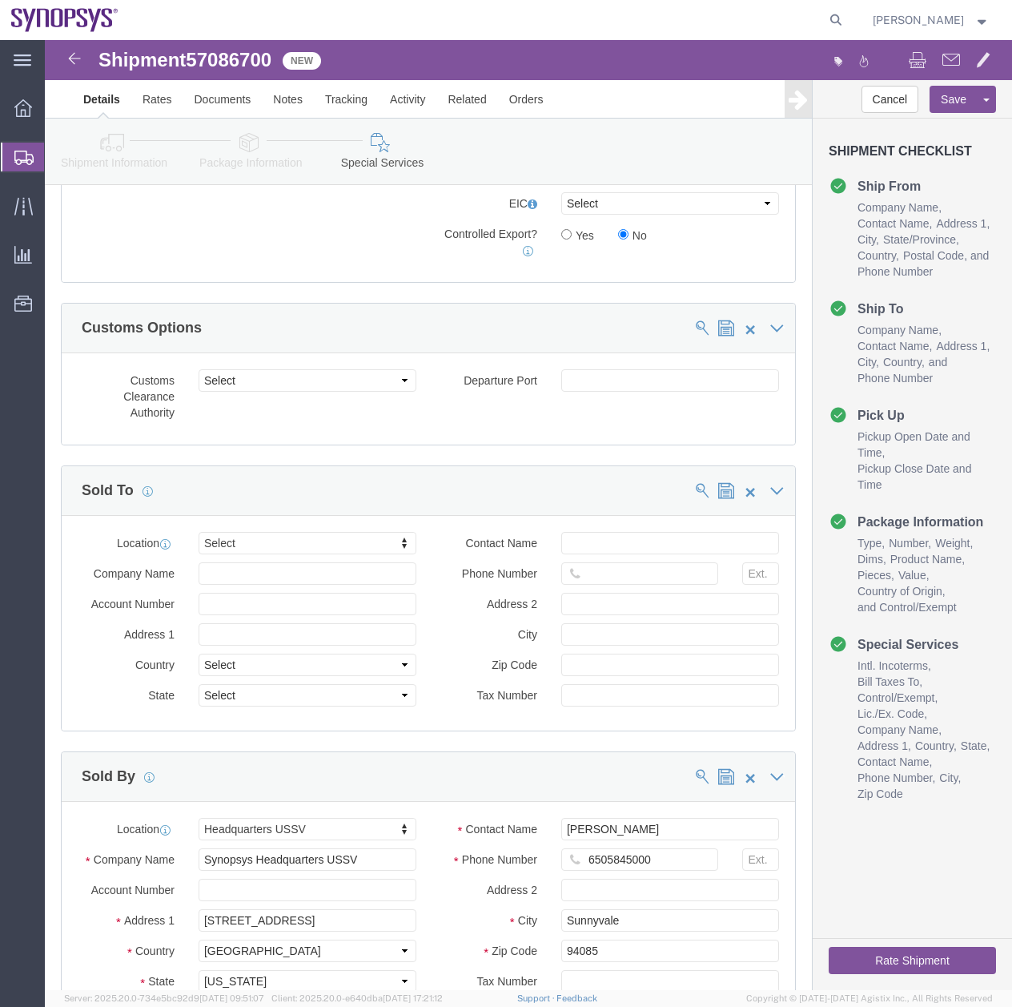
click icon
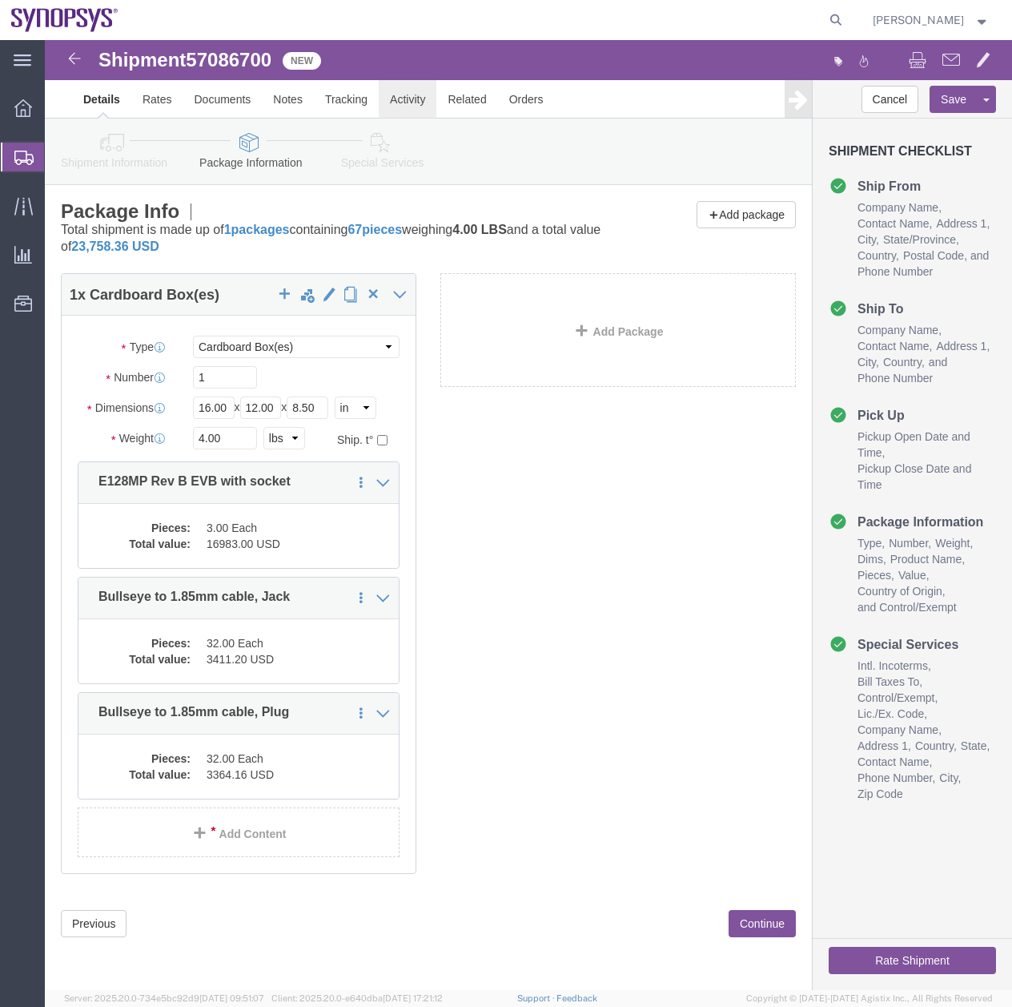
click link "Activity"
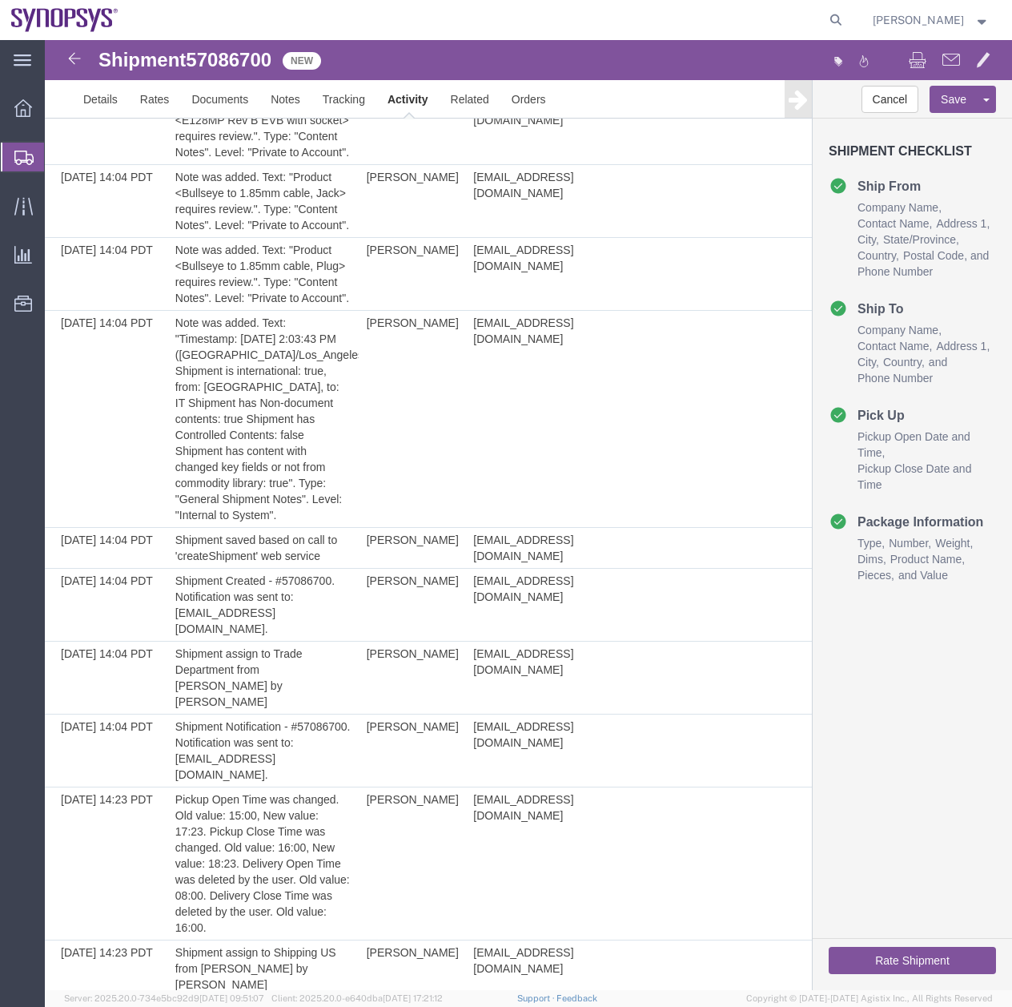
scroll to position [292, 0]
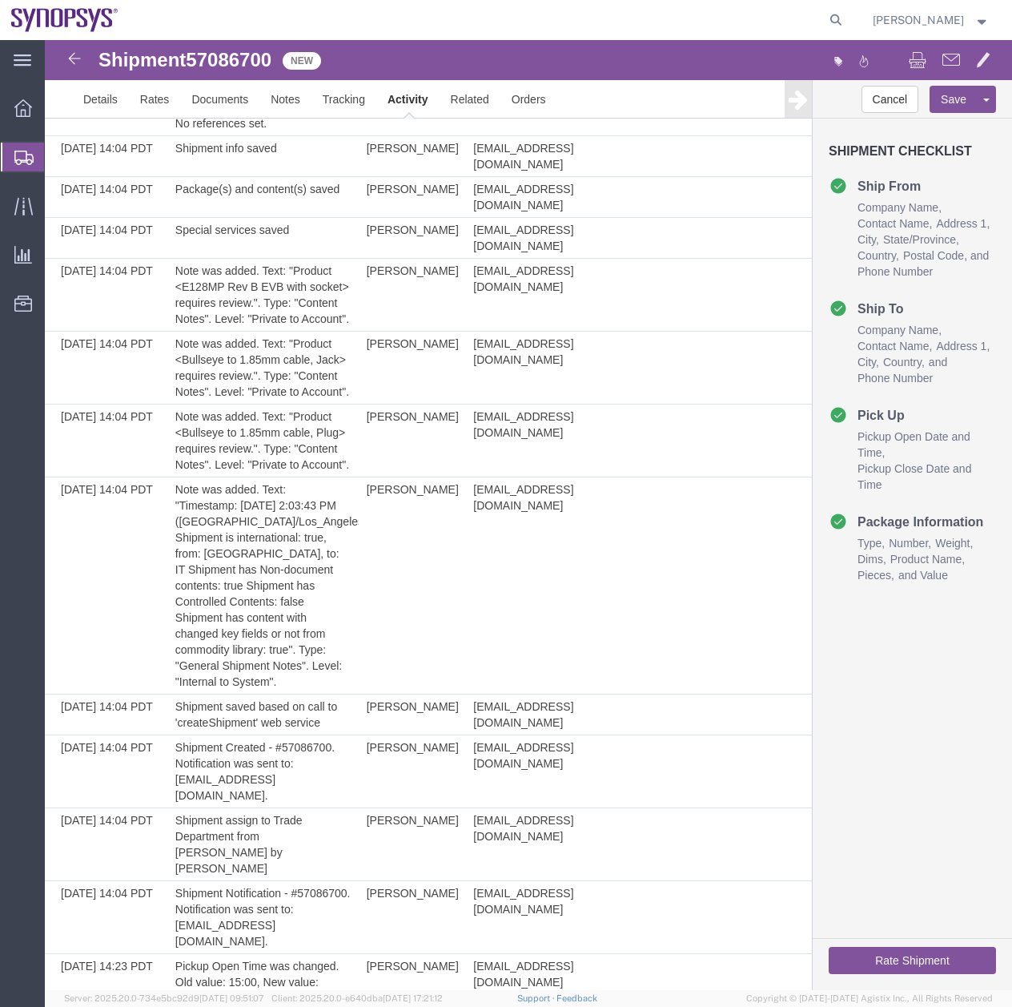
click at [899, 944] on div "Rate Shipment" at bounding box center [912, 964] width 199 height 52
click at [889, 962] on button "Rate Shipment" at bounding box center [912, 960] width 167 height 27
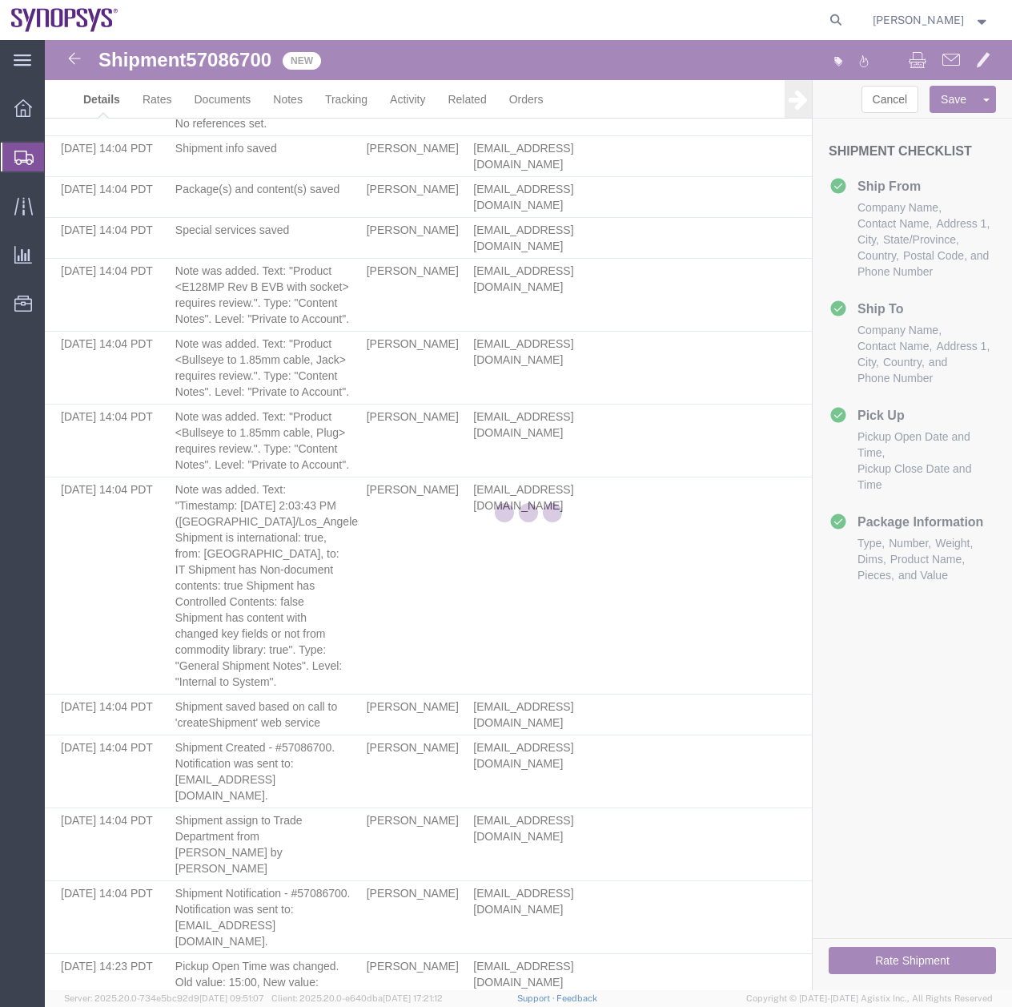
select select "63190"
select select "63138"
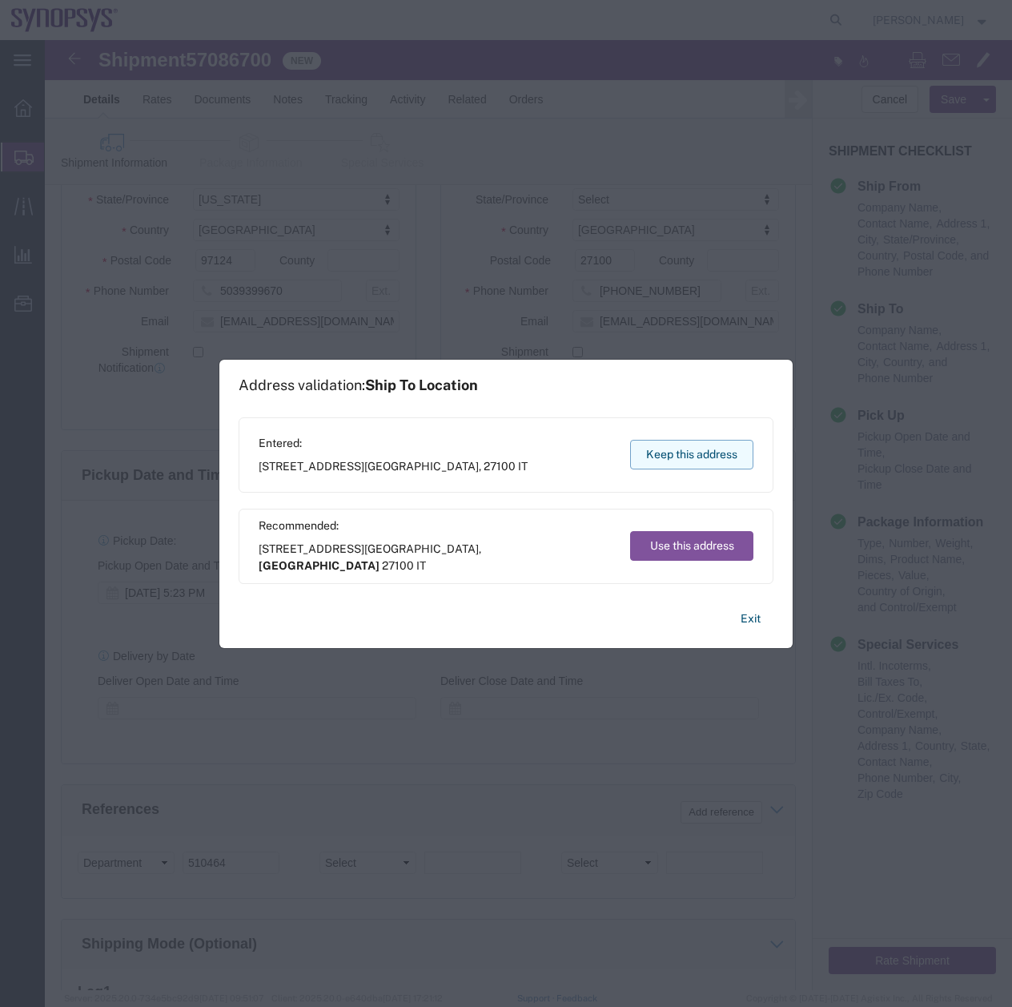
click at [684, 459] on button "Keep this address" at bounding box center [691, 455] width 123 height 30
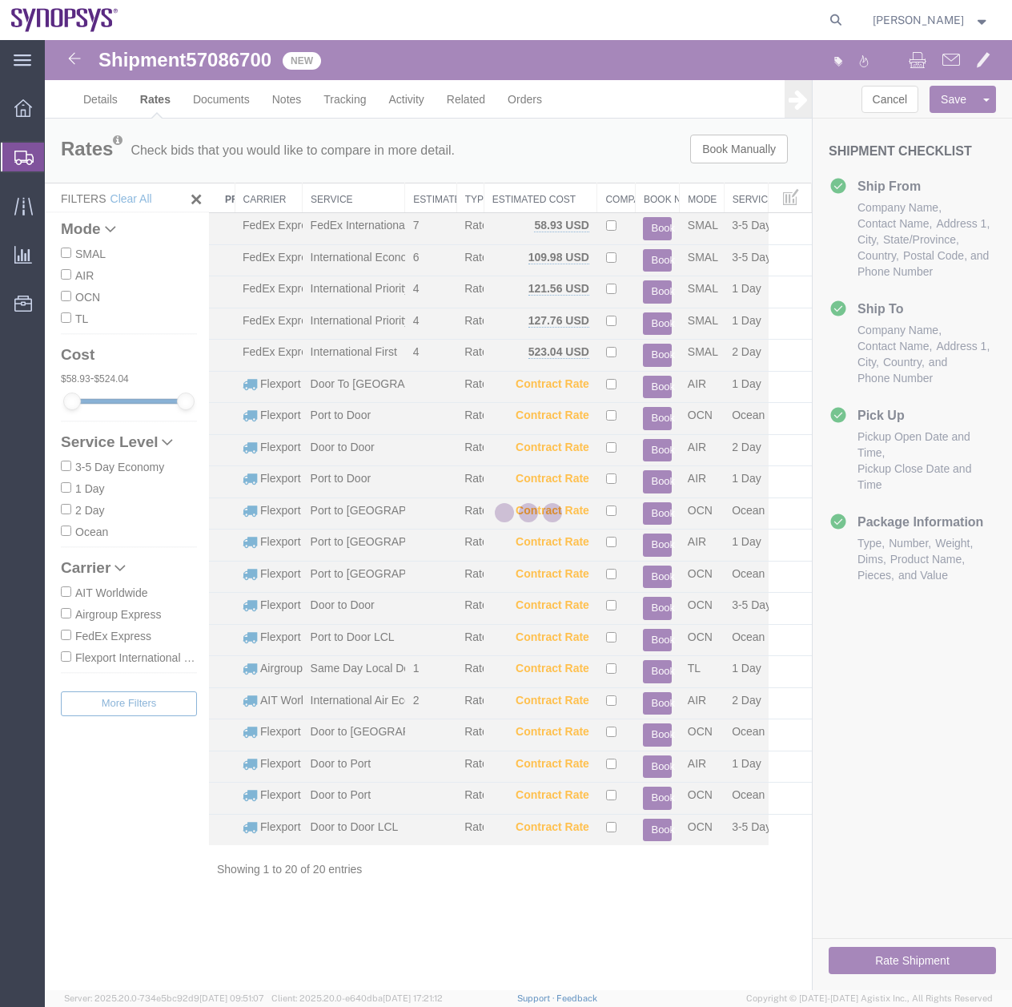
scroll to position [0, 0]
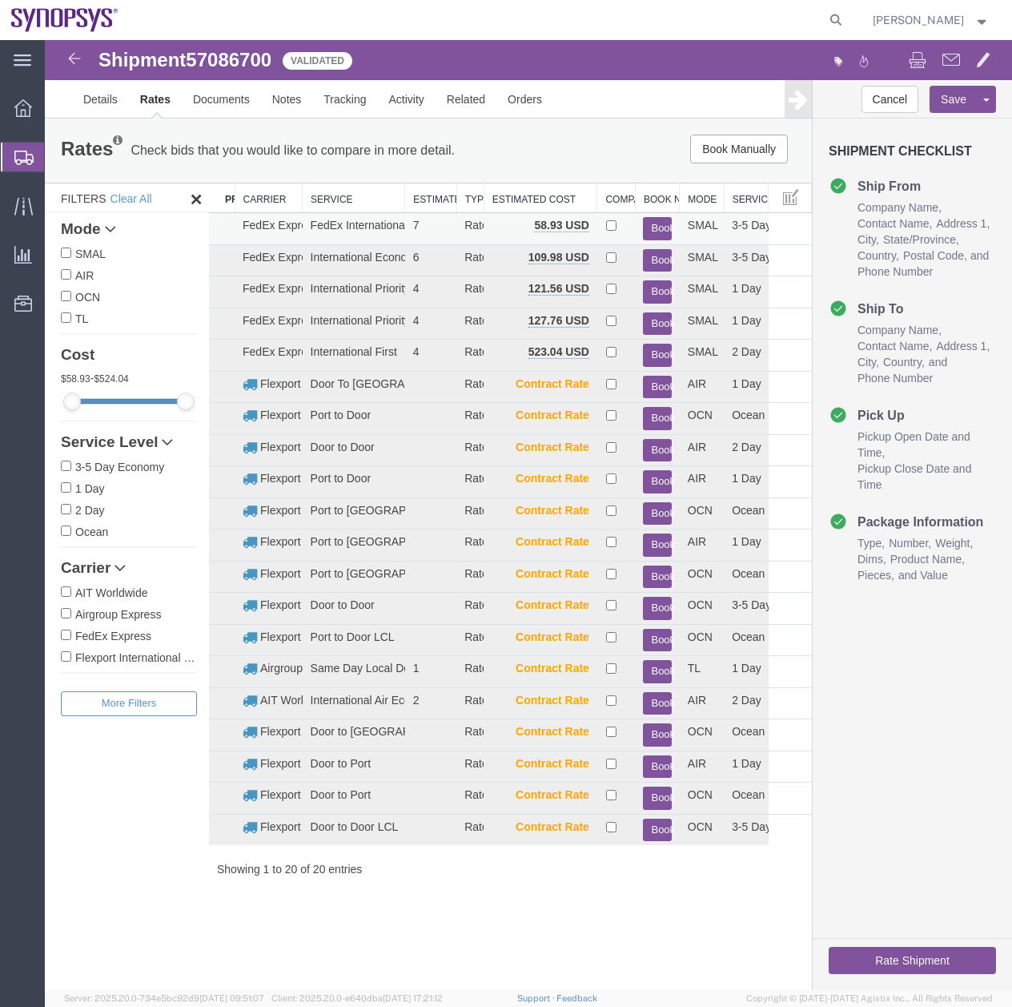
click at [654, 220] on button "Book" at bounding box center [657, 228] width 28 height 23
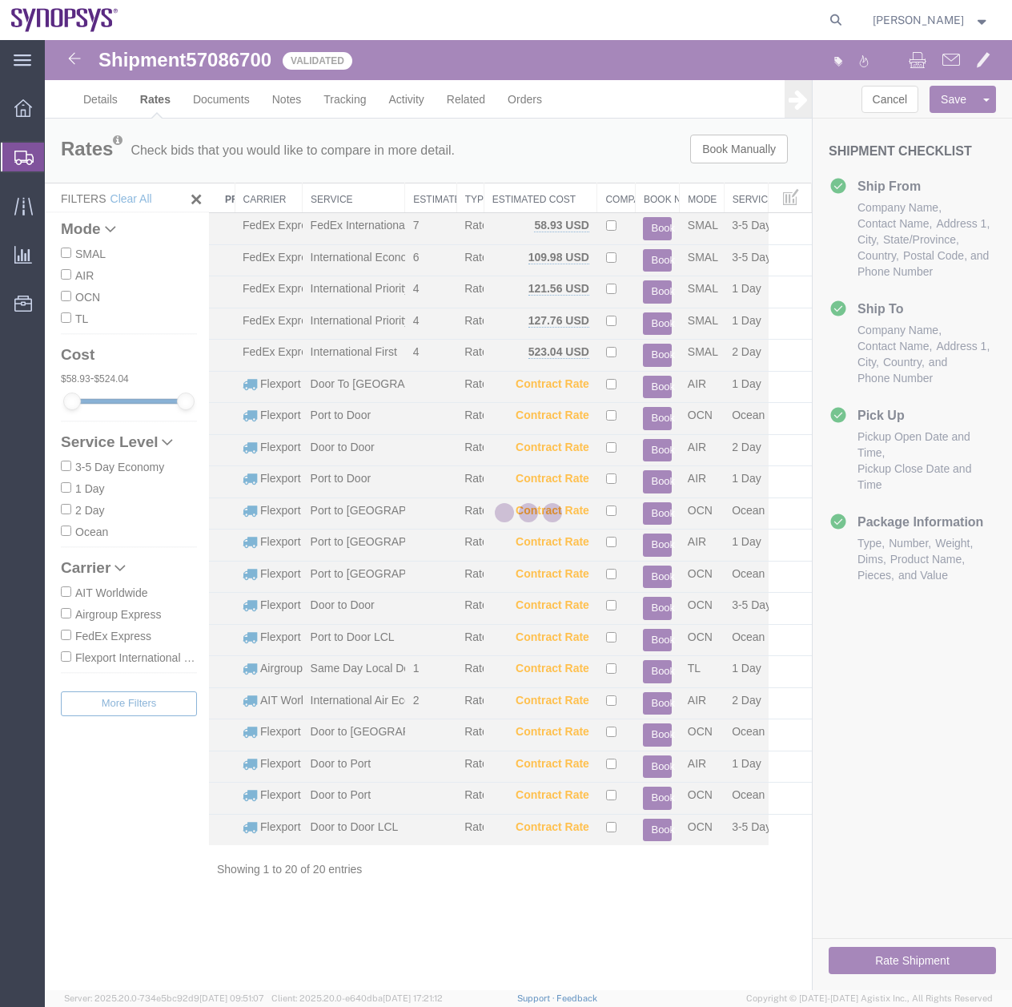
click at [888, 723] on div at bounding box center [529, 515] width 968 height 950
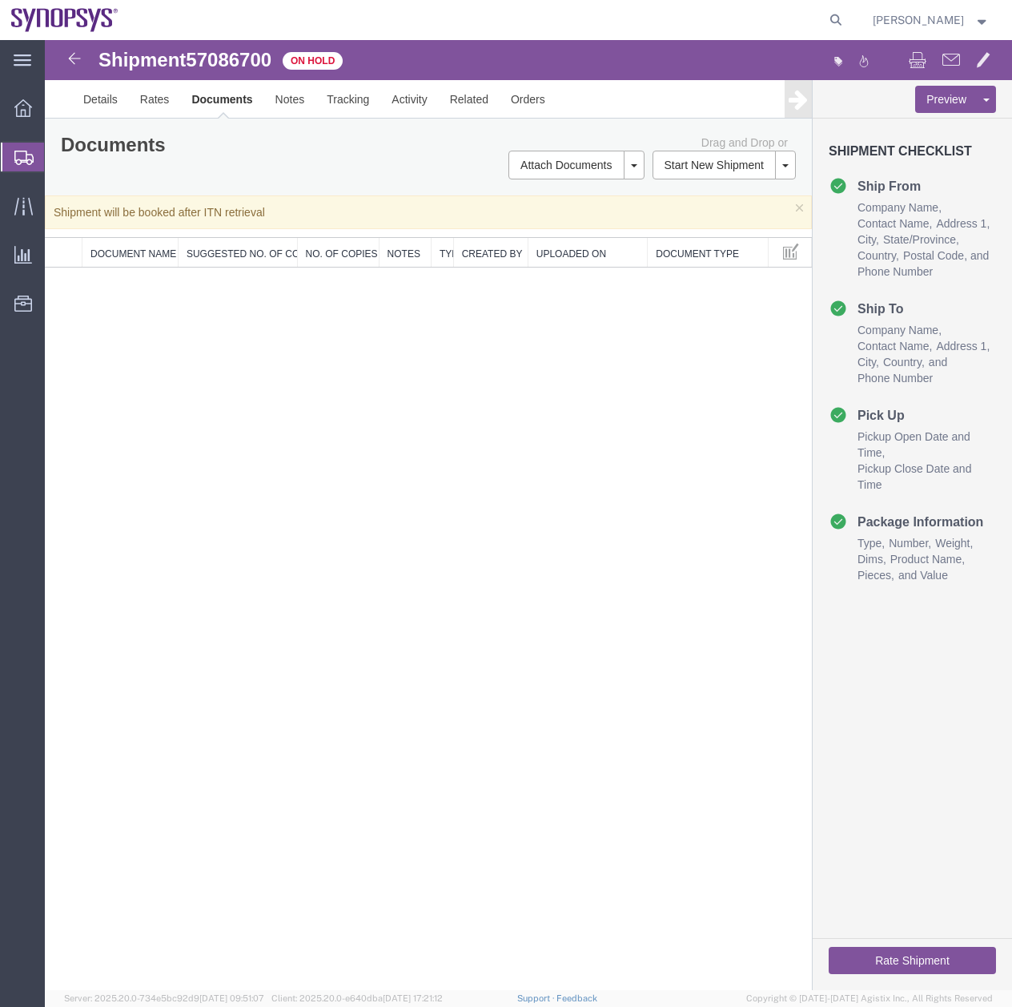
click at [11, 158] on div at bounding box center [23, 157] width 45 height 29
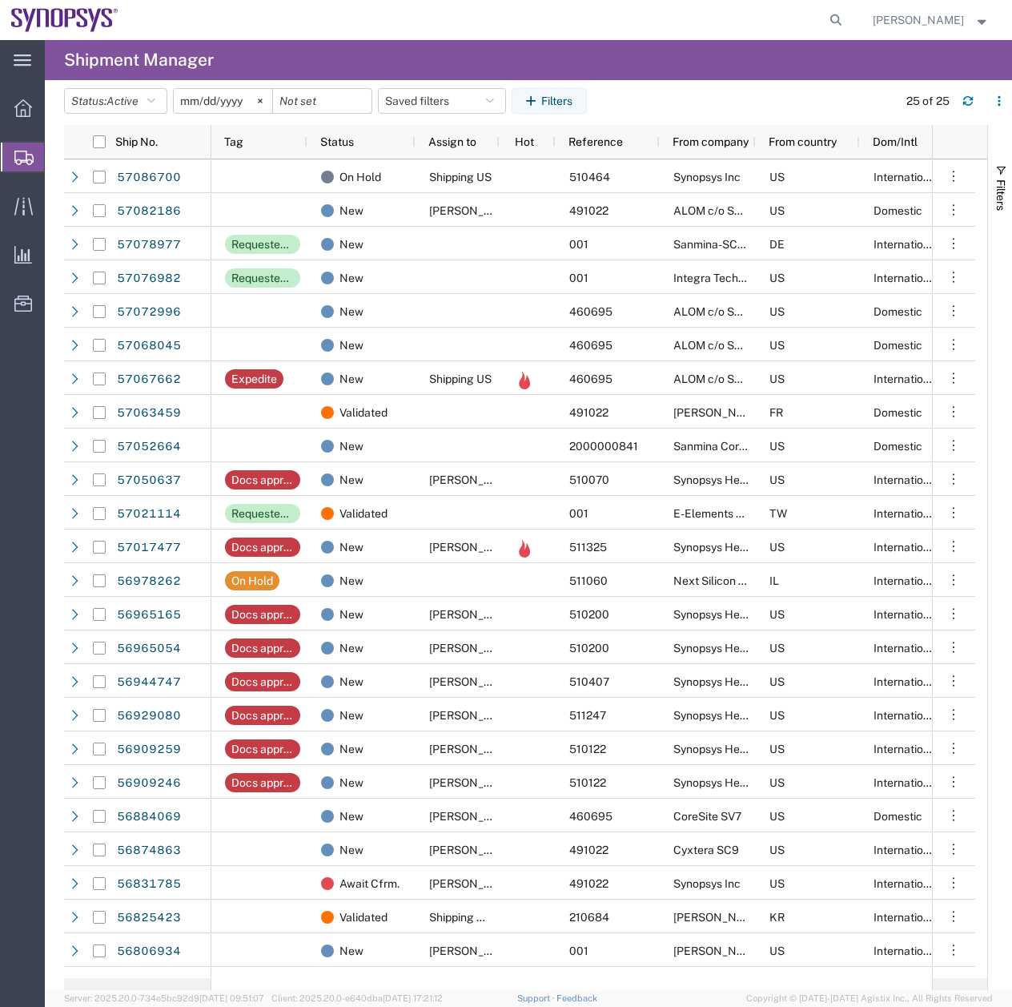
click at [793, 64] on agx-page-header "Shipment Manager" at bounding box center [529, 60] width 968 height 40
click at [825, 54] on agx-page-header "Shipment Manager" at bounding box center [529, 60] width 968 height 40
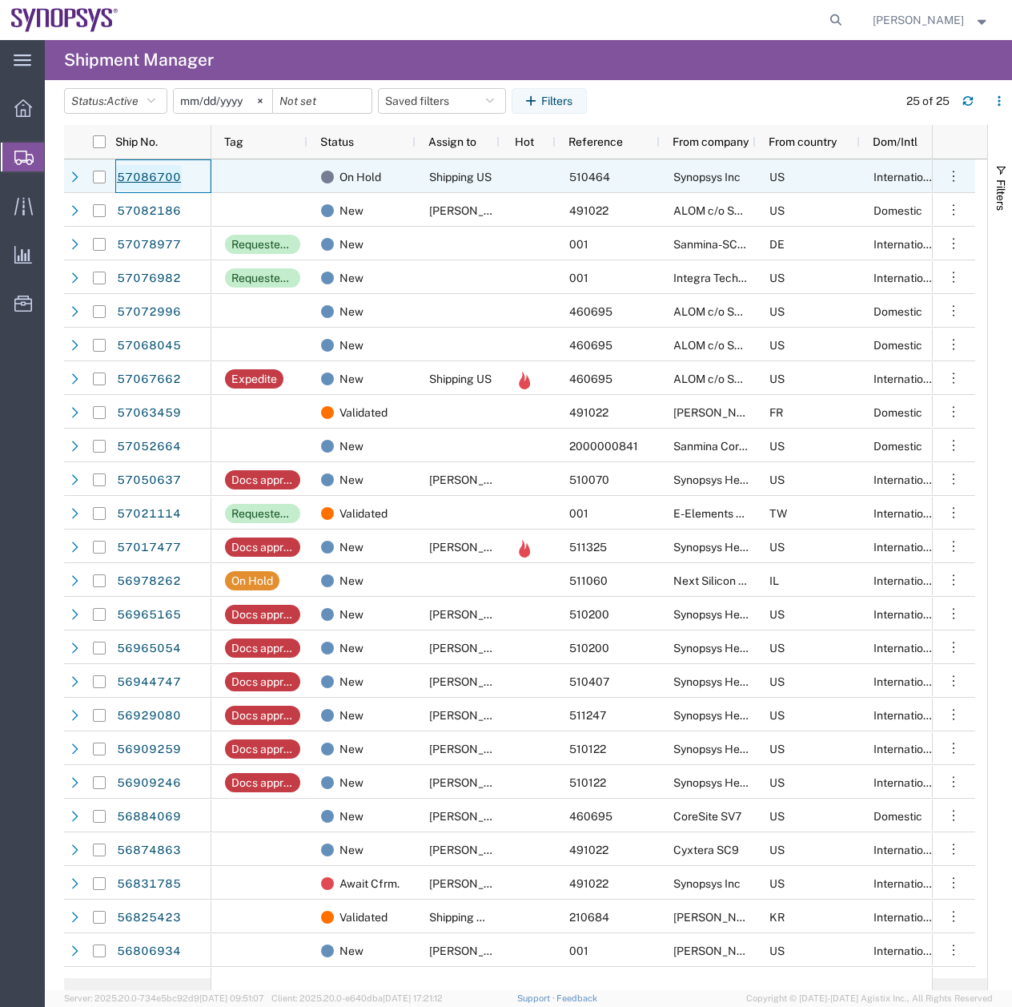
click at [155, 174] on link "57086700" at bounding box center [149, 178] width 66 height 26
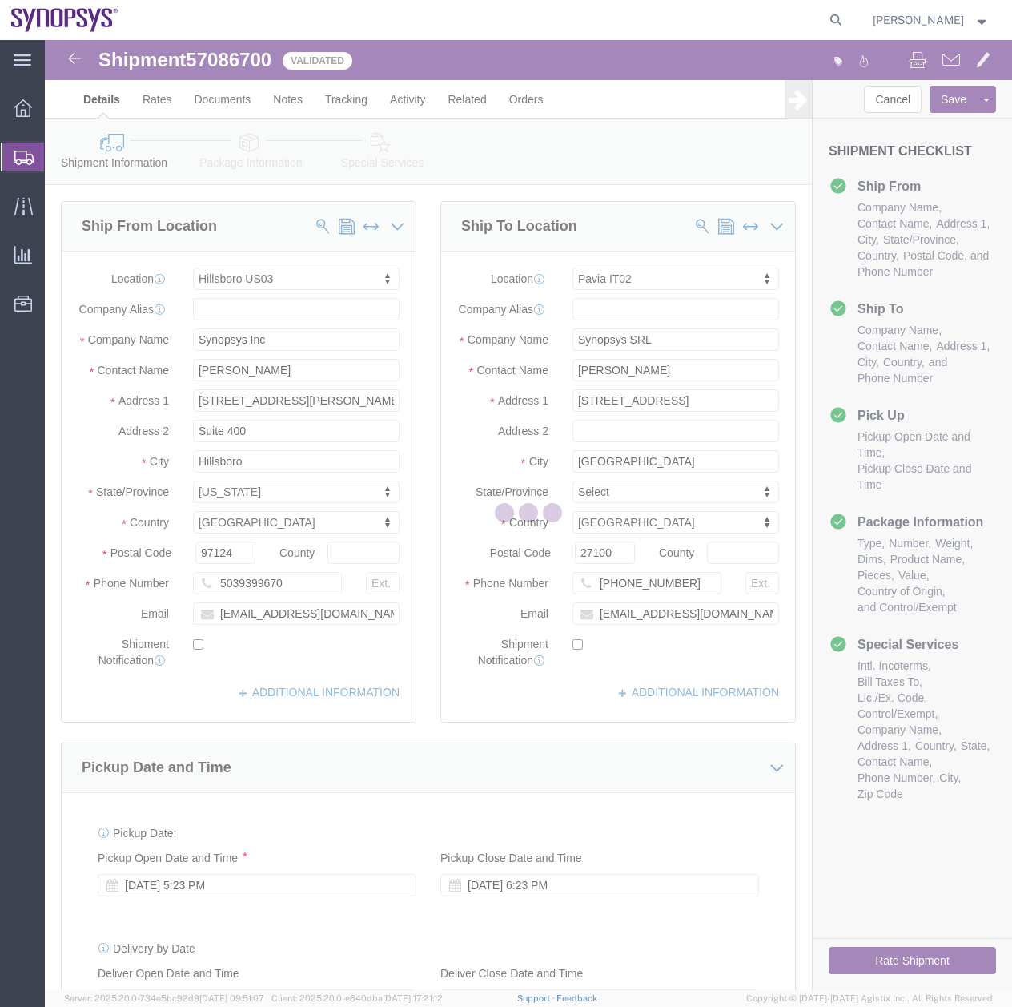
select select "63190"
select select "63138"
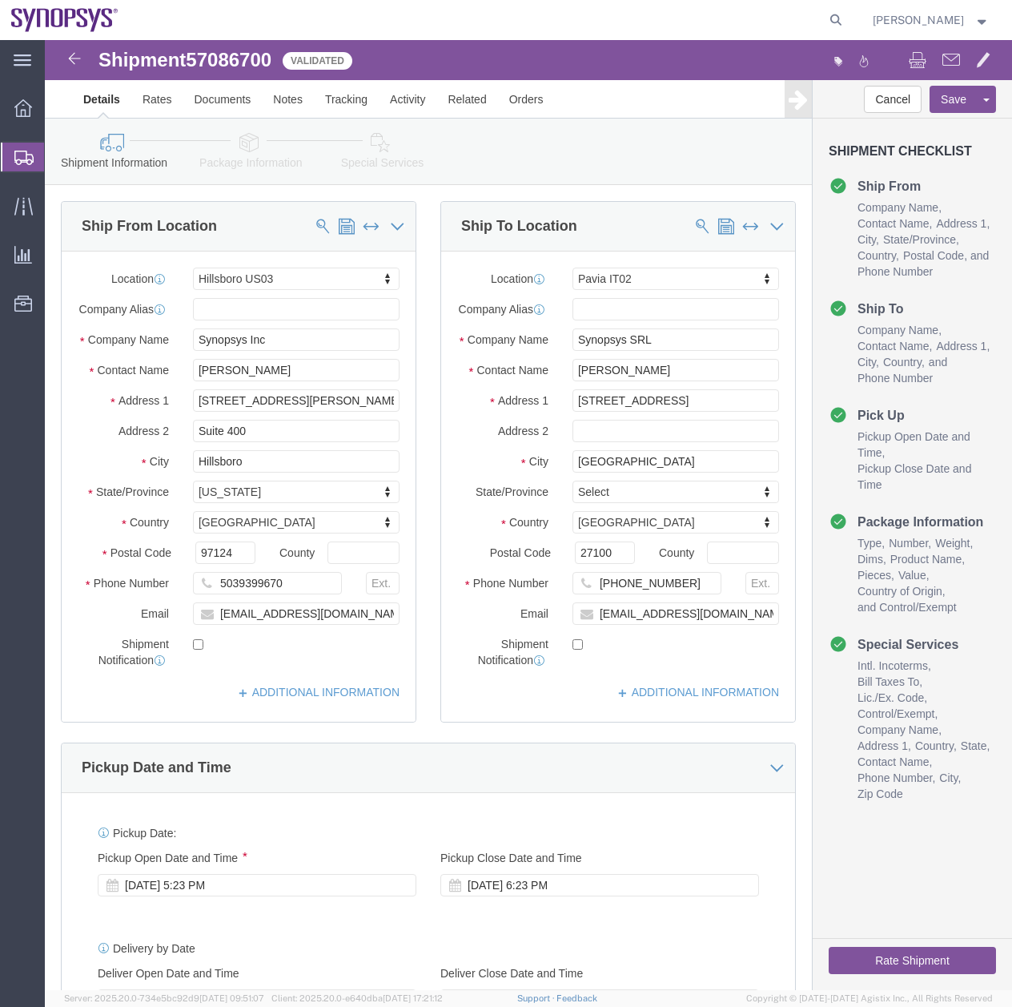
click icon
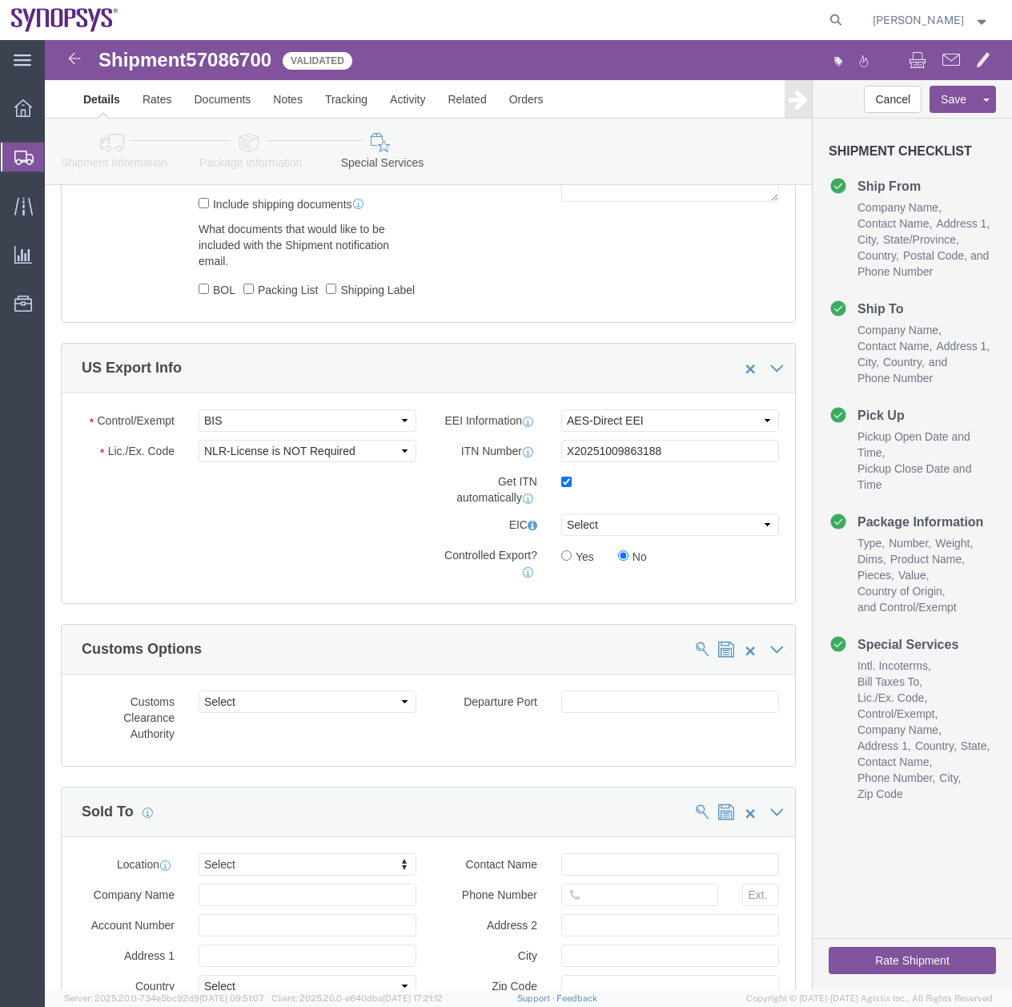
scroll to position [1344, 0]
click input "checkbox"
checkbox input "false"
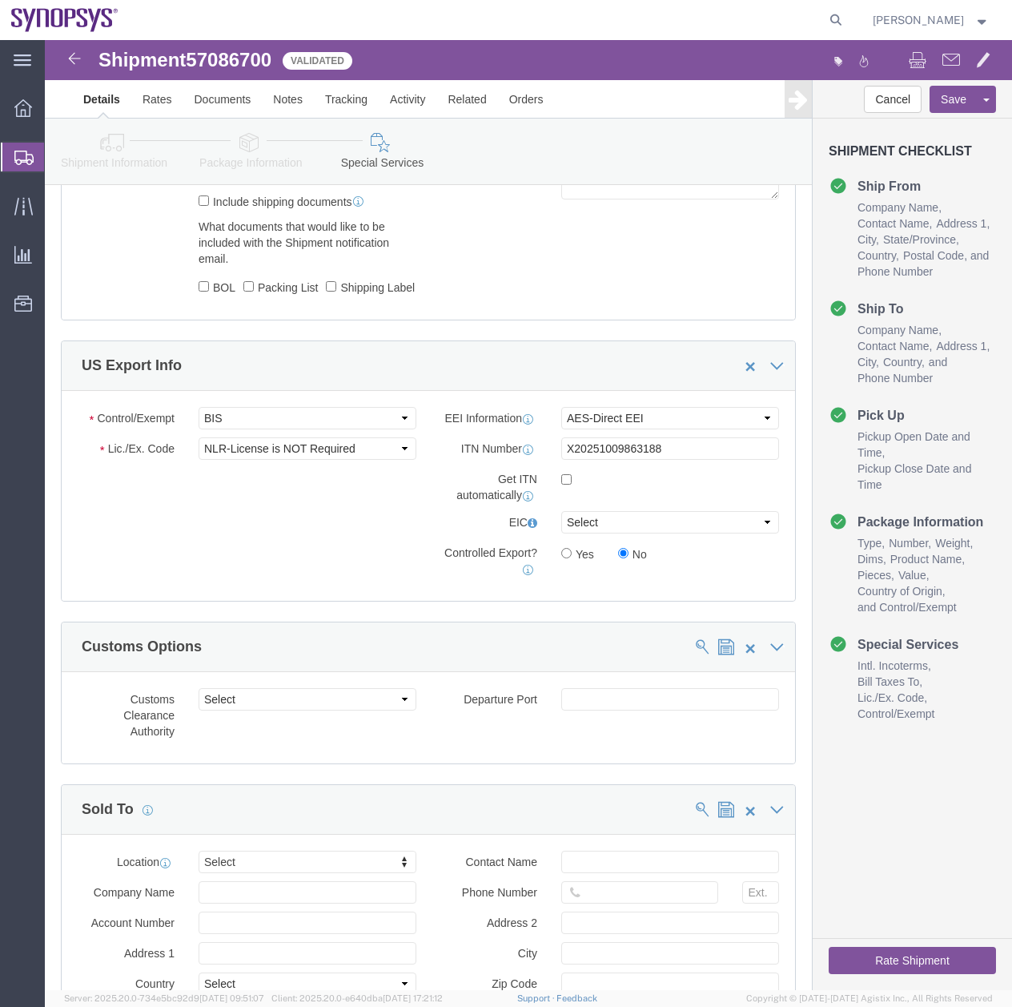
click button "Rate Shipment"
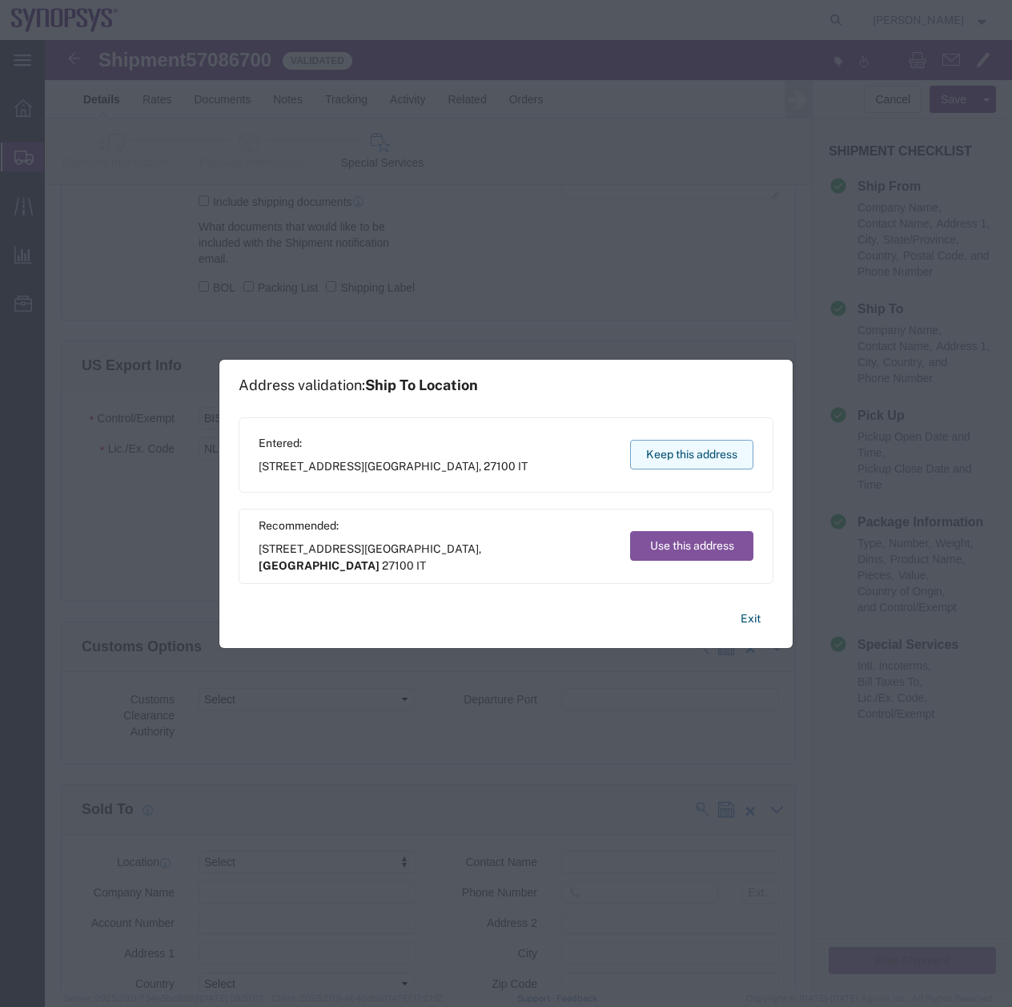
click at [683, 451] on button "Keep this address" at bounding box center [691, 455] width 123 height 30
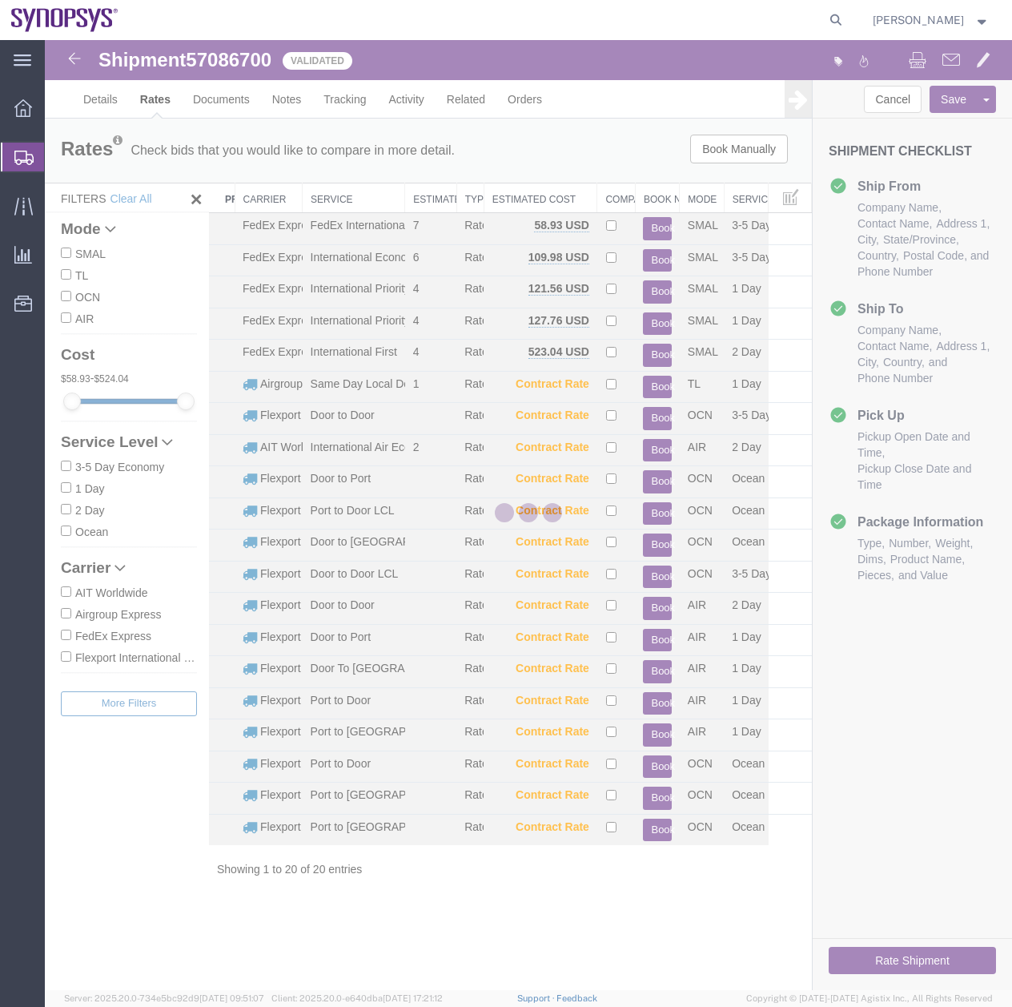
scroll to position [0, 0]
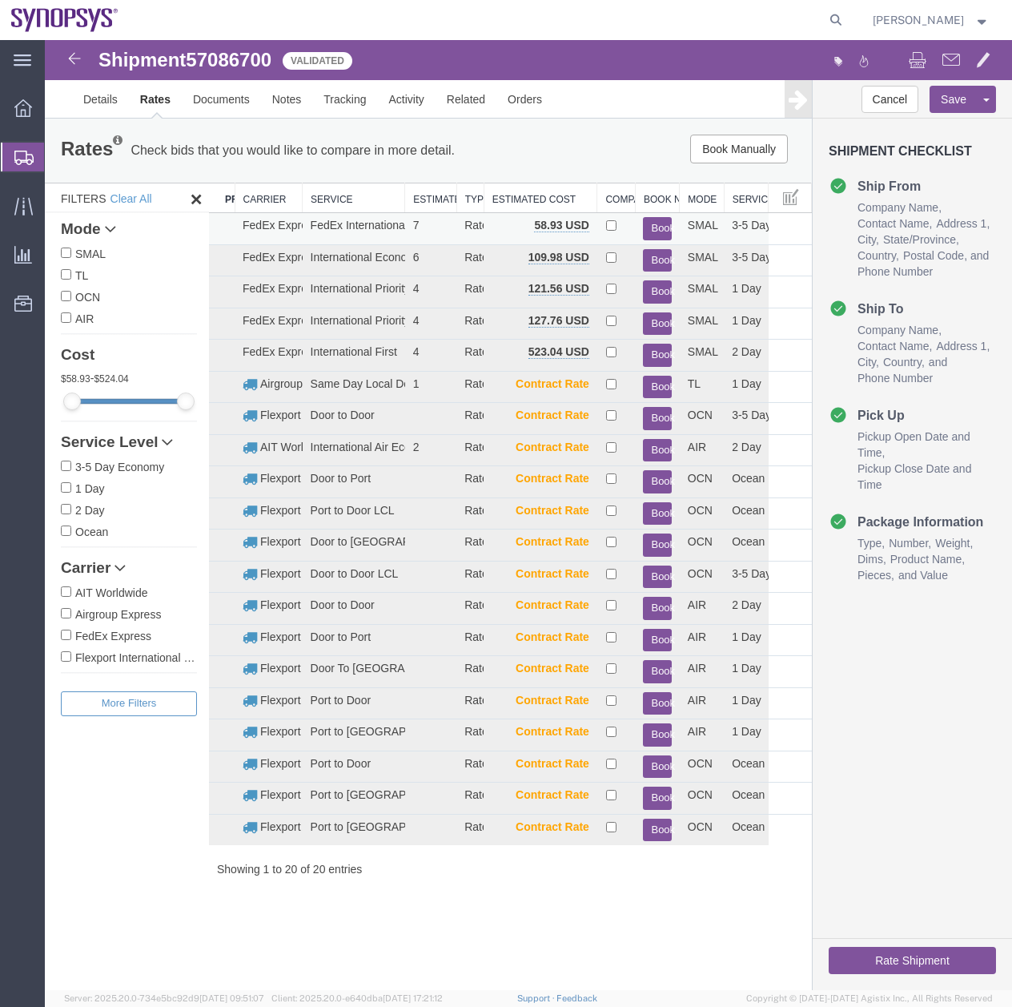
click at [653, 227] on button "Book" at bounding box center [657, 228] width 28 height 23
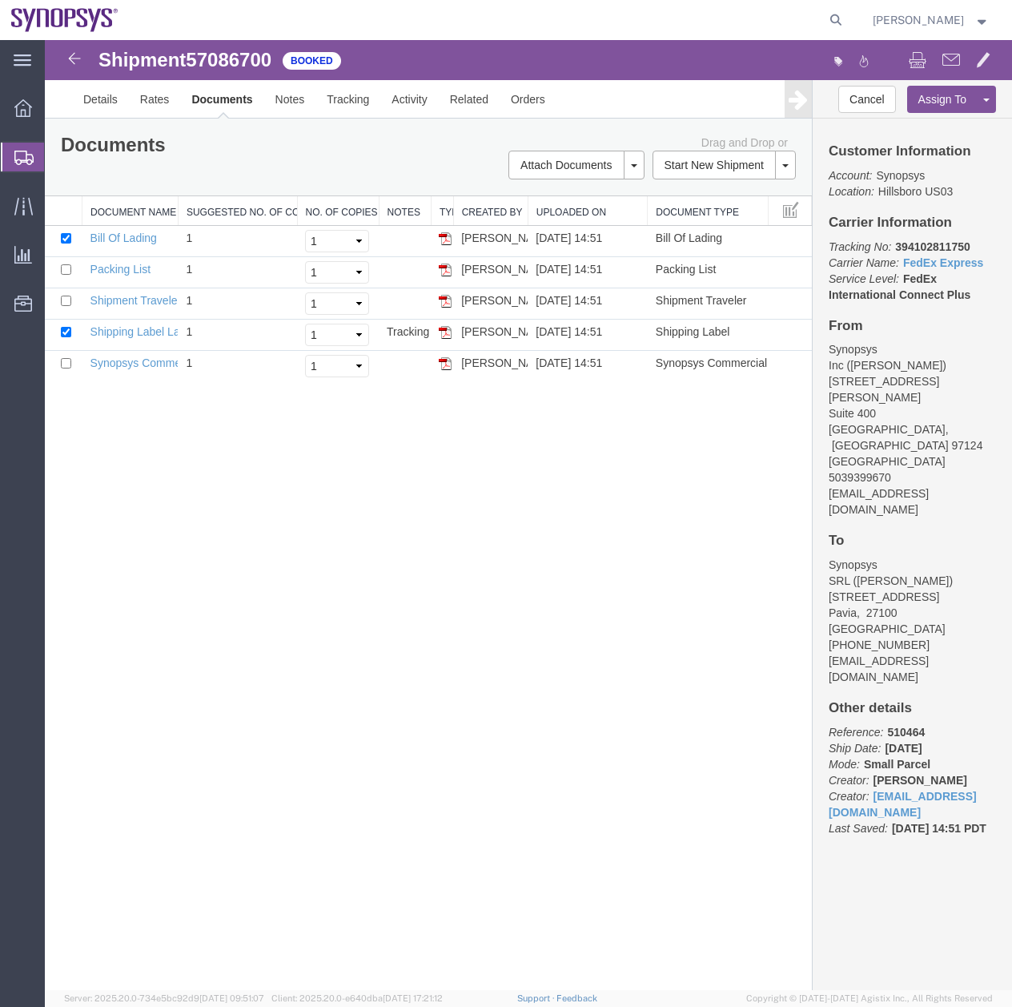
click at [469, 654] on div "Shipment 57086700 5 of 5 Booked Details Rates Documents Notes Tracking Activity…" at bounding box center [529, 515] width 968 height 950
click at [26, 152] on icon at bounding box center [23, 158] width 19 height 14
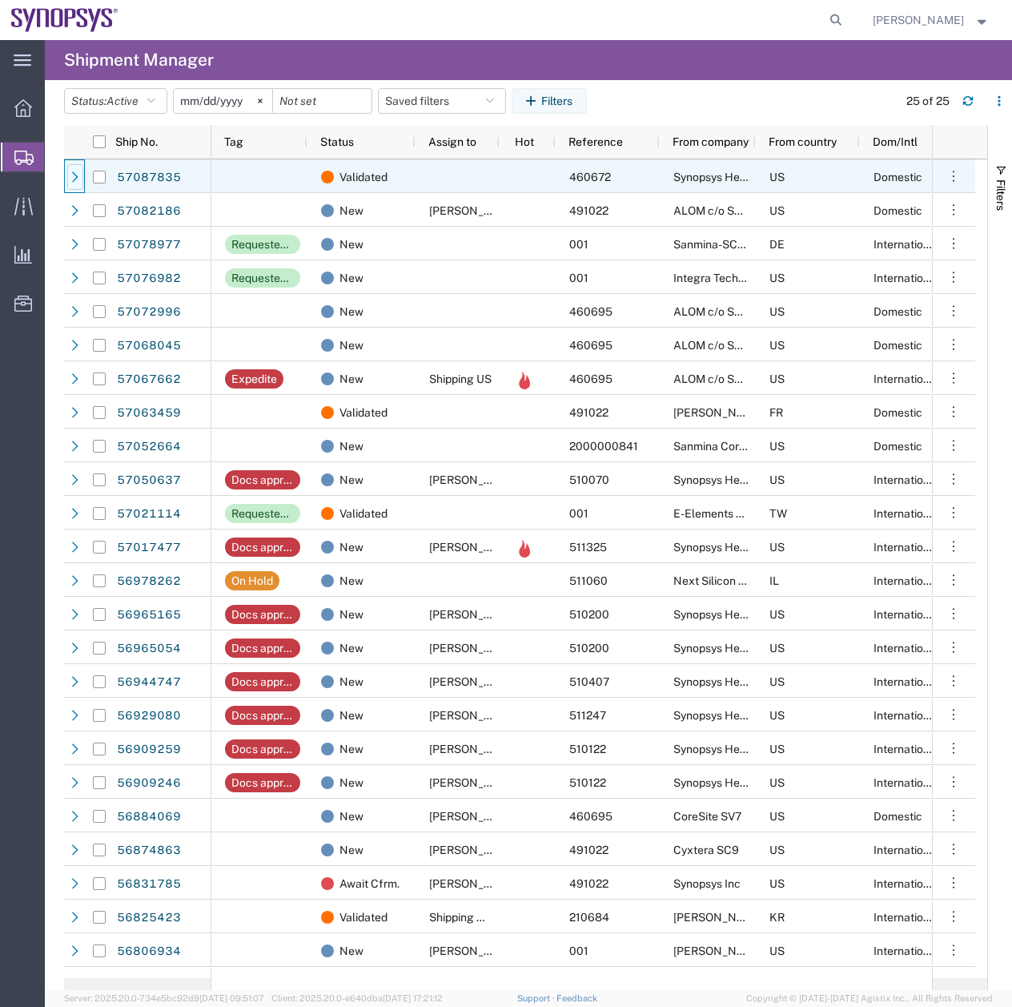
click at [78, 175] on icon at bounding box center [75, 176] width 11 height 11
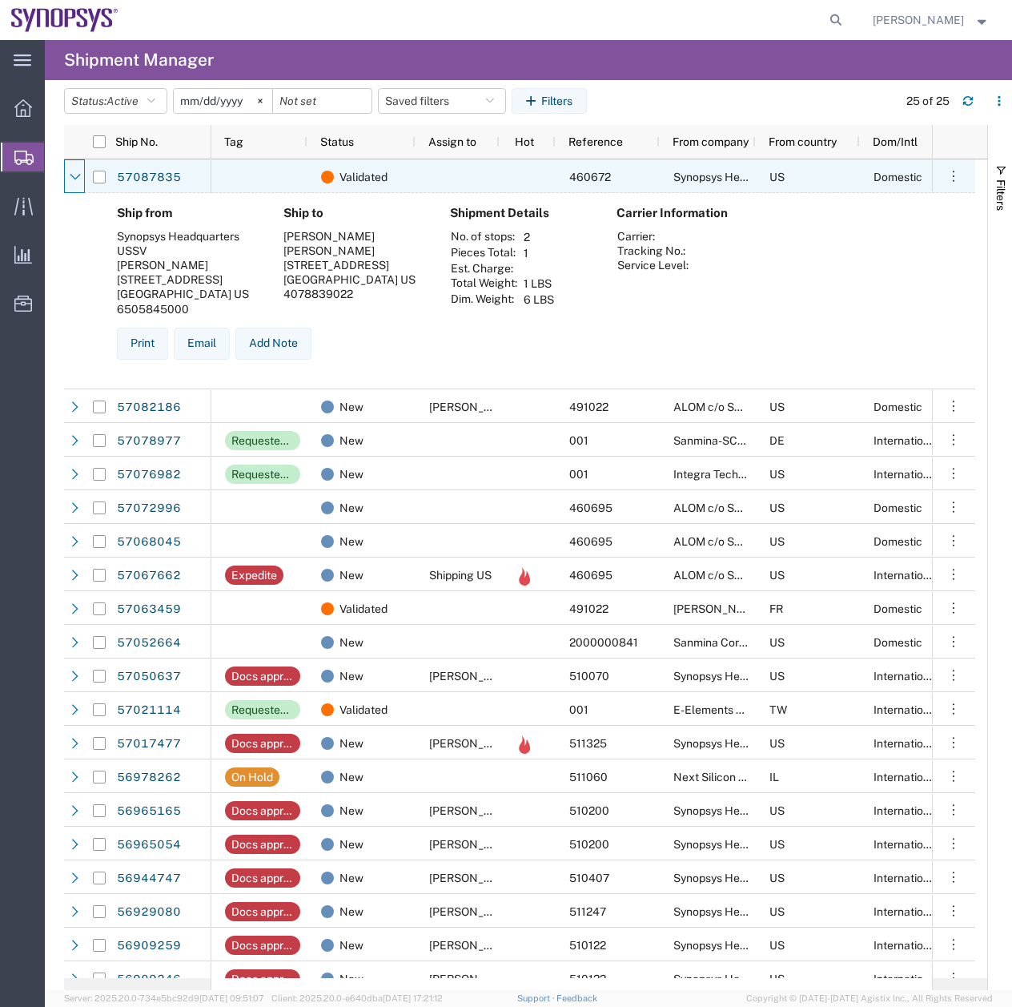
click at [78, 175] on icon at bounding box center [75, 176] width 11 height 11
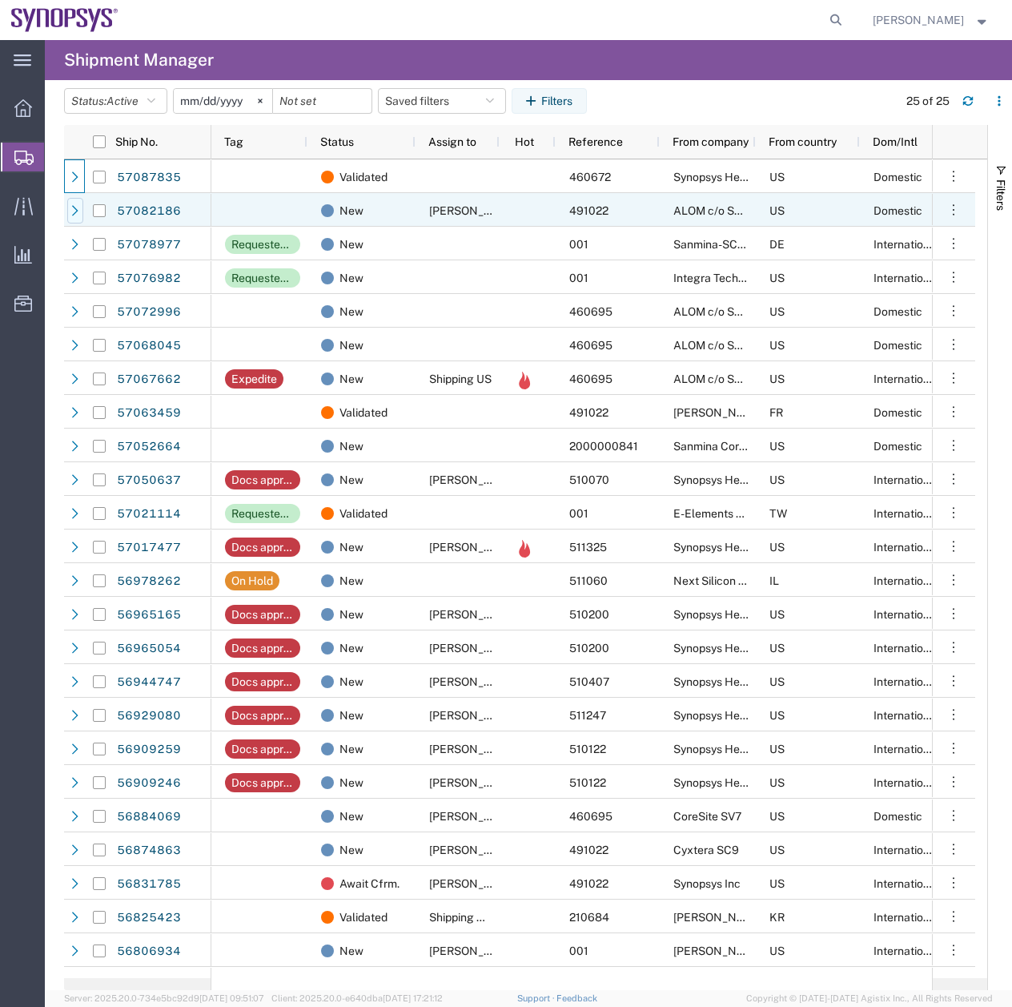
click at [71, 213] on icon at bounding box center [75, 210] width 11 height 11
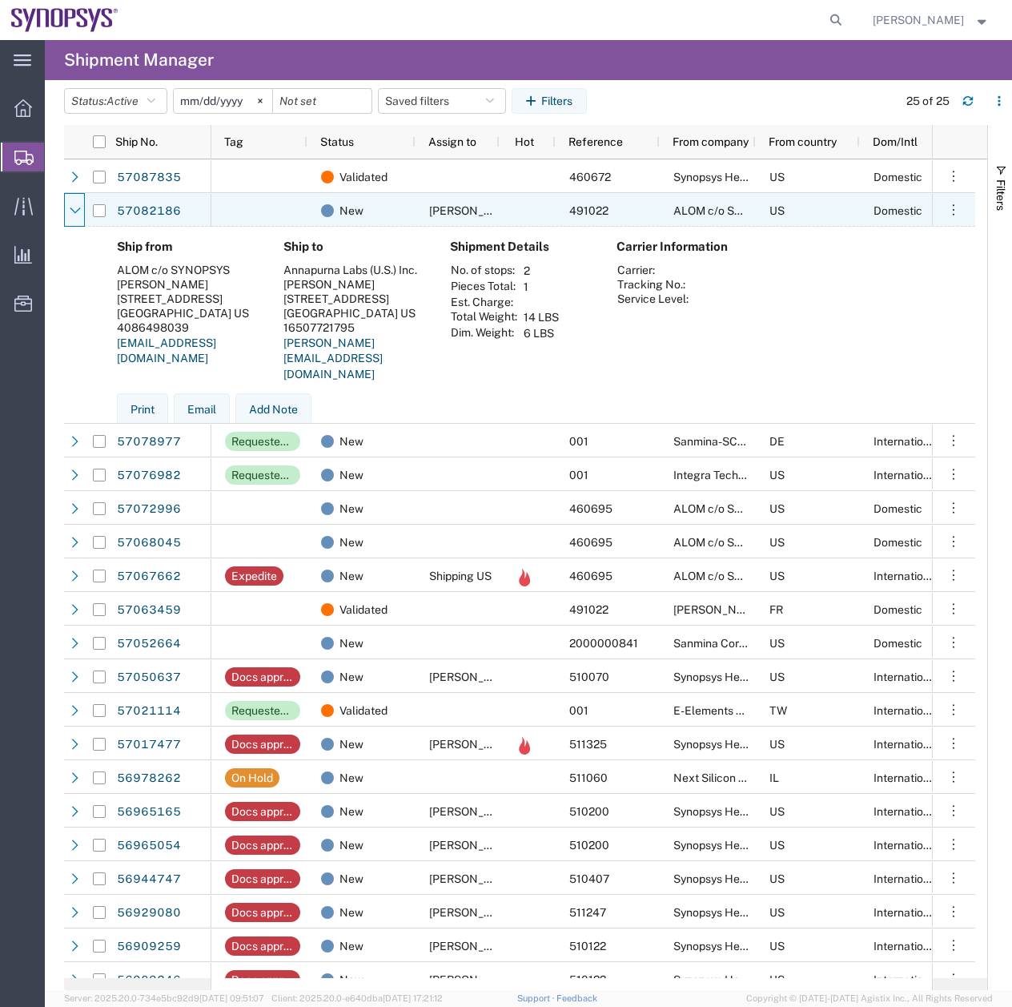
click at [71, 213] on icon at bounding box center [75, 210] width 11 height 11
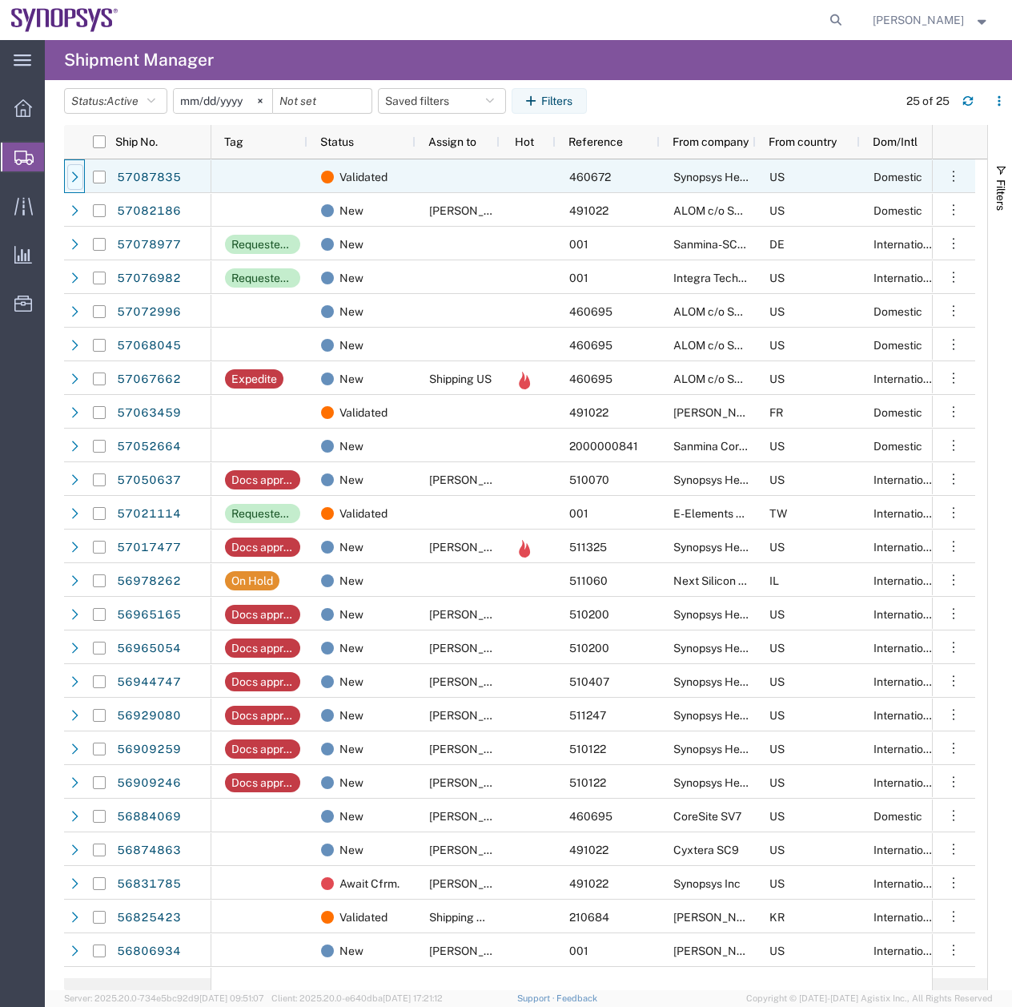
click at [70, 174] on icon at bounding box center [75, 176] width 11 height 11
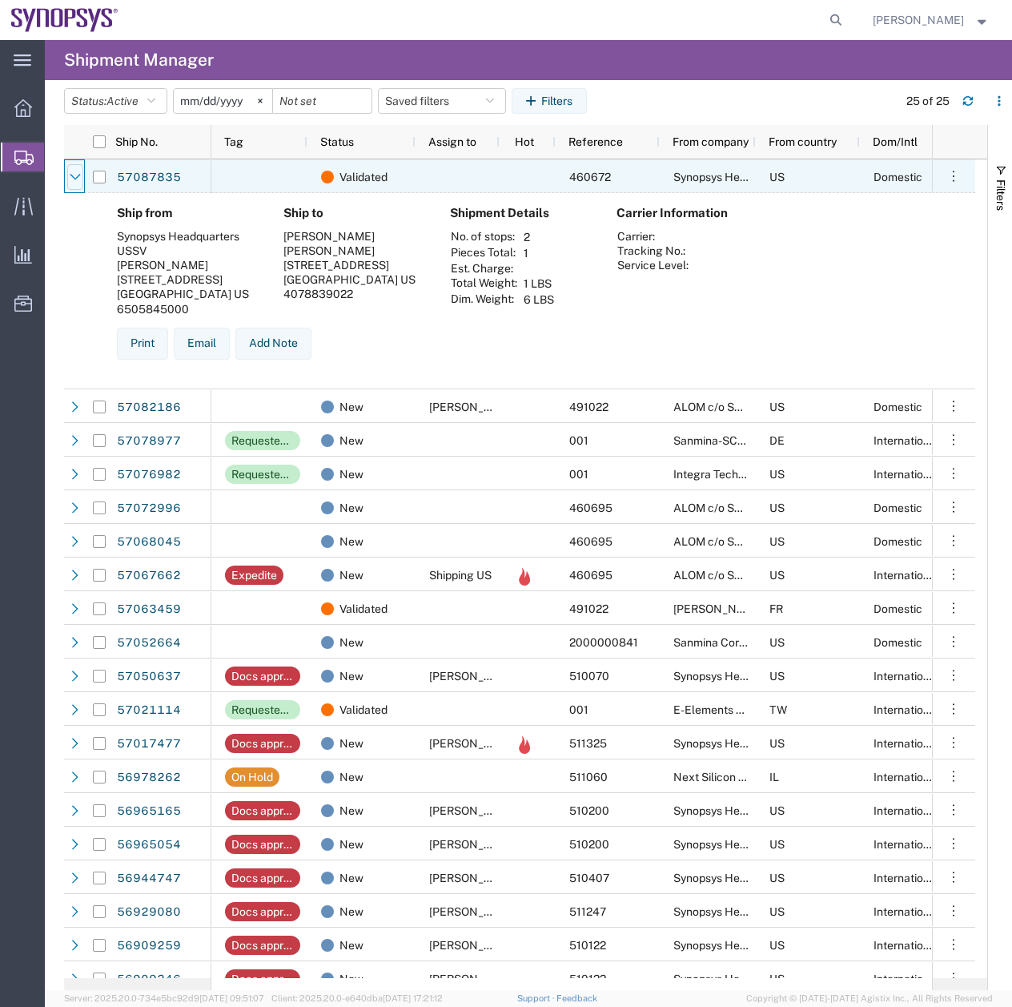
click at [74, 181] on icon at bounding box center [75, 176] width 11 height 11
